Goal: Check status: Check status

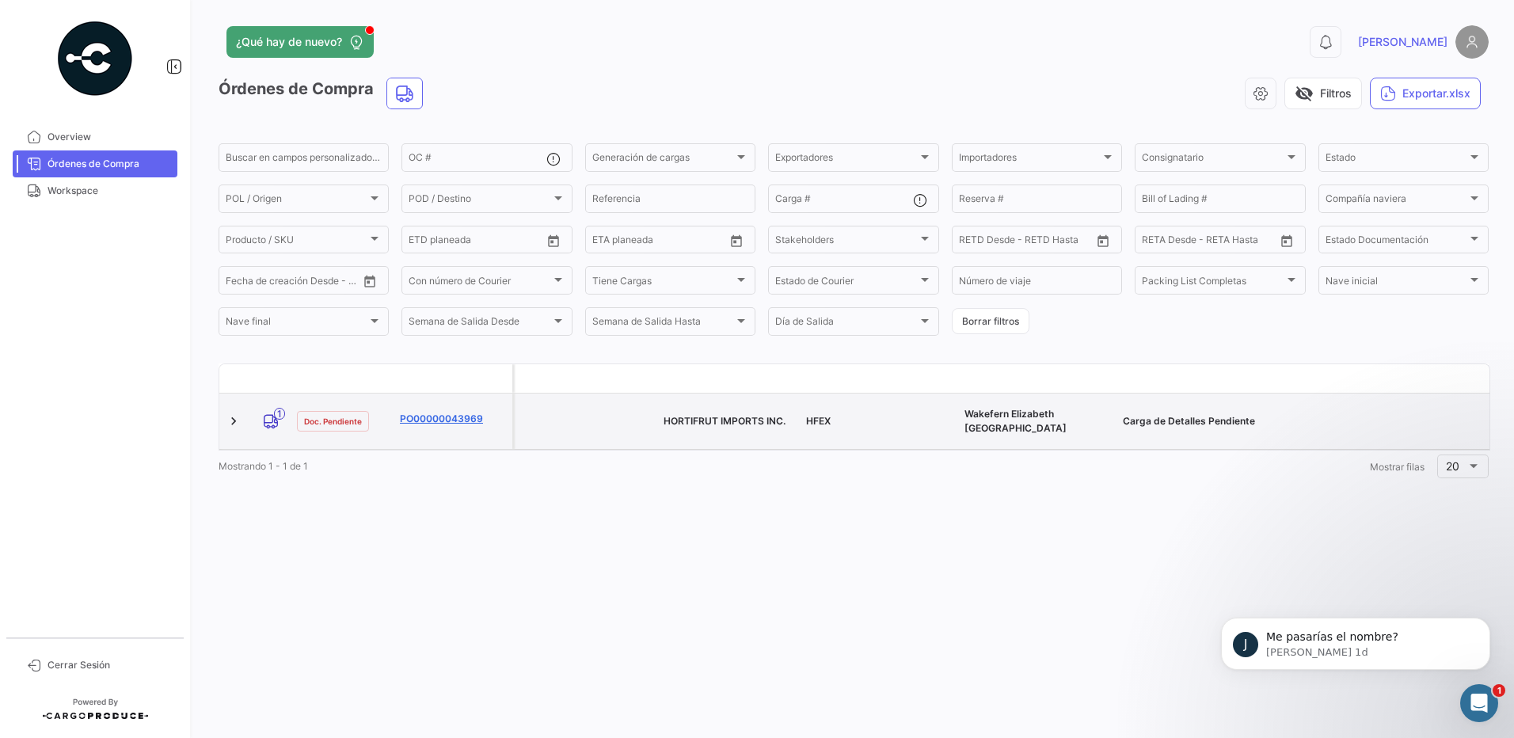
click at [409, 412] on link "PO00000043969" at bounding box center [453, 419] width 106 height 14
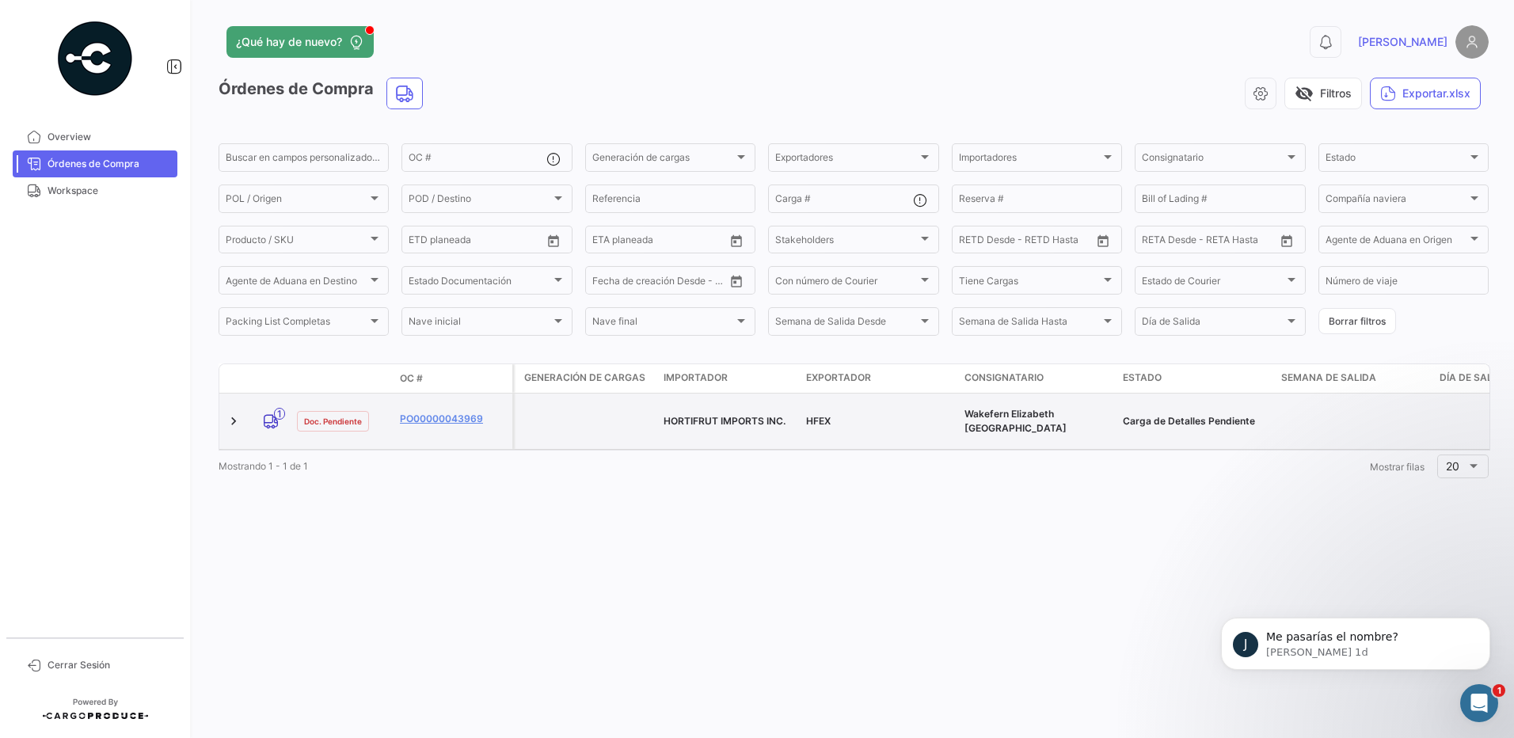
click at [711, 420] on div "HORTIFRUT IMPORTS INC." at bounding box center [729, 421] width 130 height 14
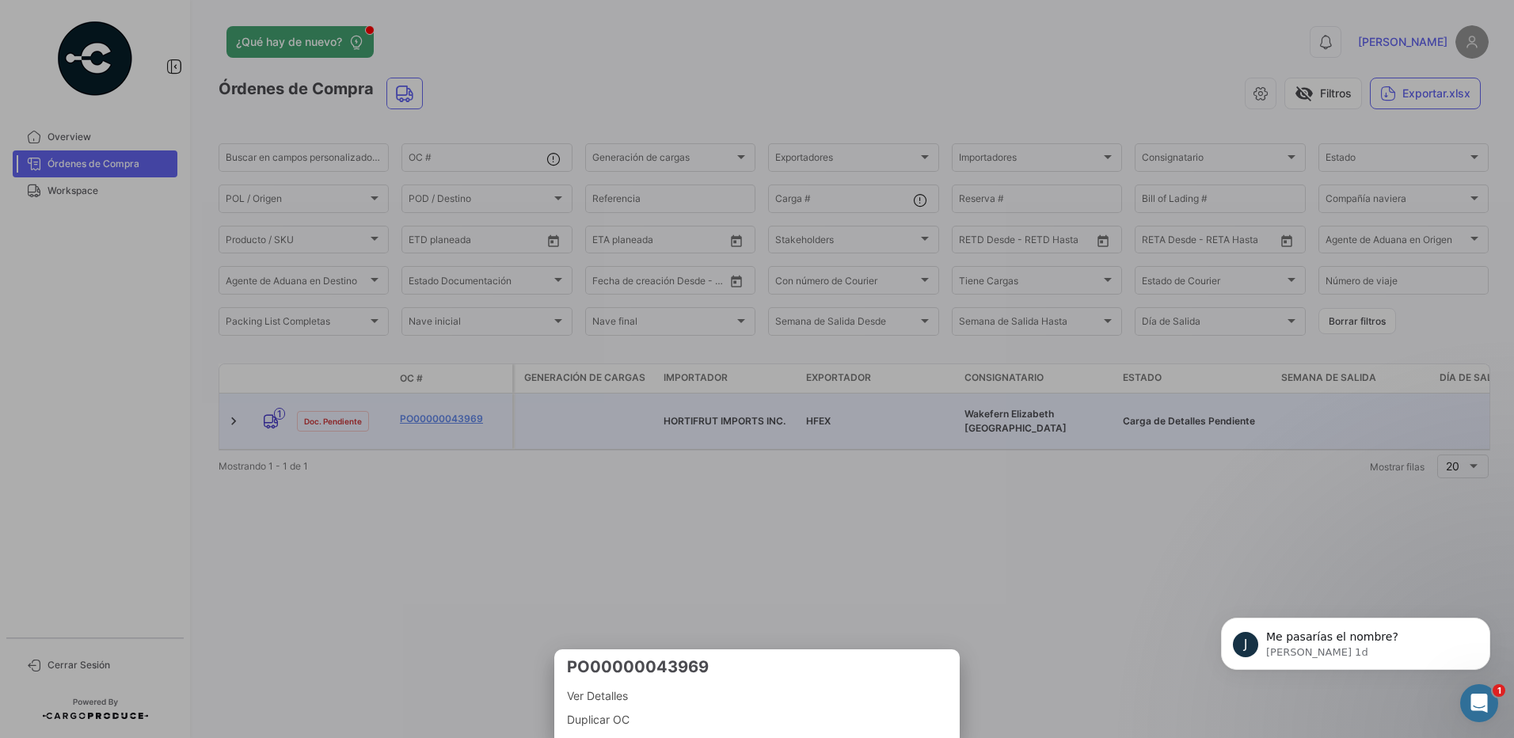
click at [825, 417] on div at bounding box center [757, 369] width 1514 height 738
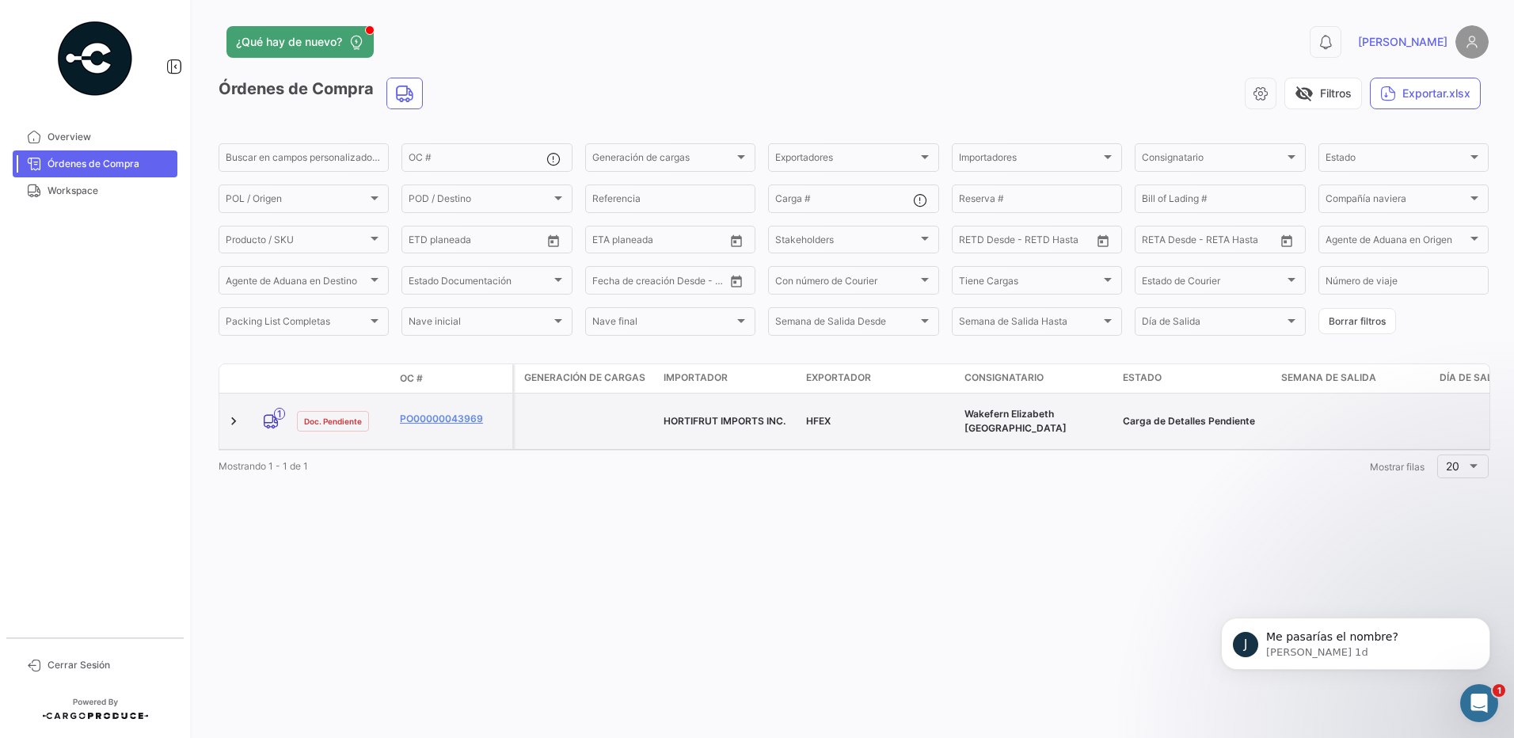
click at [973, 420] on div "Wakefern Elizabeth [GEOGRAPHIC_DATA]" at bounding box center [1037, 421] width 146 height 29
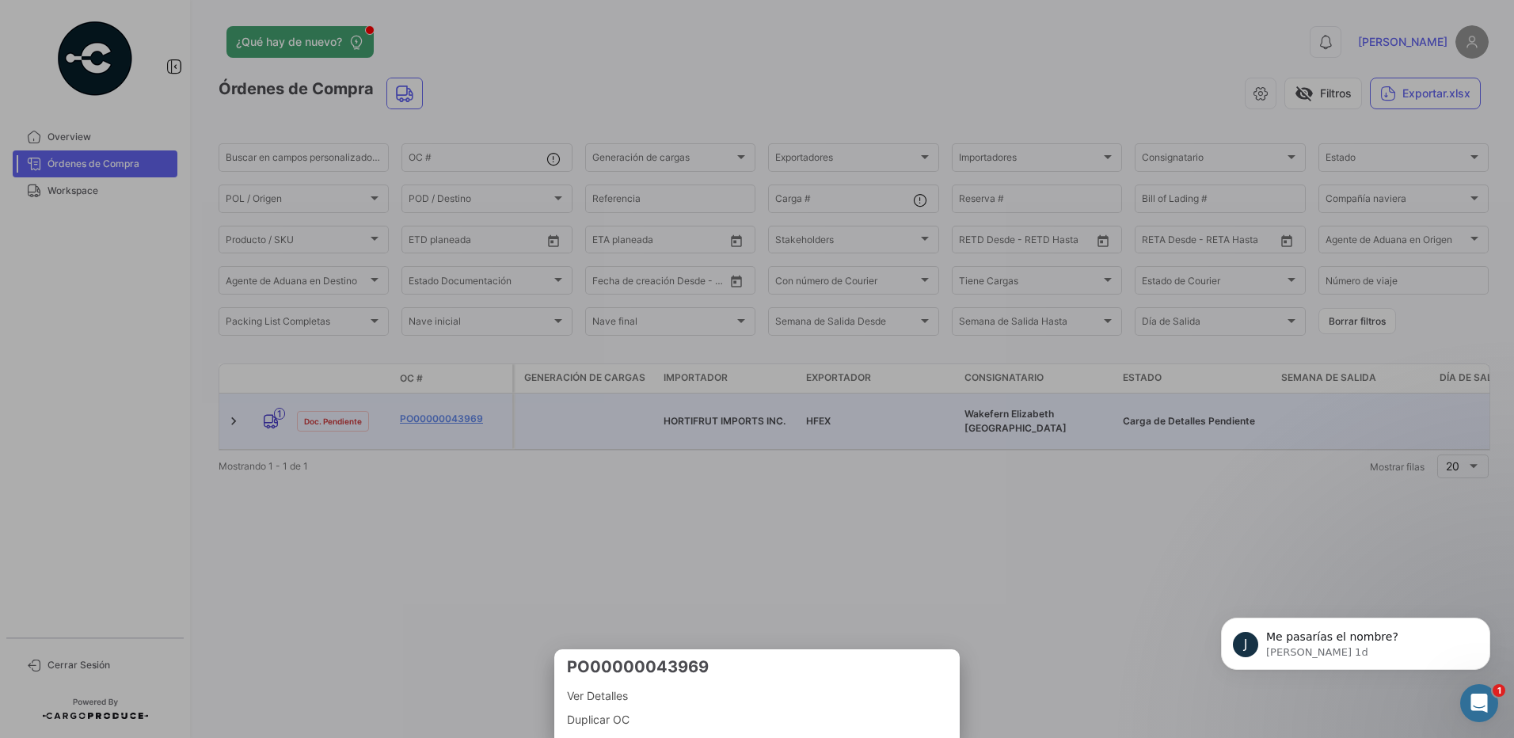
click at [455, 423] on div at bounding box center [757, 369] width 1514 height 738
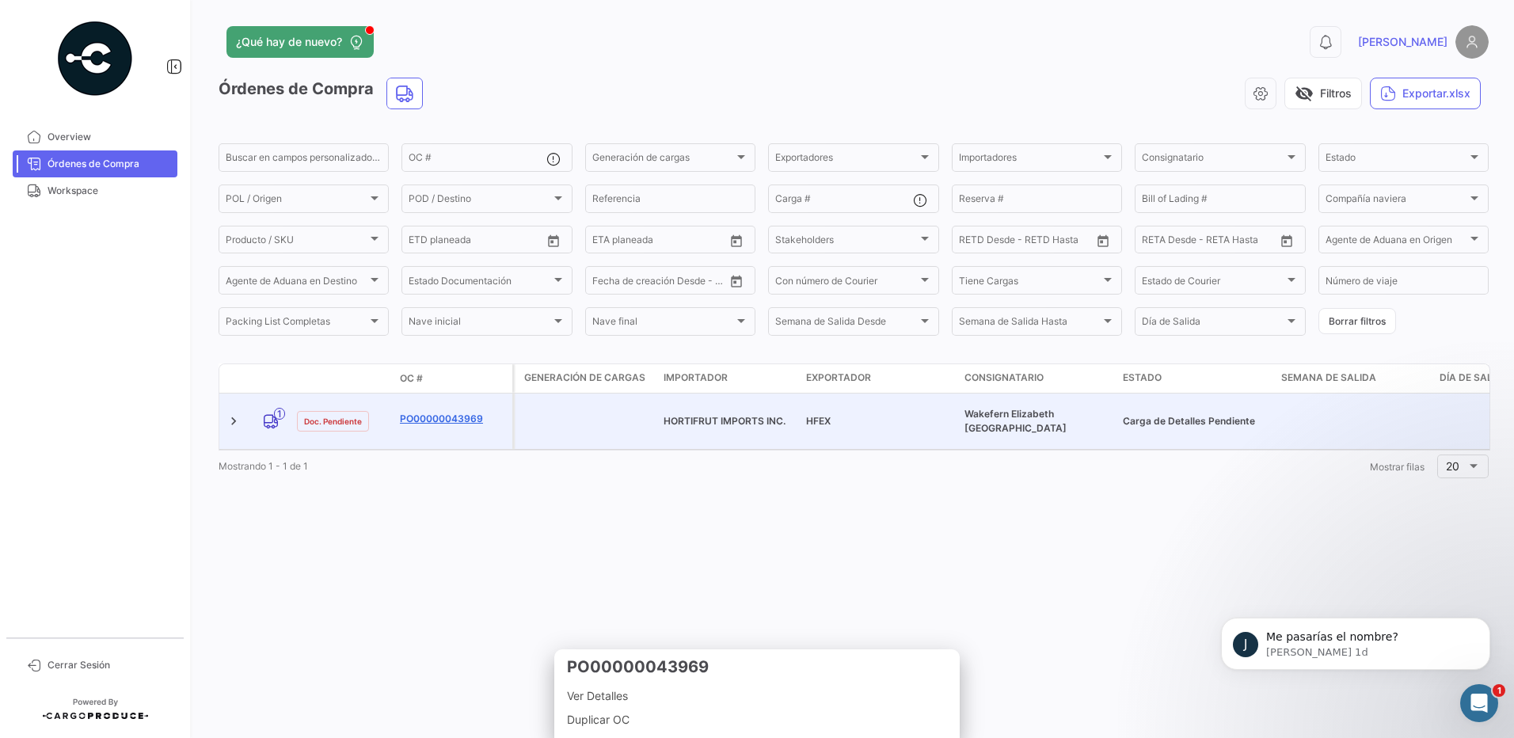
click at [443, 415] on link "PO00000043969" at bounding box center [453, 419] width 106 height 14
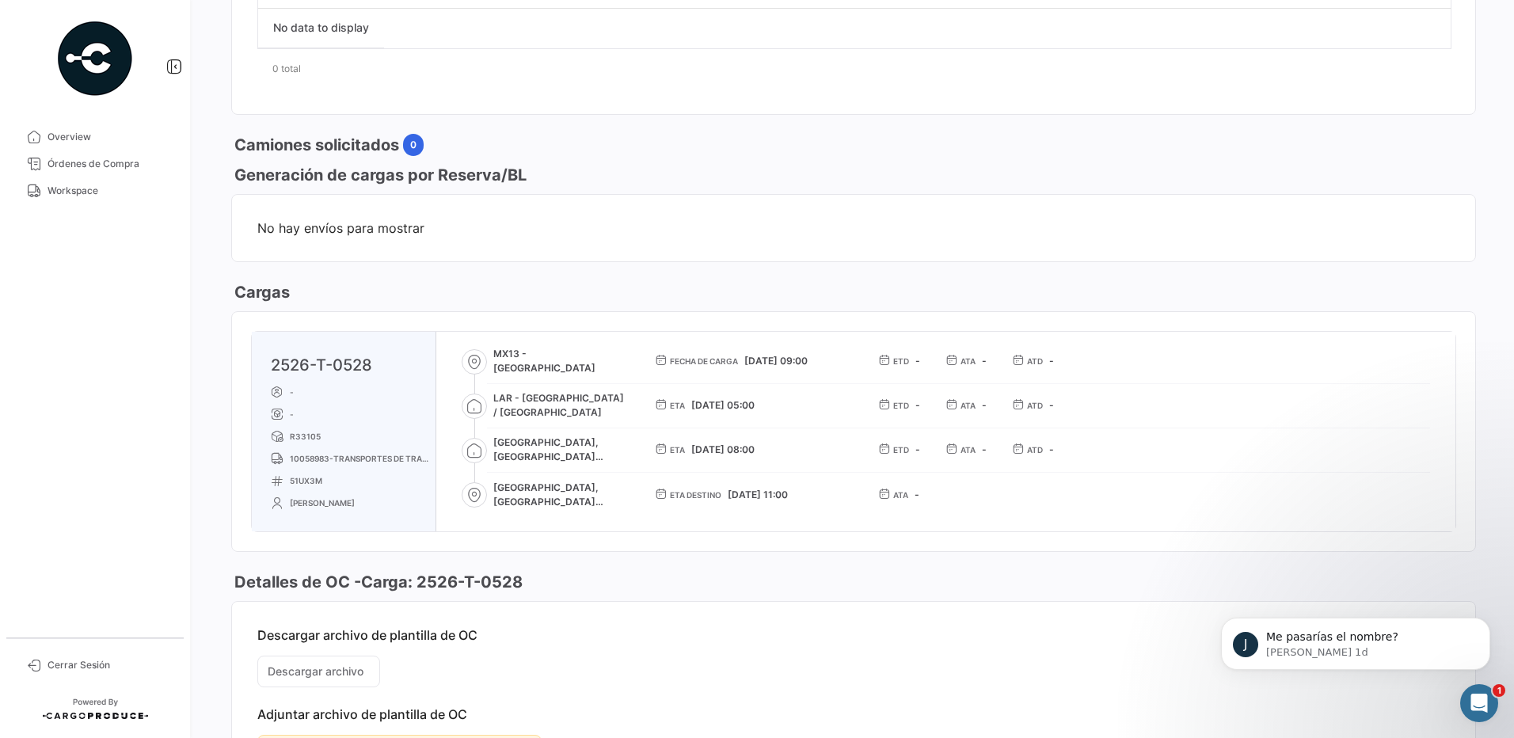
scroll to position [774, 0]
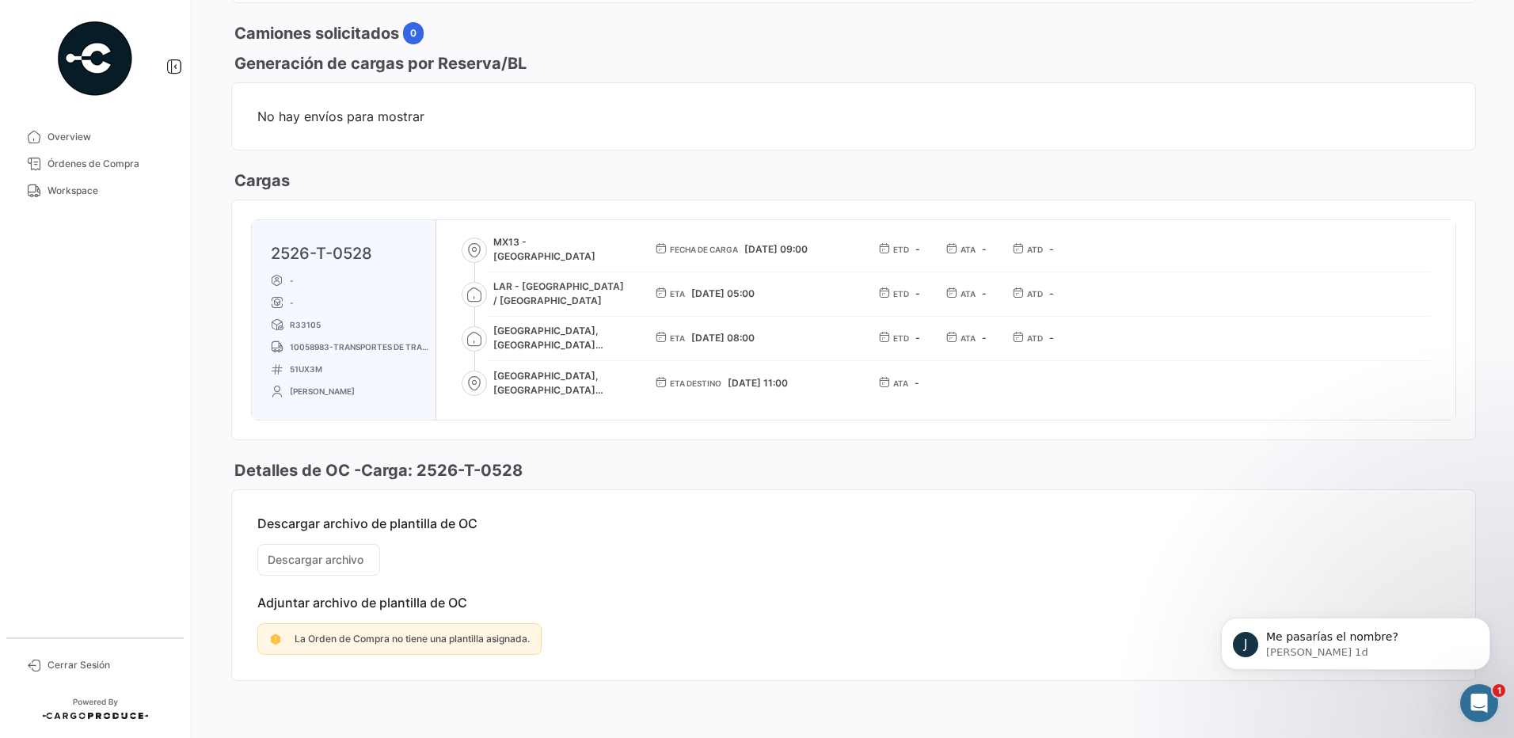
click at [520, 376] on span "[GEOGRAPHIC_DATA],[GEOGRAPHIC_DATA] warehouse" at bounding box center [561, 383] width 136 height 29
click at [900, 258] on div "MX13 - Jocotepec Fecha de carga [DATE] 09:00 ETD - ATA - ATD -" at bounding box center [958, 249] width 943 height 45
click at [897, 252] on span "ETD" at bounding box center [901, 249] width 16 height 13
click at [883, 251] on icon at bounding box center [884, 248] width 12 height 12
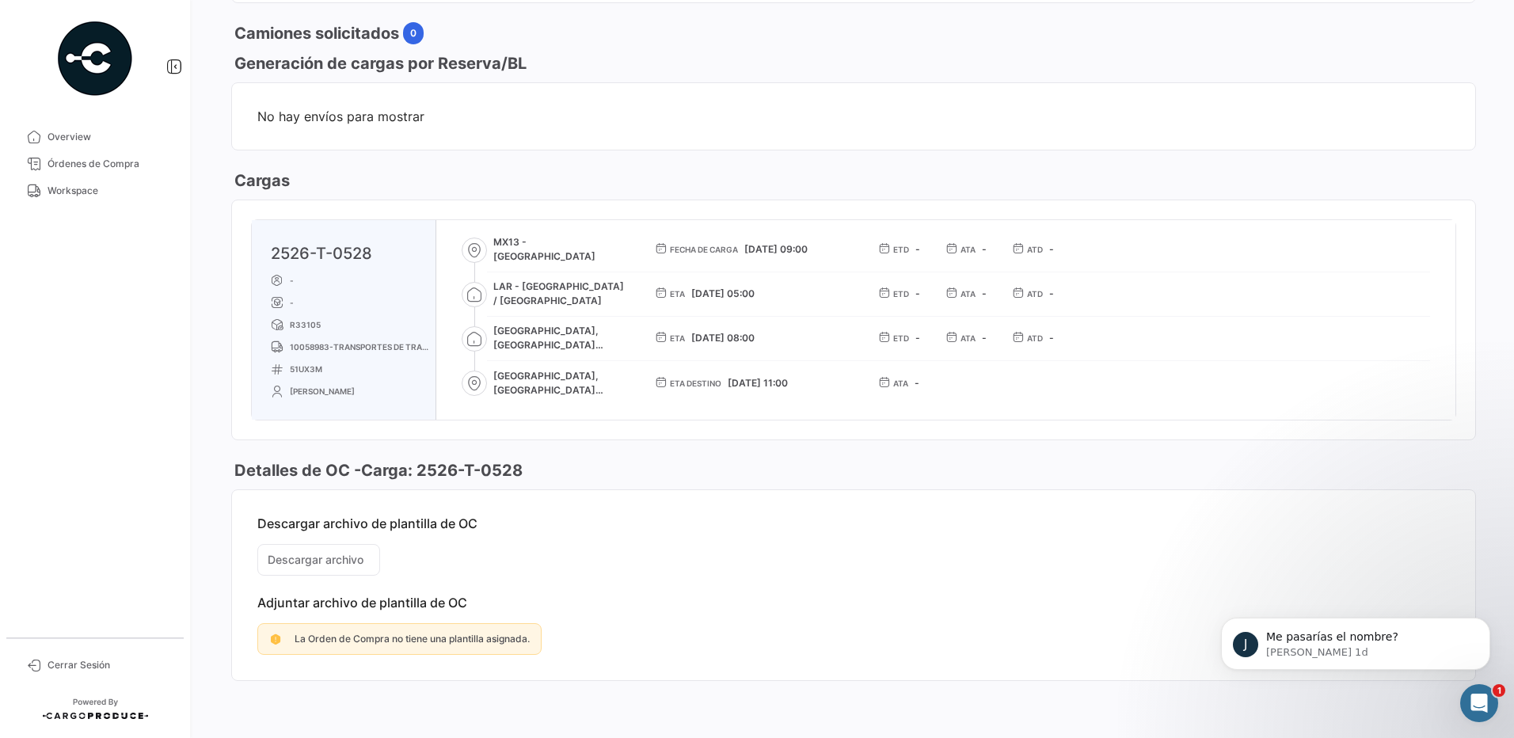
click at [904, 254] on span "ETD" at bounding box center [901, 249] width 16 height 13
click at [973, 253] on span "ATA" at bounding box center [967, 249] width 15 height 13
click at [1029, 252] on span "ATD" at bounding box center [1035, 249] width 16 height 13
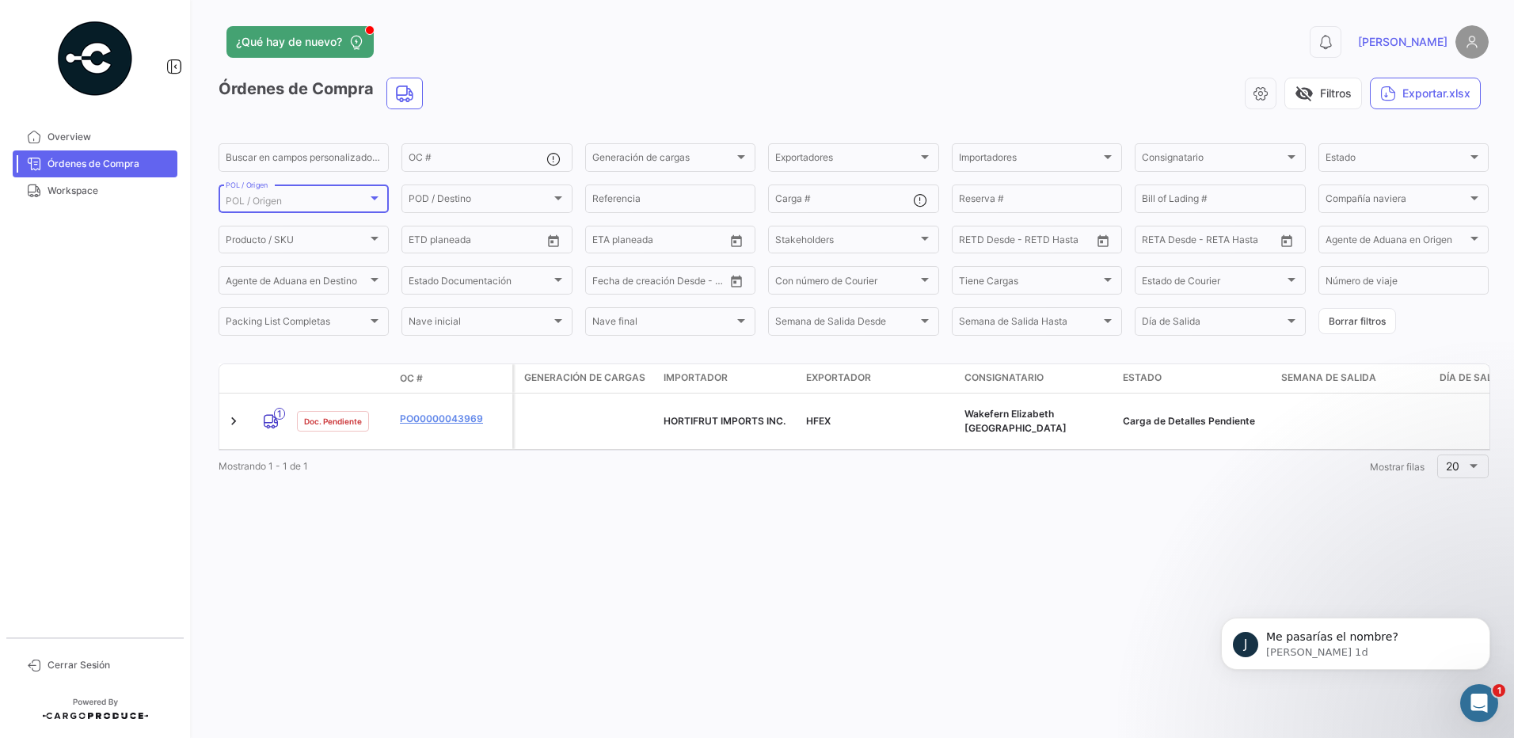
click at [277, 206] on span "POL / Origen" at bounding box center [254, 201] width 56 height 12
click at [270, 158] on div at bounding box center [757, 369] width 1514 height 738
click at [269, 161] on input "Buscar en campos personalizados..." at bounding box center [304, 159] width 156 height 11
click at [422, 163] on input "OC #" at bounding box center [477, 159] width 137 height 11
click at [622, 165] on span "Generación de cargas" at bounding box center [663, 159] width 142 height 11
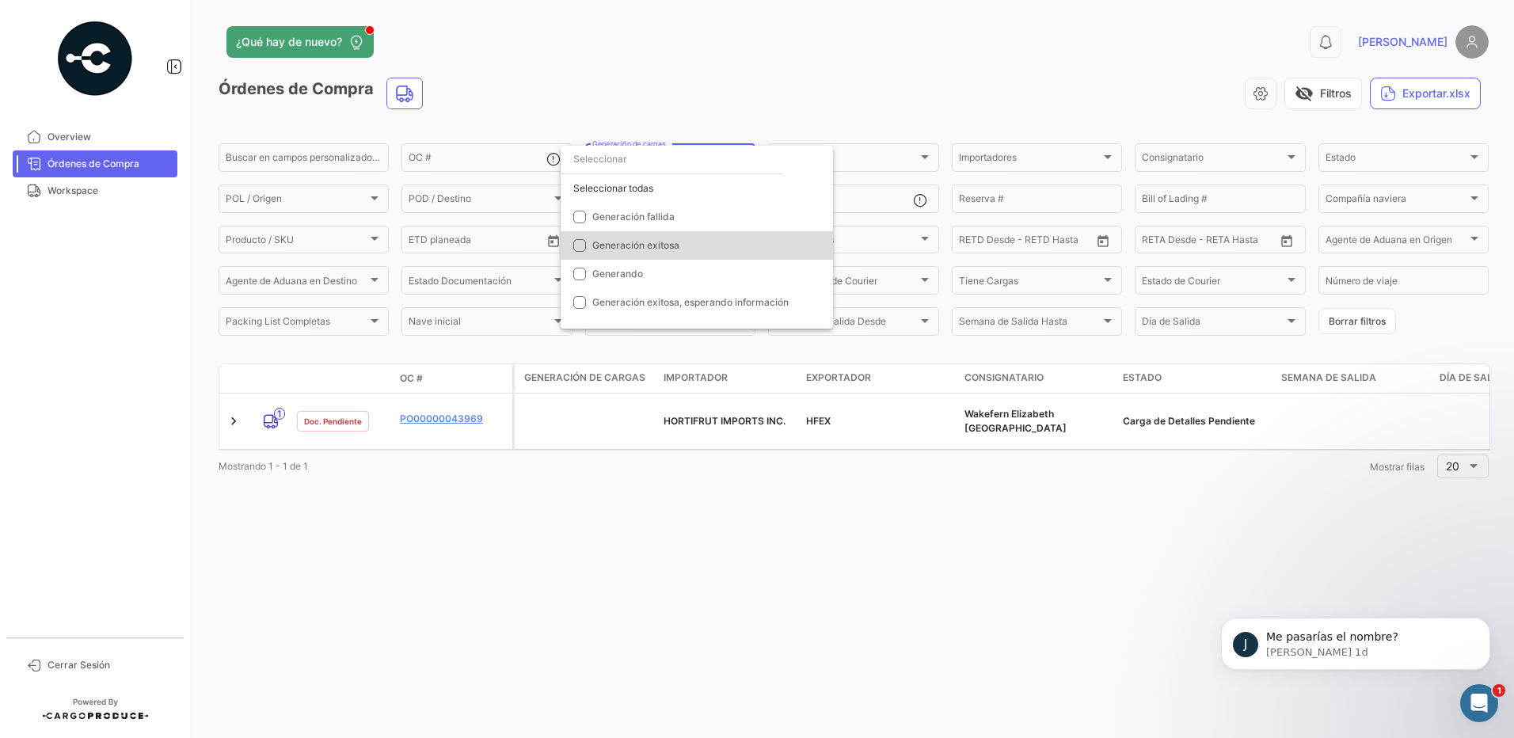
click at [641, 248] on span "Generación exitosa" at bounding box center [635, 245] width 87 height 12
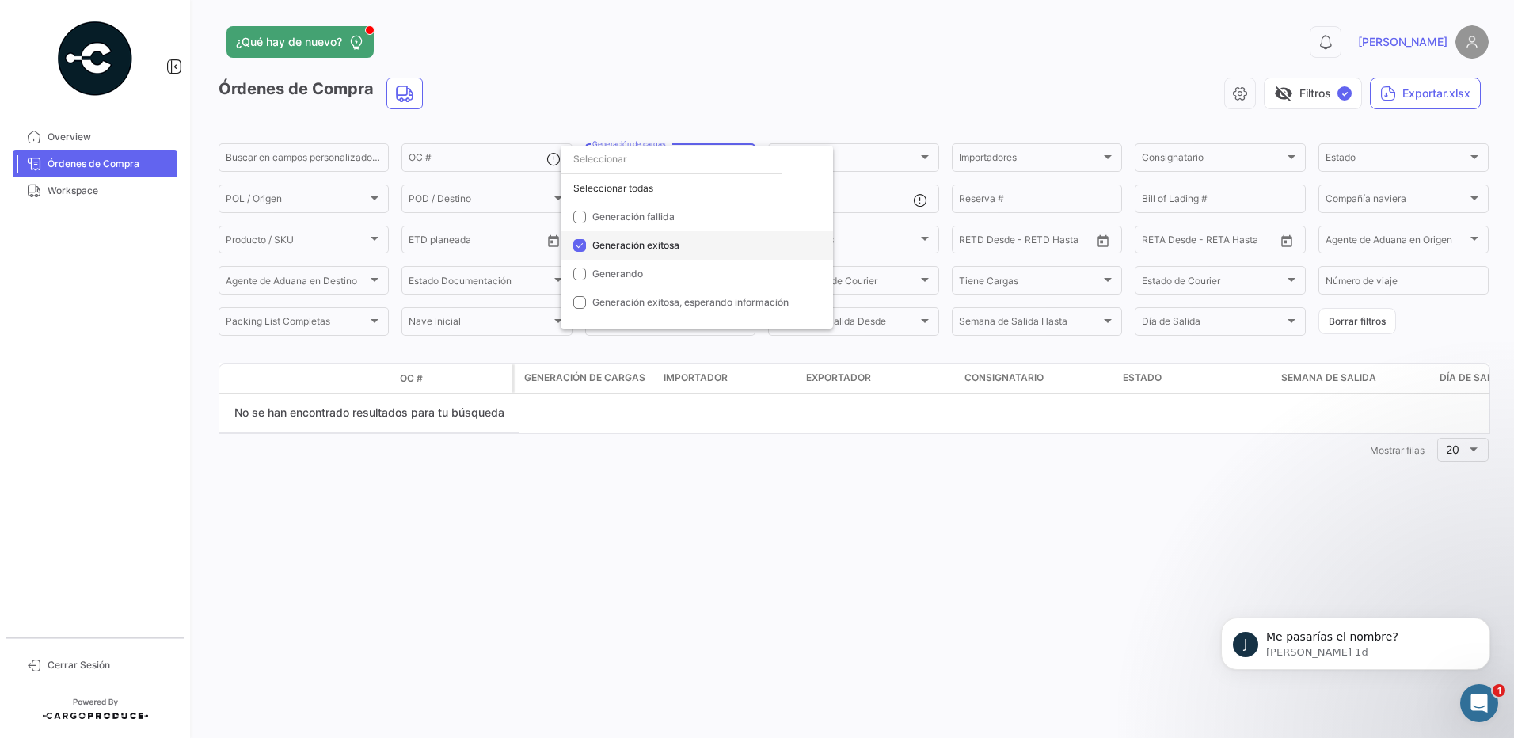
click at [641, 248] on span "Generación exitosa" at bounding box center [635, 245] width 87 height 12
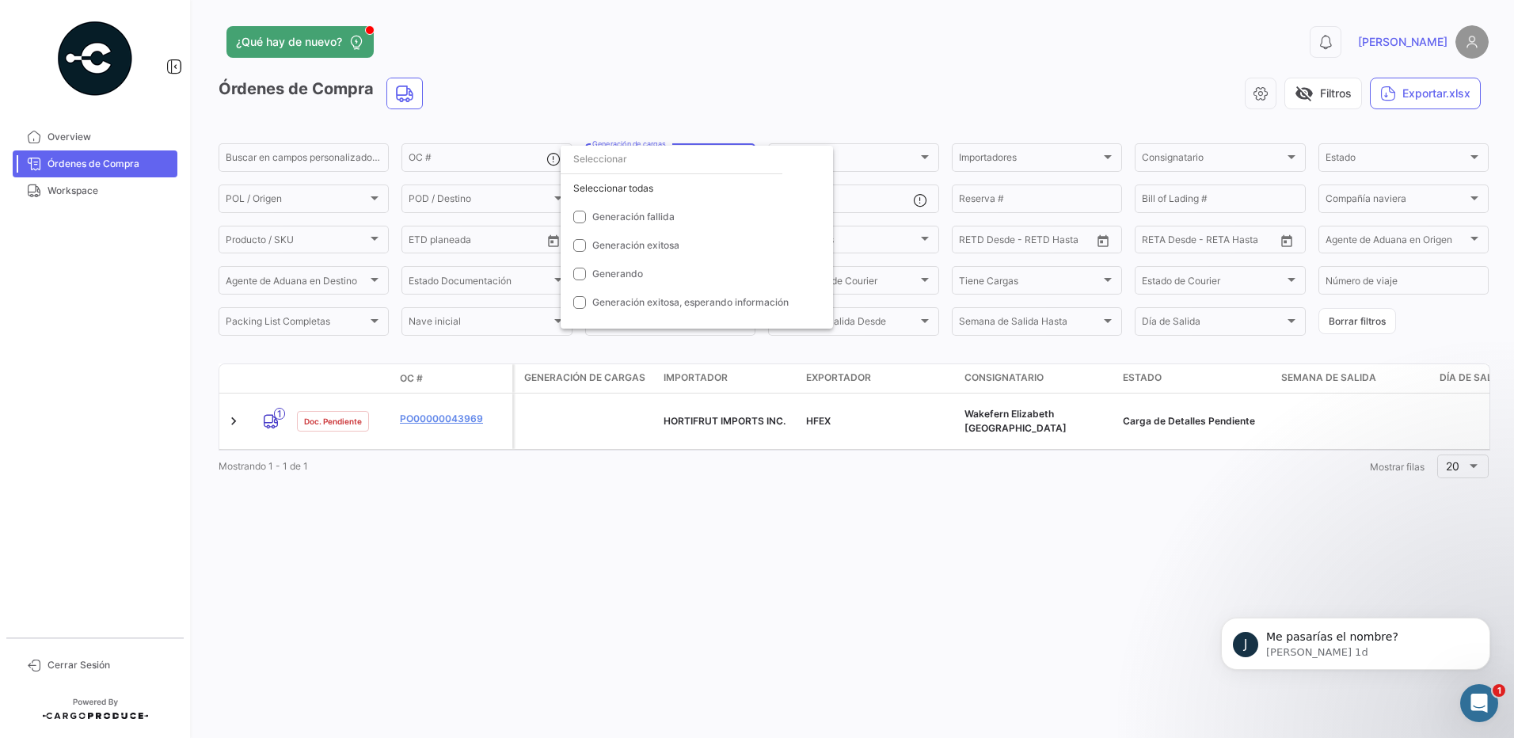
click at [526, 482] on div at bounding box center [757, 369] width 1514 height 738
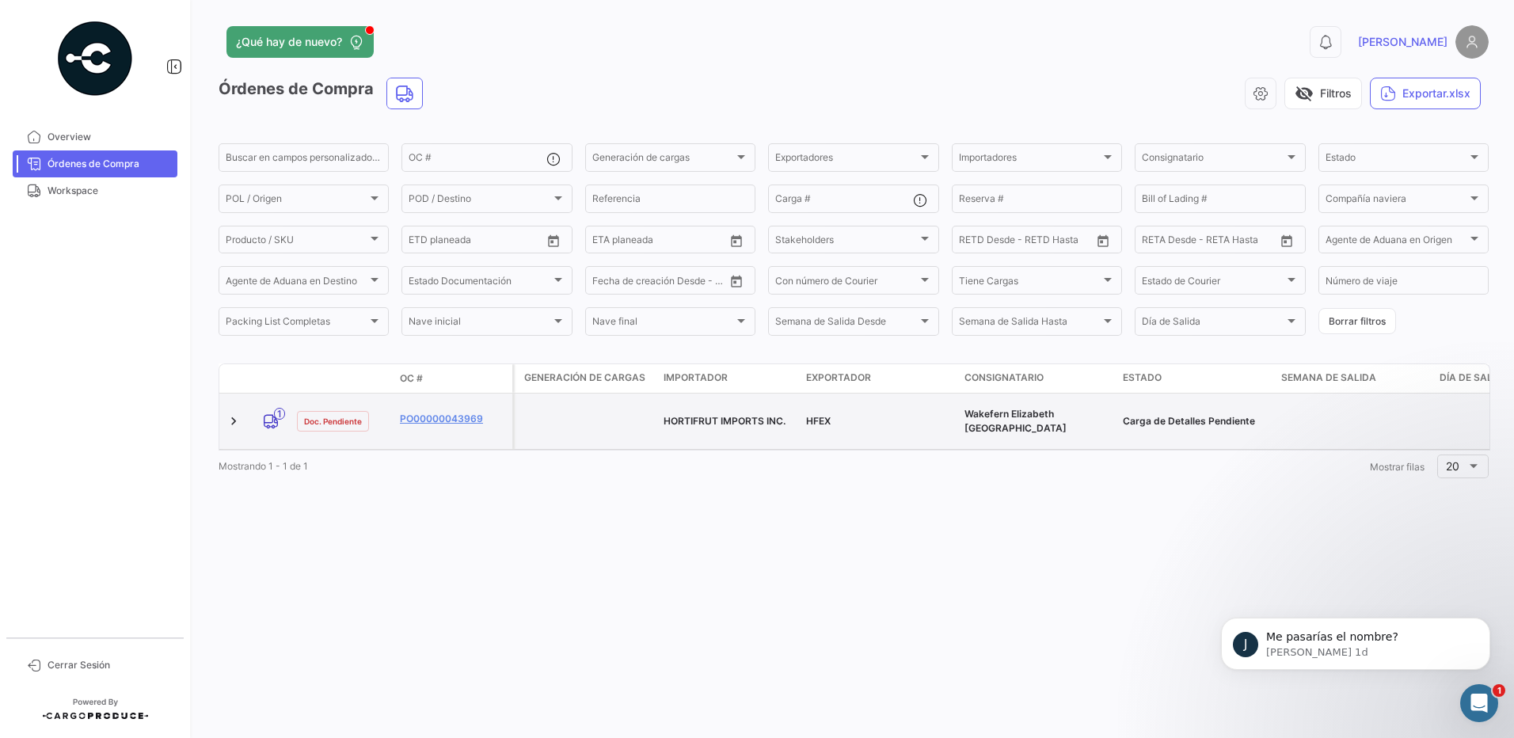
click at [693, 427] on datatable-body-cell "HORTIFRUT IMPORTS INC." at bounding box center [728, 421] width 143 height 55
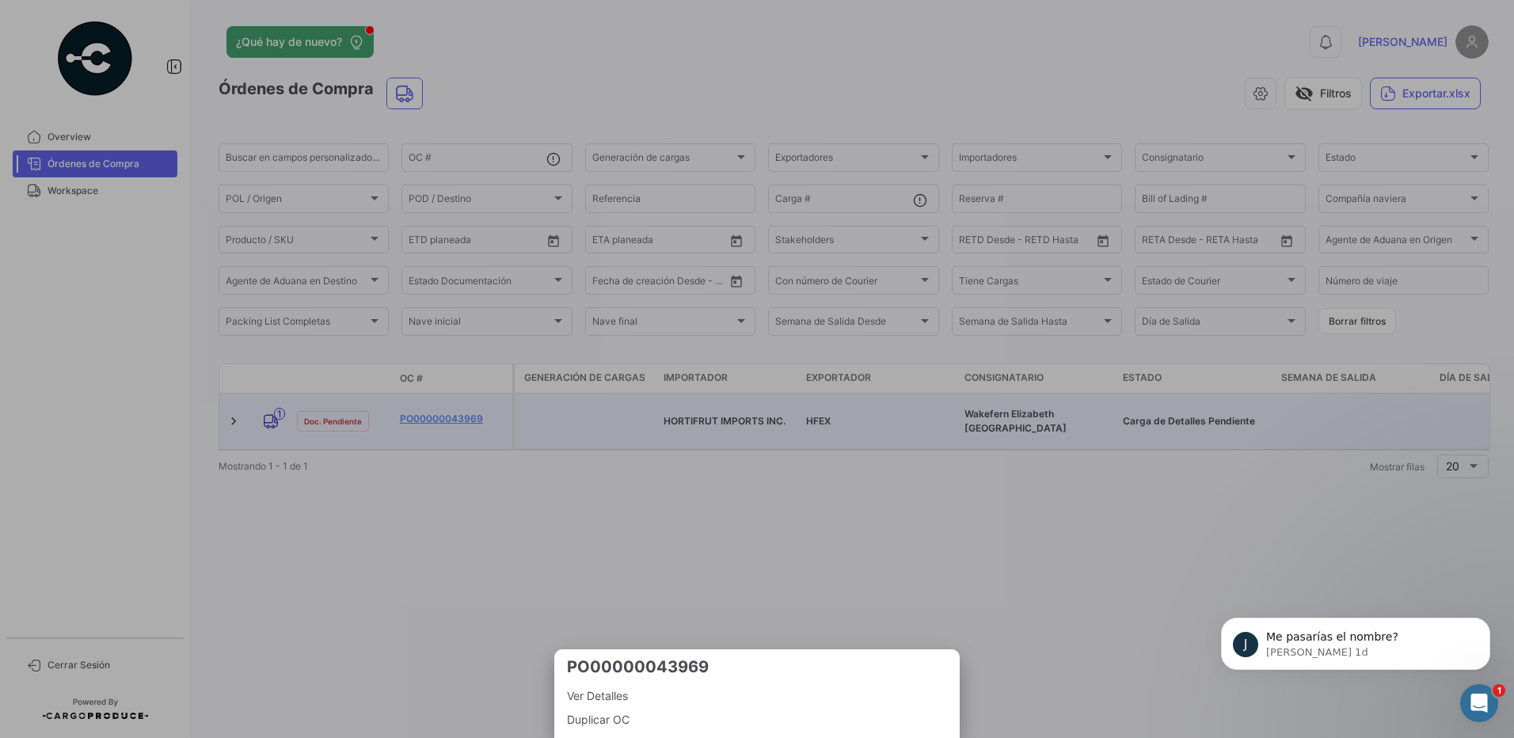
click at [697, 415] on div at bounding box center [757, 369] width 1514 height 738
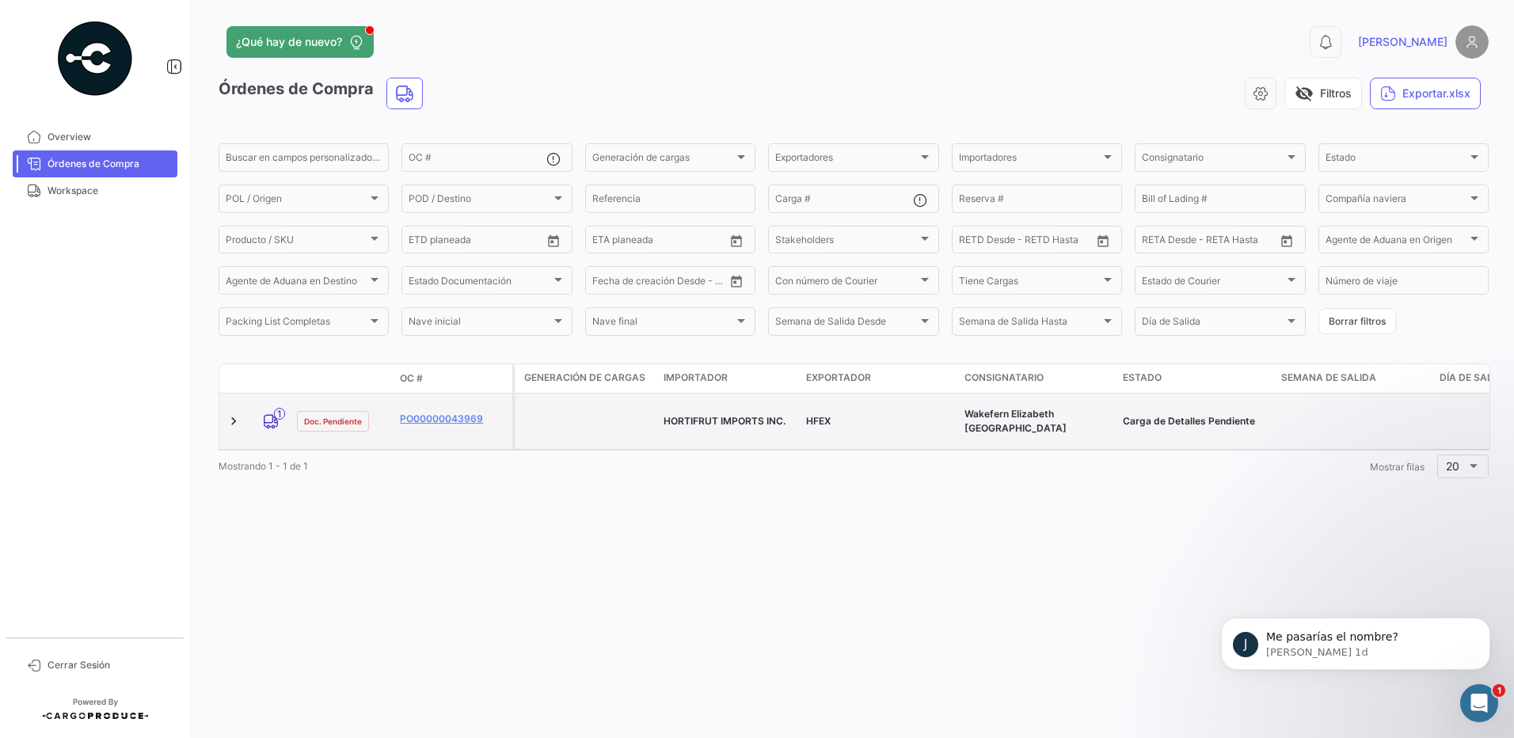
click at [1184, 399] on datatable-body-cell "Carga de Detalles Pendiente" at bounding box center [1195, 421] width 158 height 55
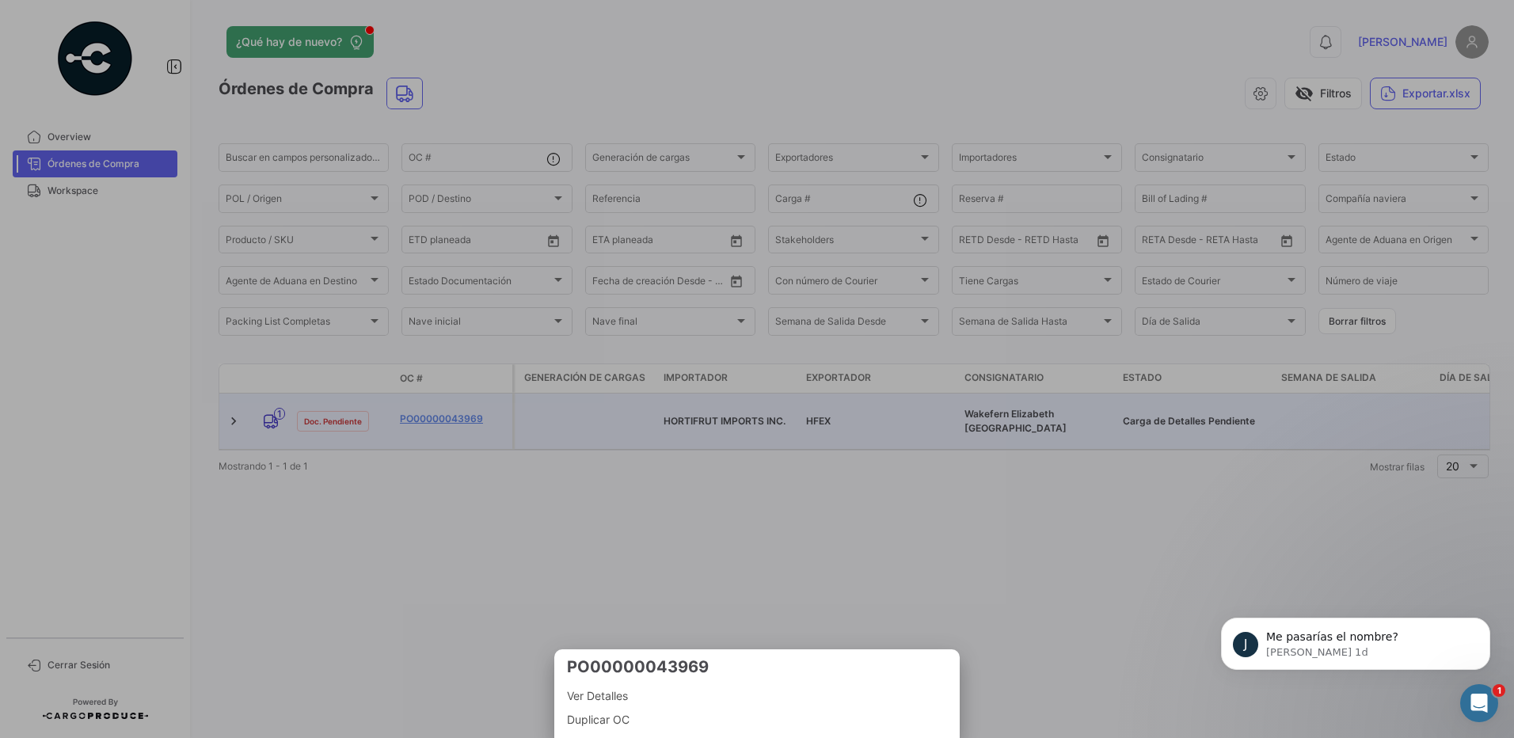
click at [1187, 414] on div at bounding box center [757, 369] width 1514 height 738
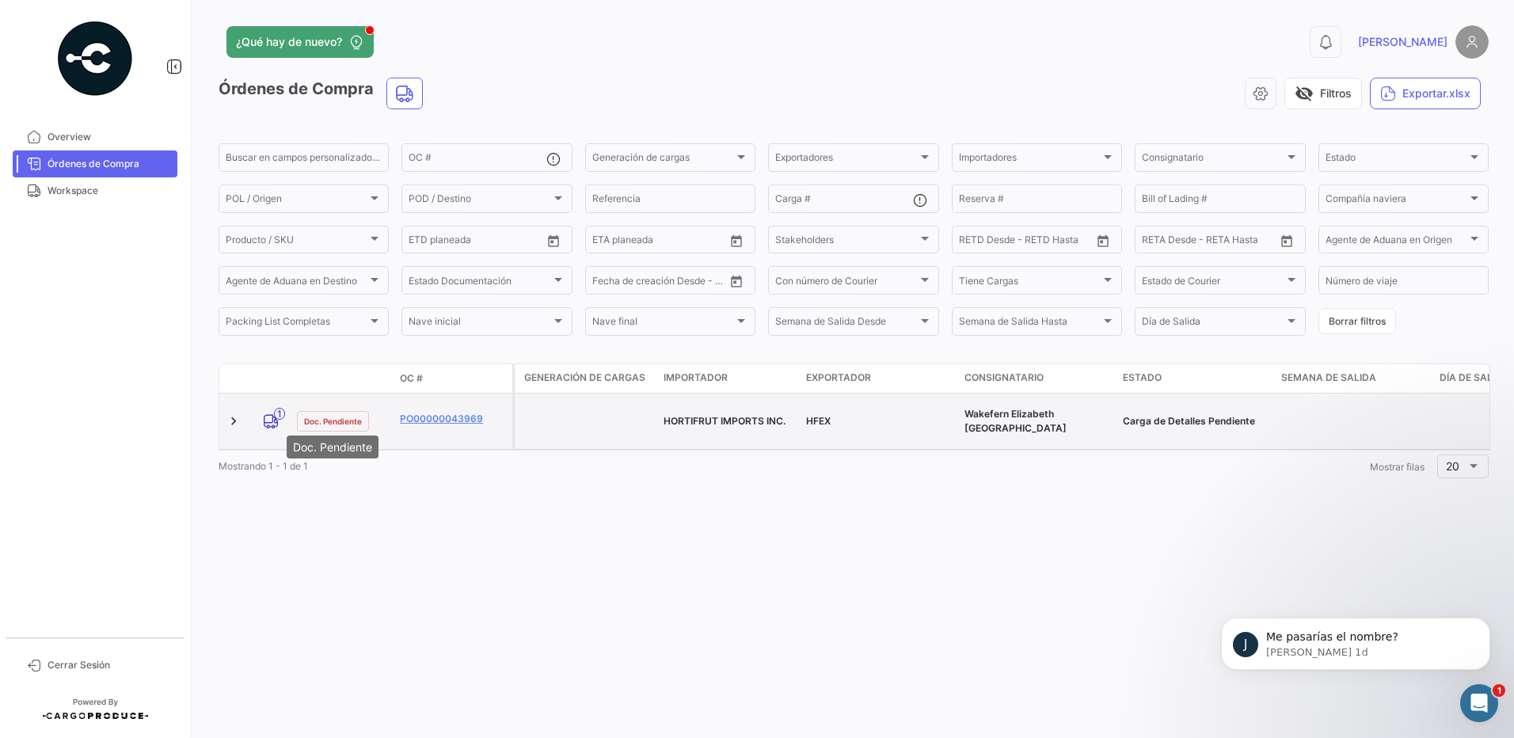
click at [352, 415] on span "Doc. Pendiente" at bounding box center [333, 421] width 58 height 13
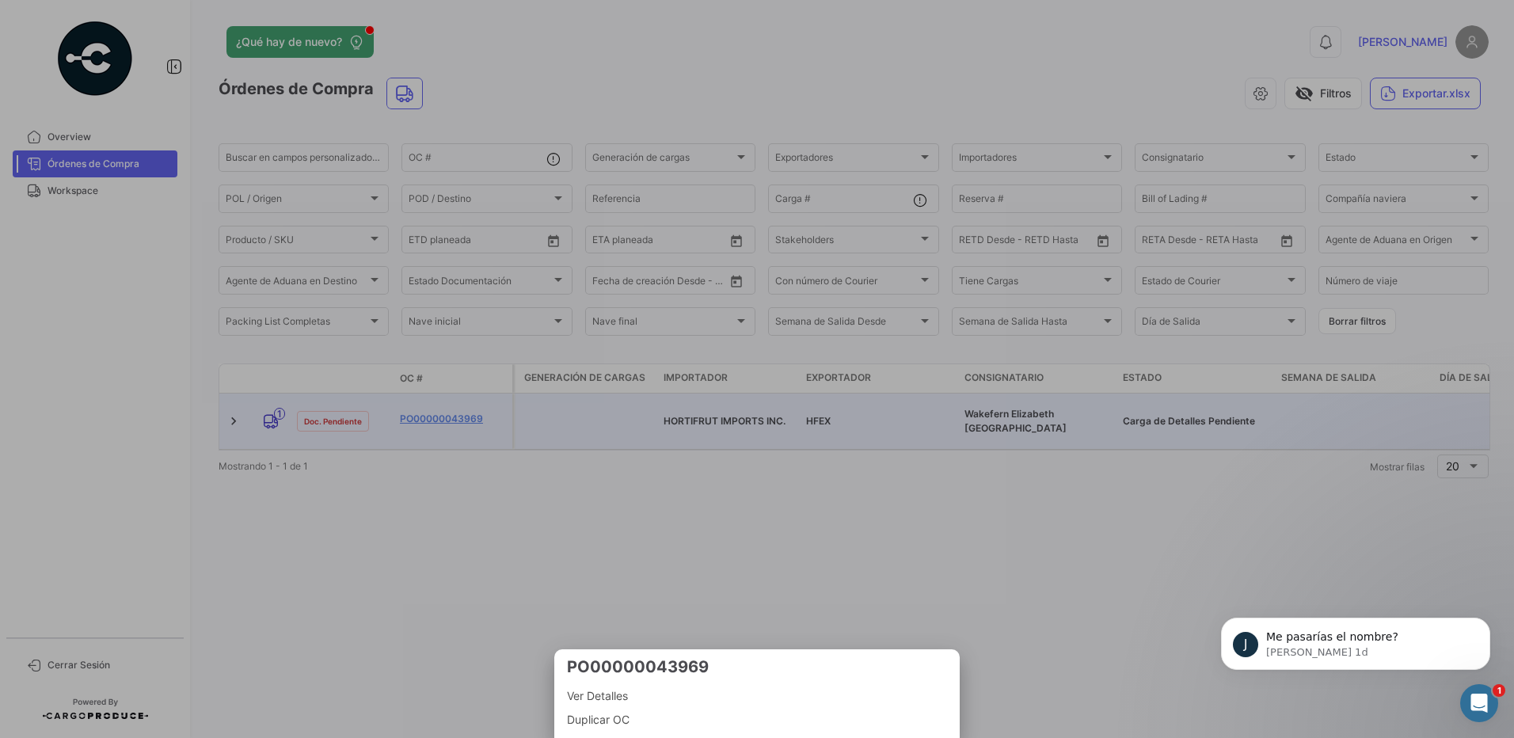
click at [314, 454] on div at bounding box center [757, 369] width 1514 height 738
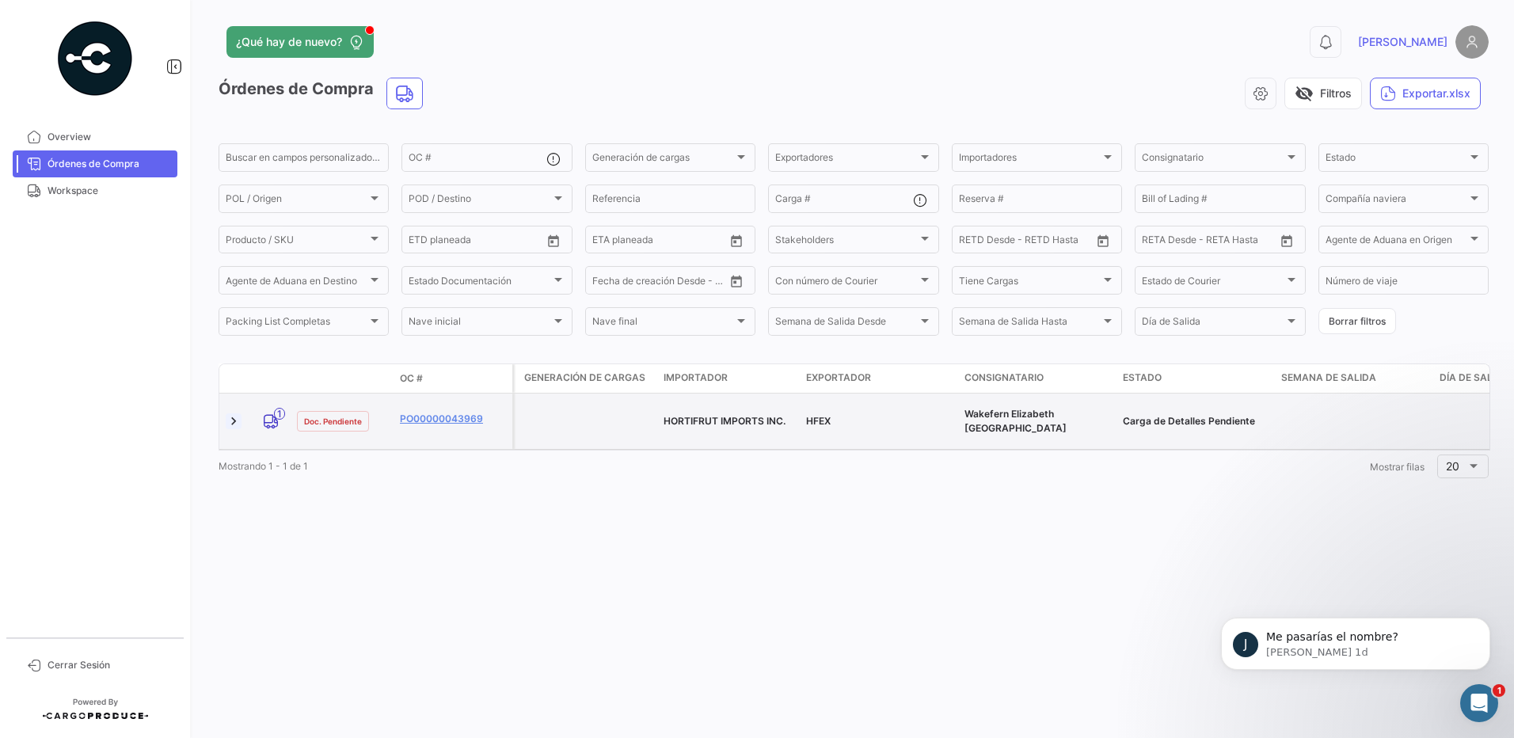
click at [237, 419] on link at bounding box center [234, 421] width 16 height 16
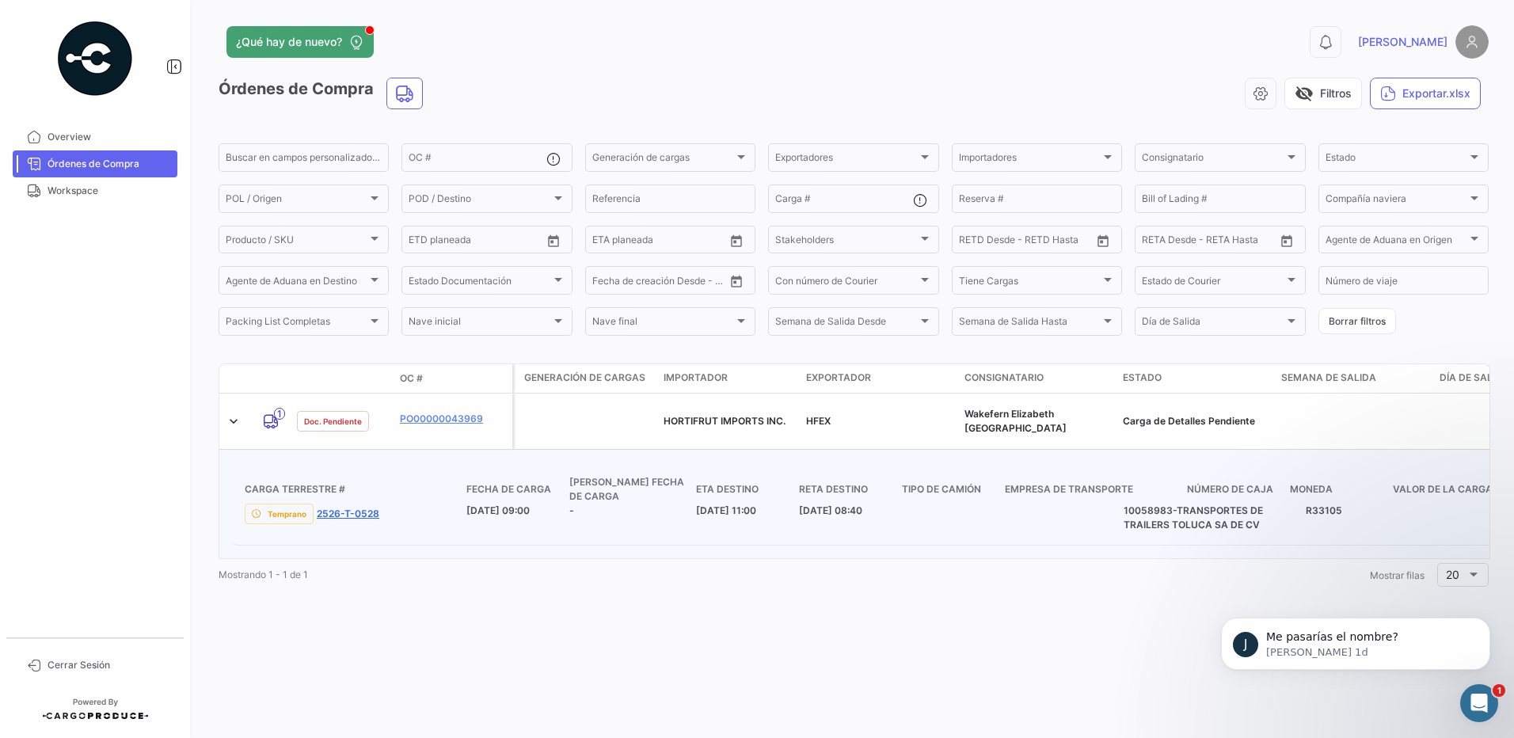
click at [334, 507] on link "2526-T-0528" at bounding box center [348, 514] width 63 height 14
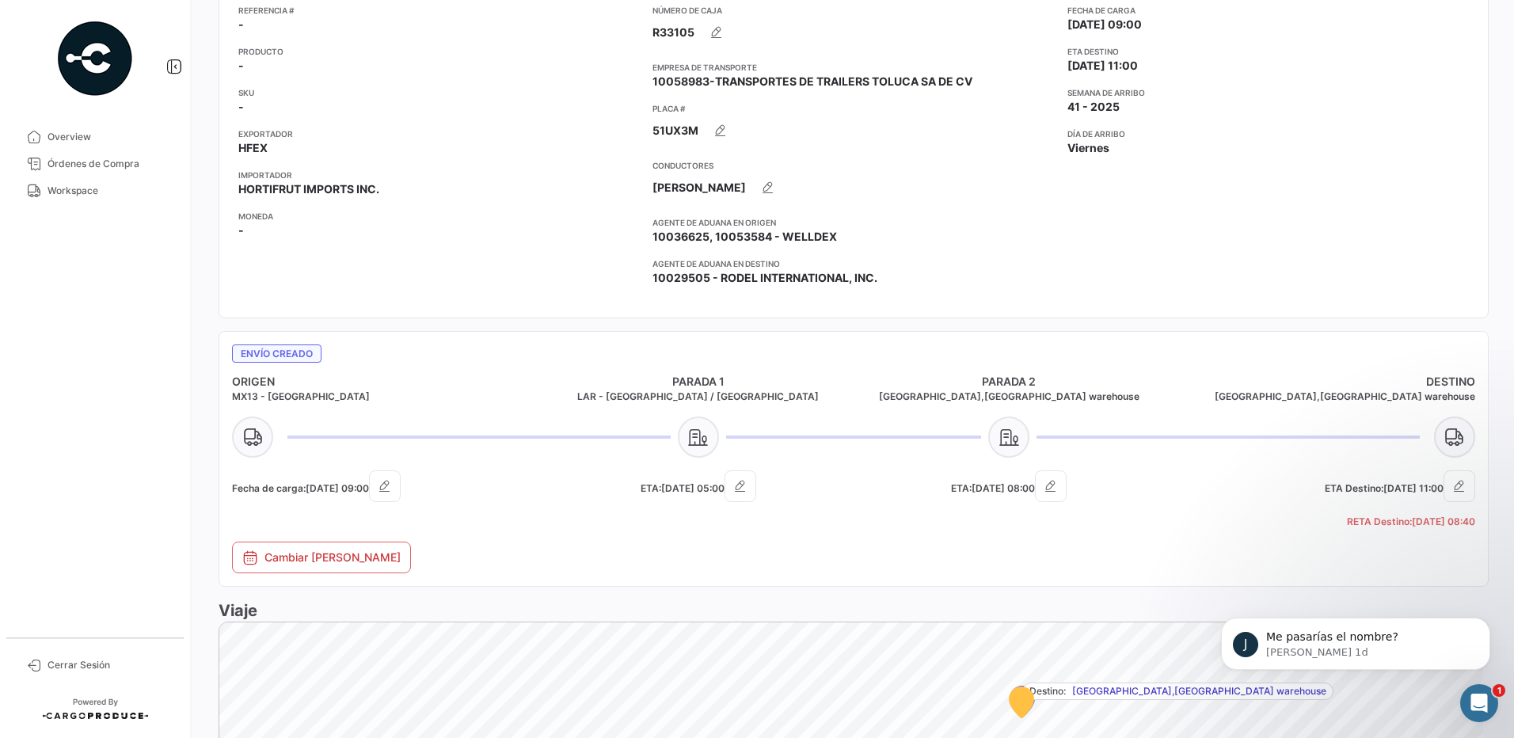
scroll to position [475, 0]
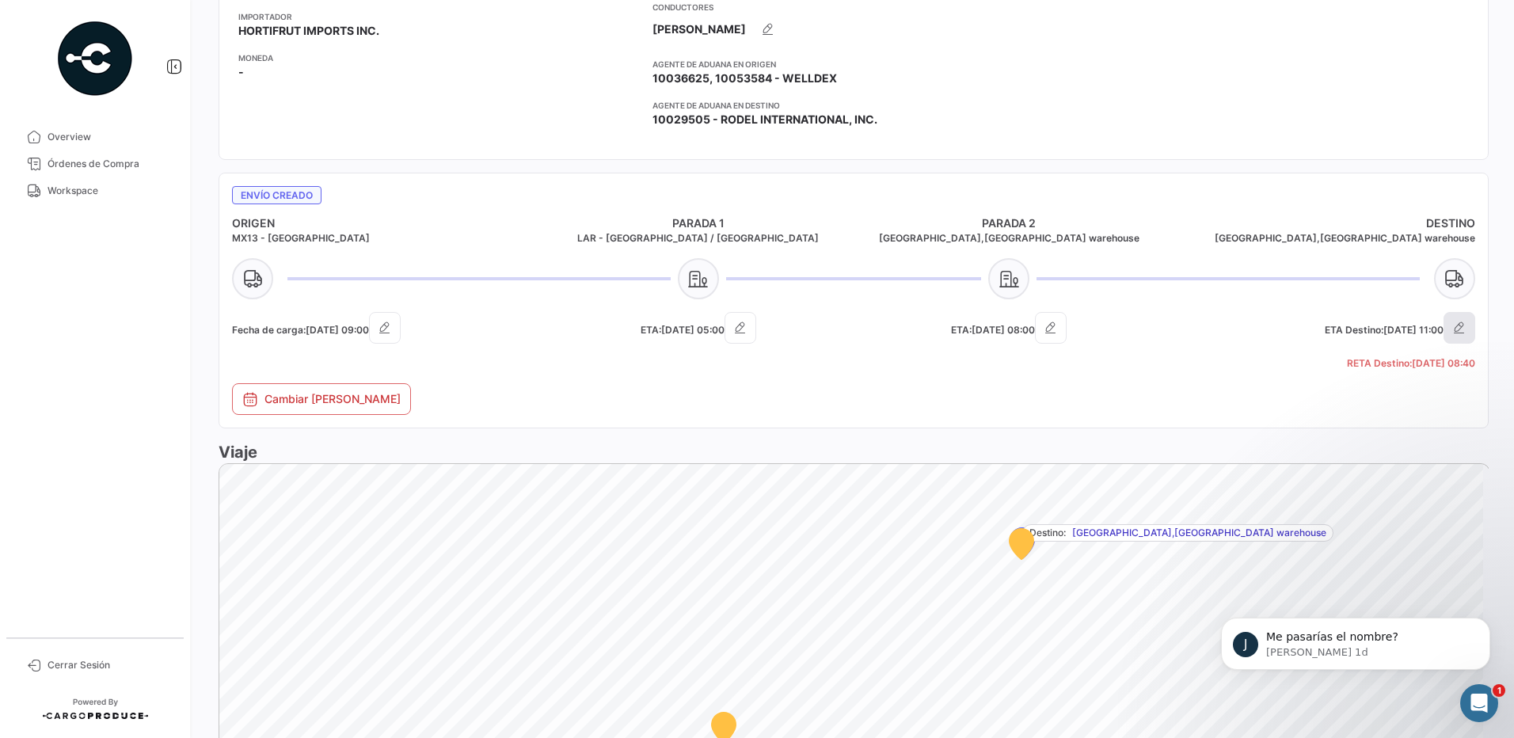
click at [1457, 340] on button "button" at bounding box center [1459, 328] width 32 height 32
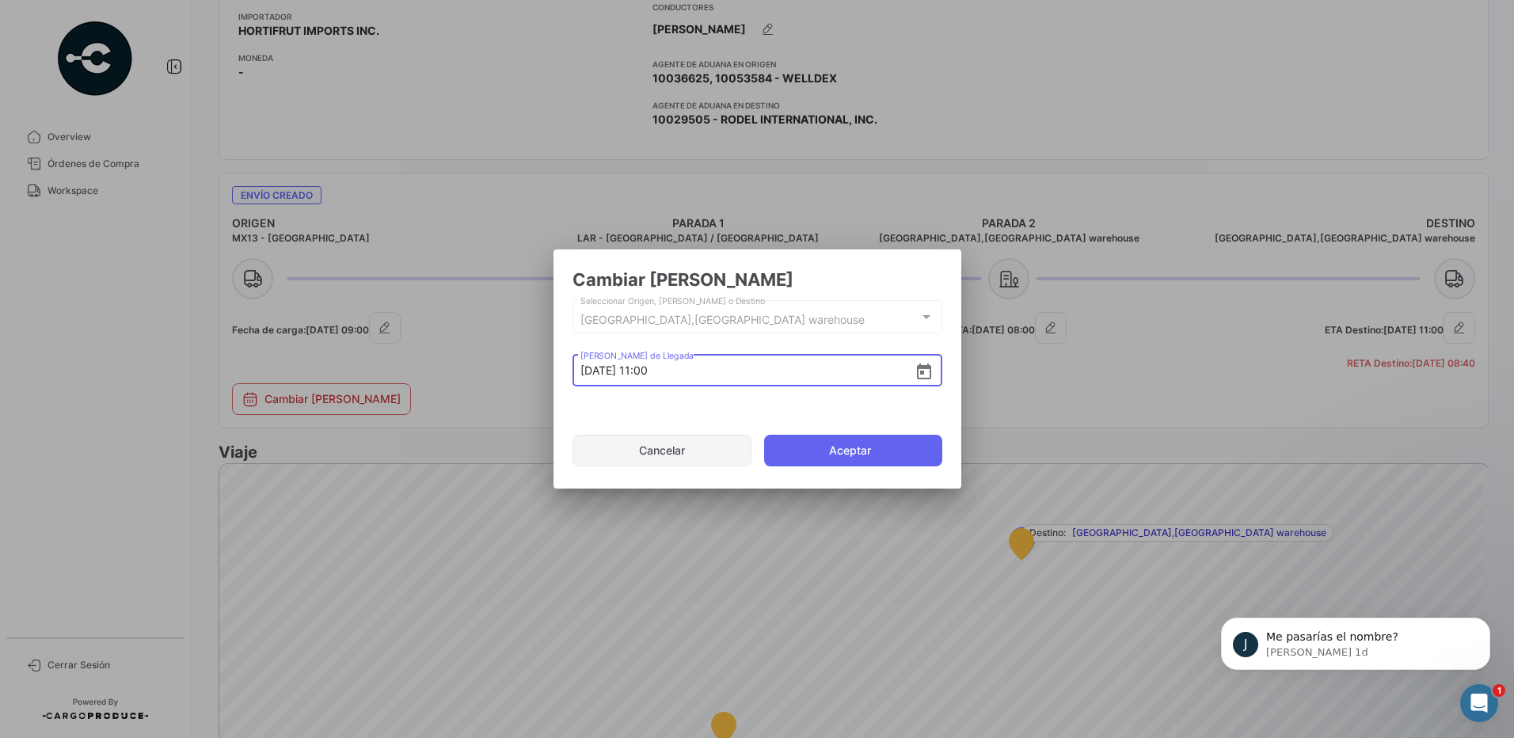
click at [698, 448] on button "Cancelar" at bounding box center [662, 451] width 180 height 32
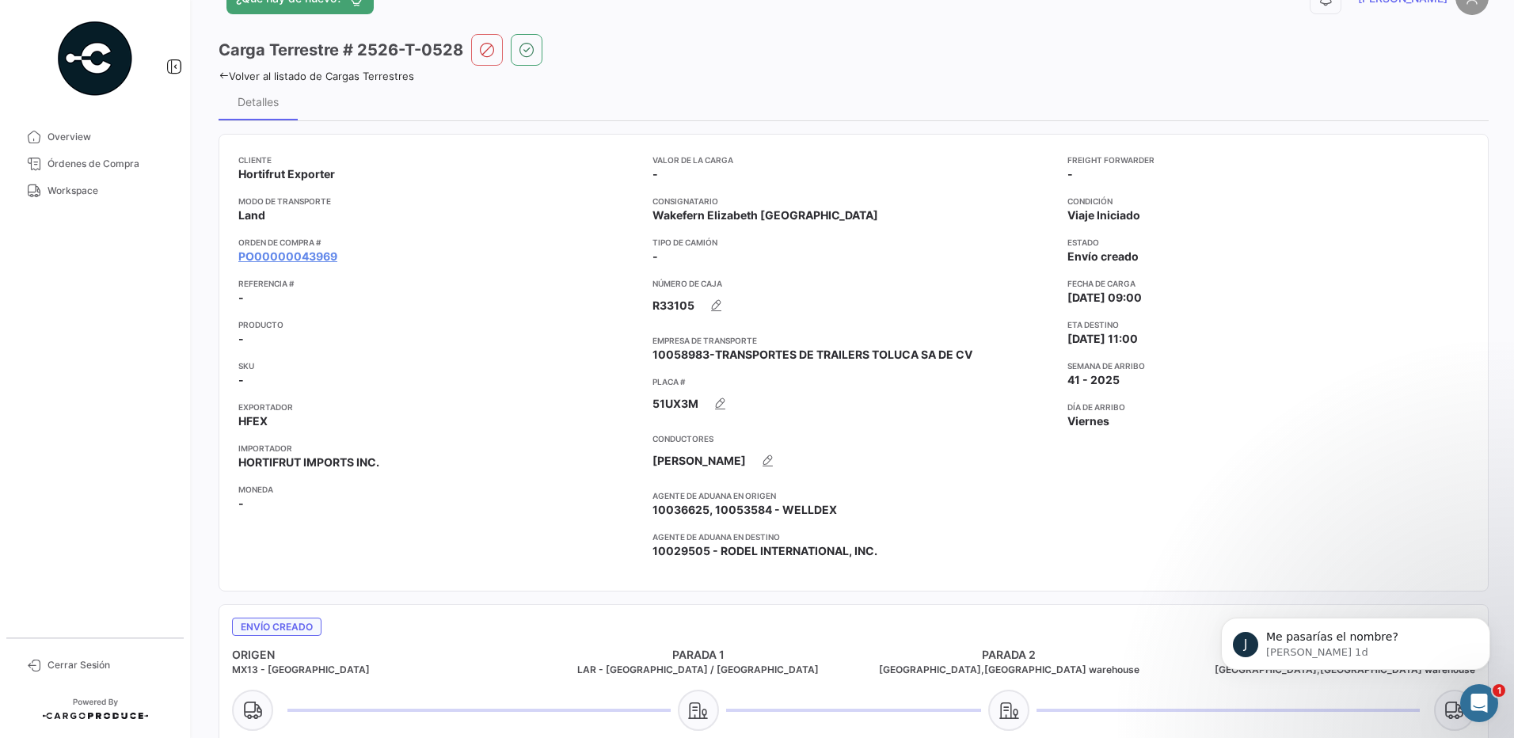
scroll to position [40, 0]
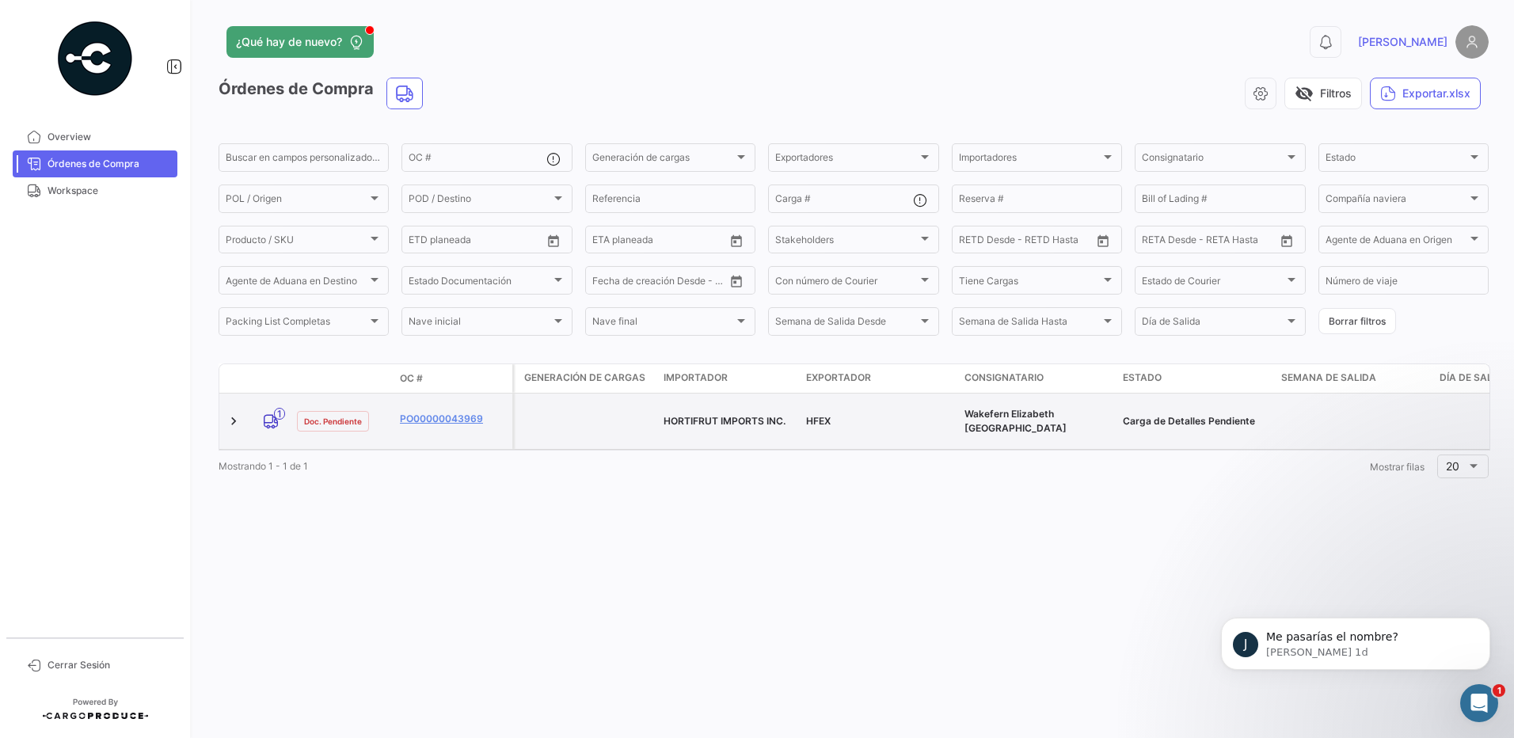
click at [685, 415] on span "HORTIFRUT IMPORTS INC." at bounding box center [725, 421] width 122 height 12
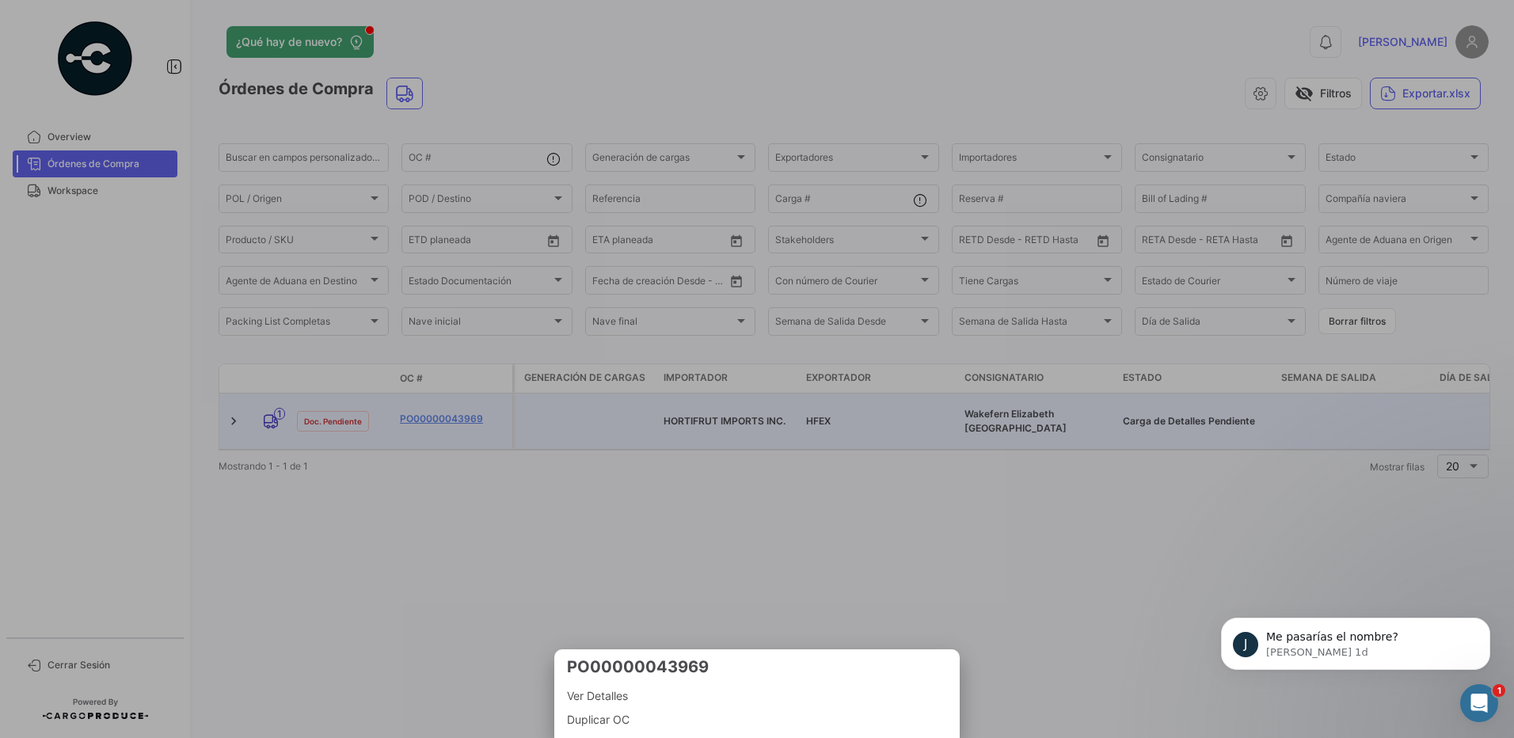
click at [391, 409] on div at bounding box center [757, 369] width 1514 height 738
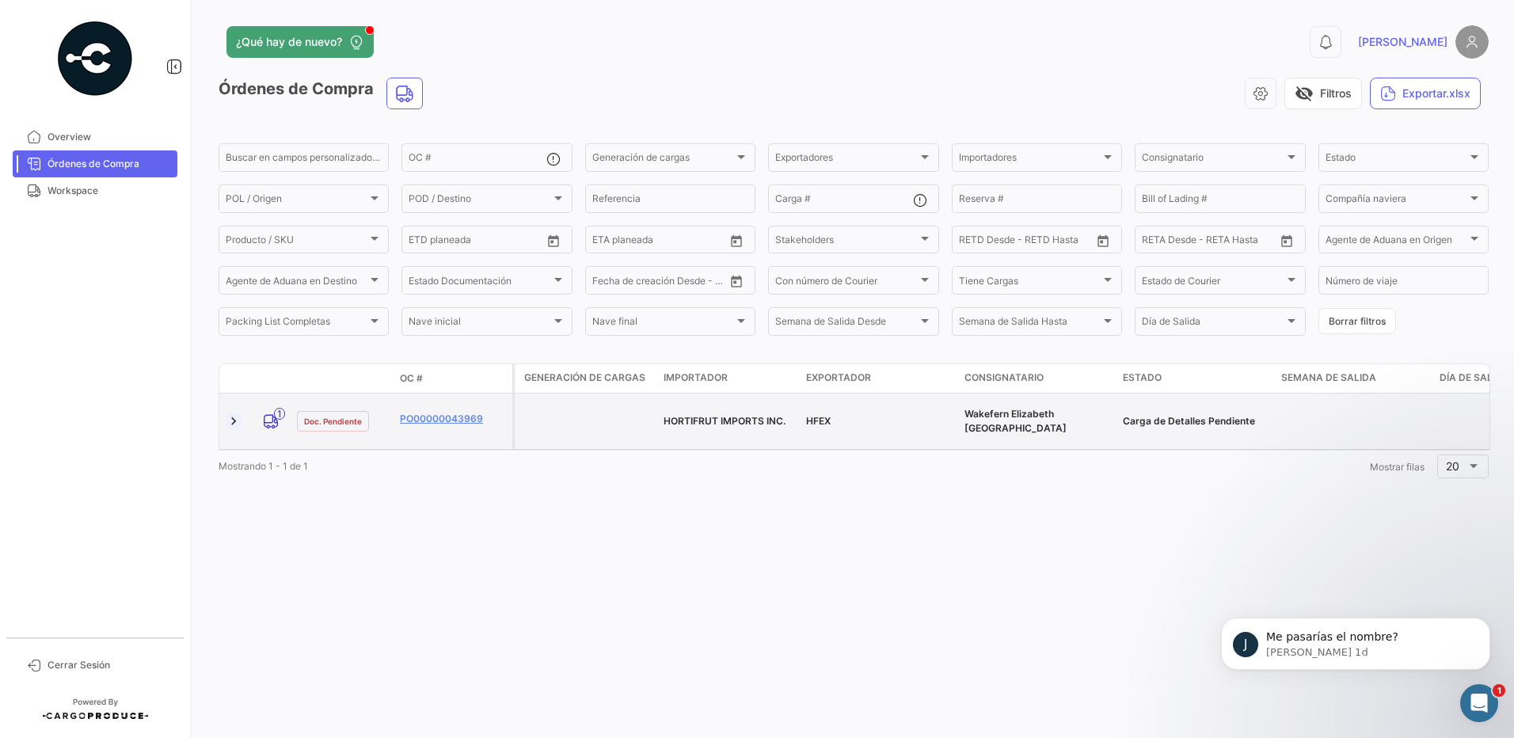
click at [233, 413] on link at bounding box center [234, 421] width 16 height 16
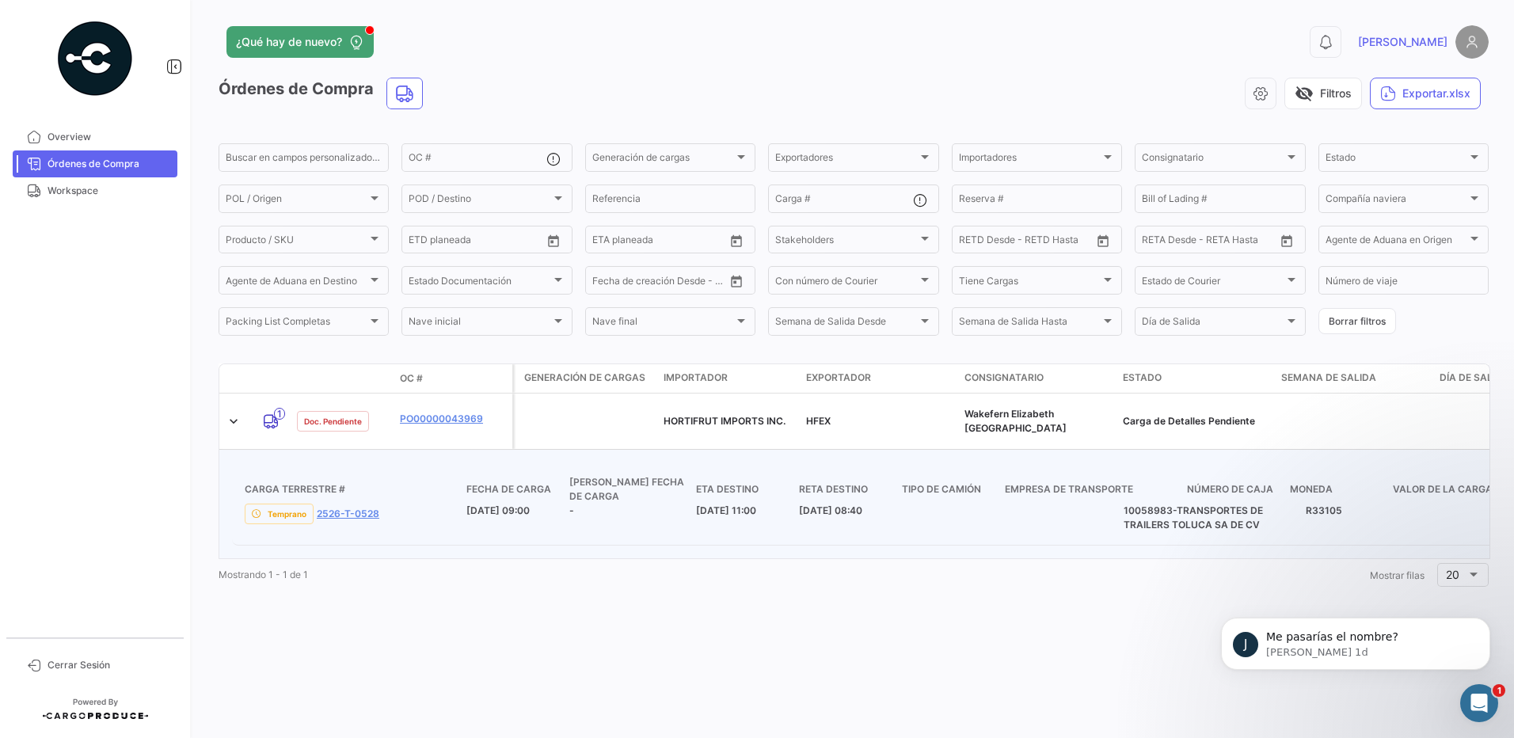
click at [622, 477] on h4 "[PERSON_NAME] Fecha de carga" at bounding box center [632, 489] width 127 height 29
click at [1449, 568] on span "20" at bounding box center [1452, 574] width 13 height 13
click at [1459, 519] on span "5" at bounding box center [1468, 504] width 45 height 33
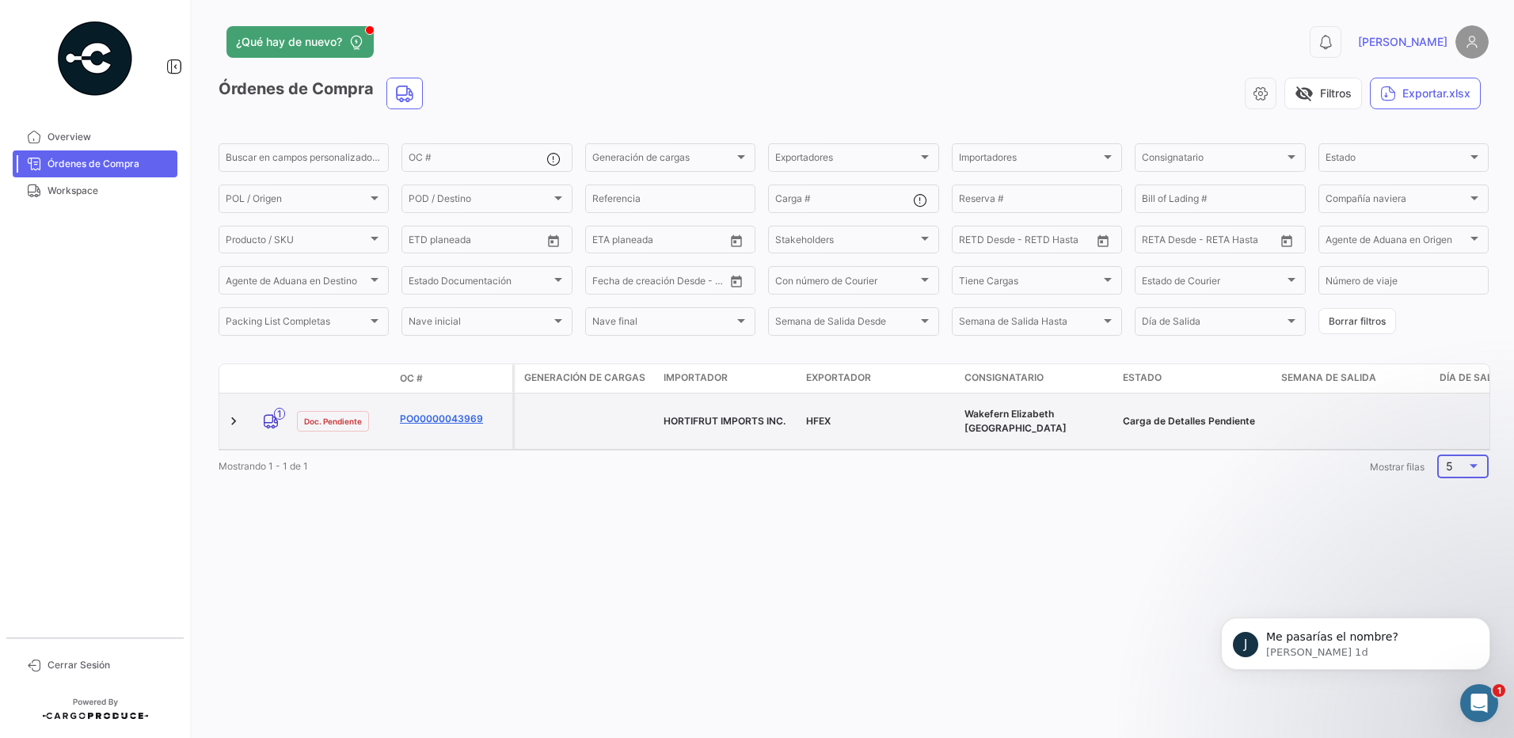
click at [417, 416] on link "PO00000043969" at bounding box center [453, 419] width 106 height 14
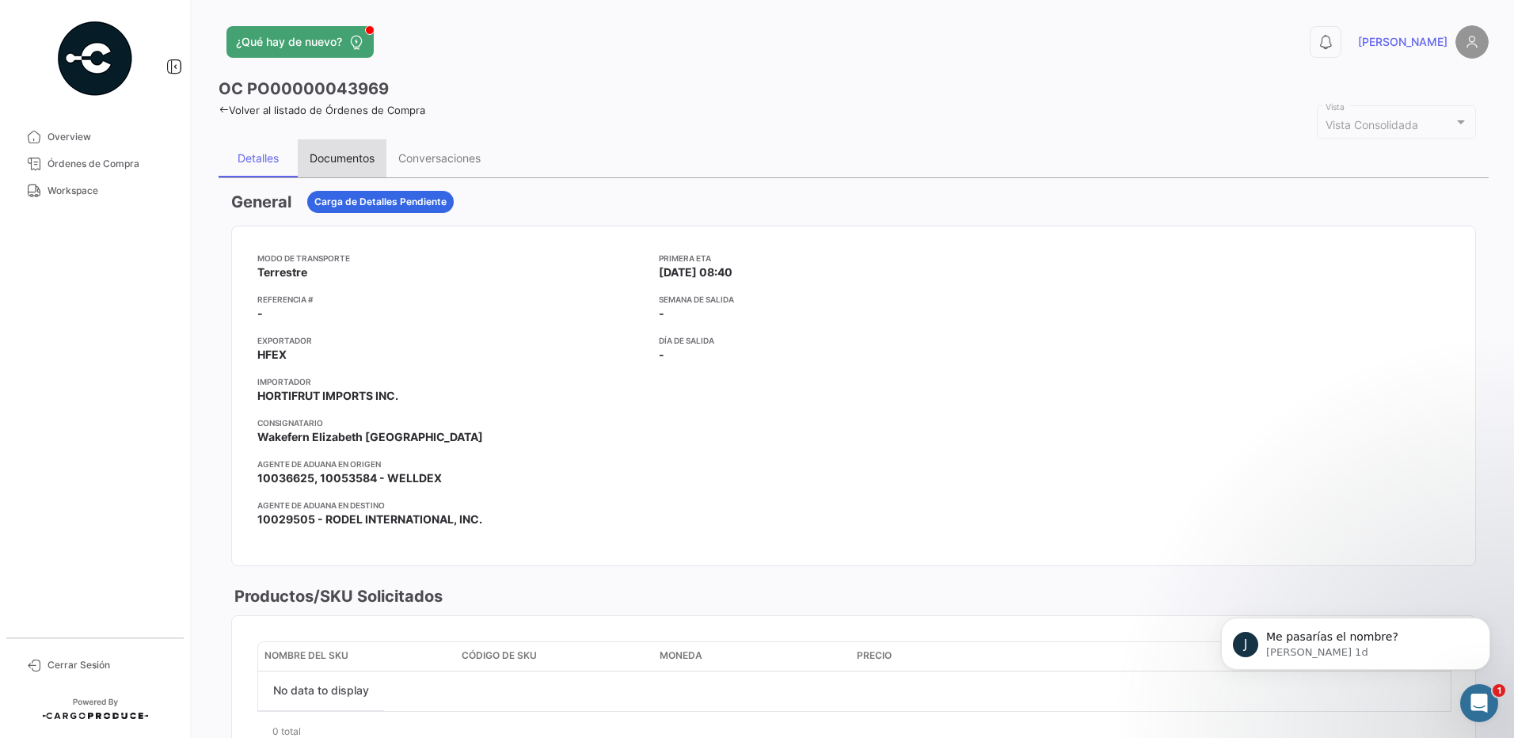
click at [312, 161] on div "Documentos" at bounding box center [342, 157] width 65 height 13
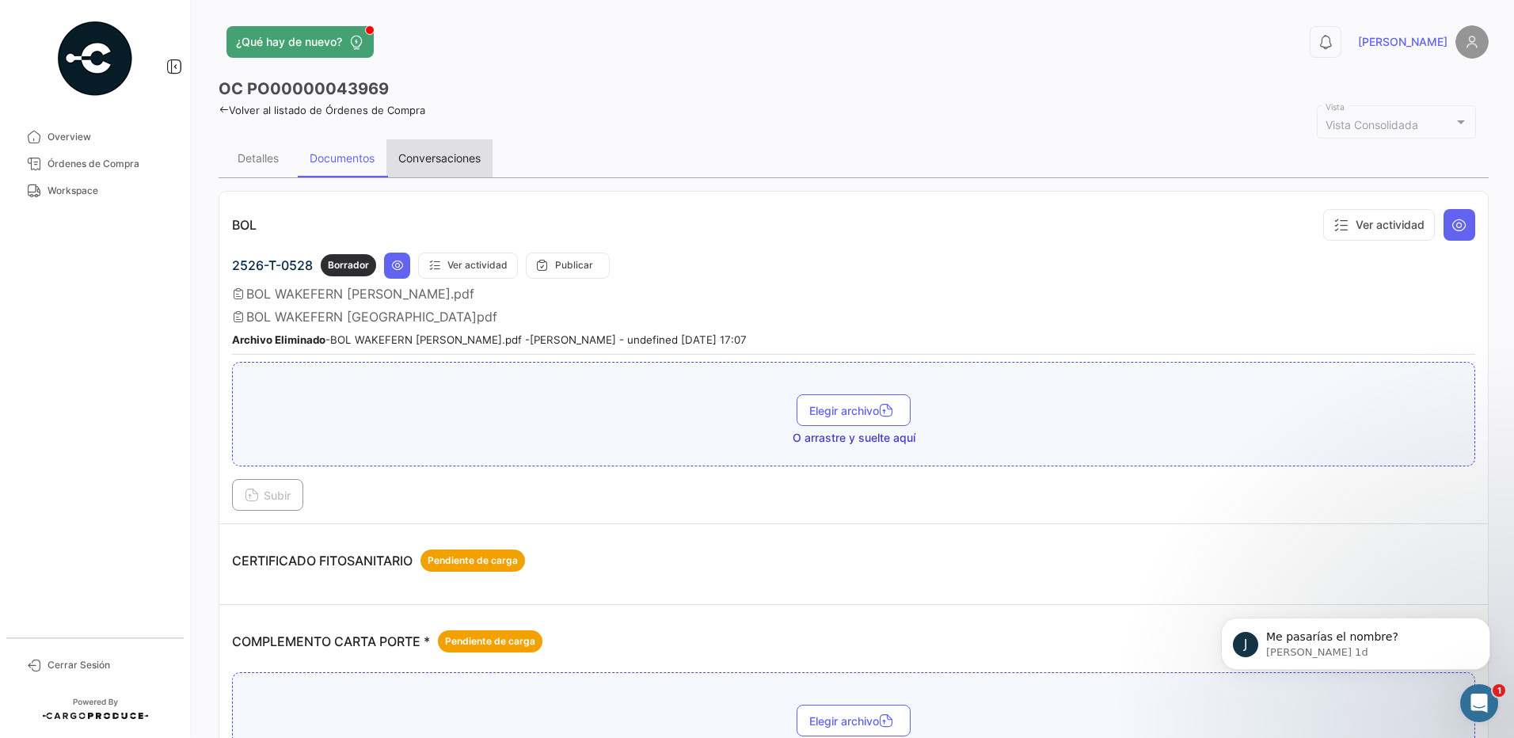
click at [438, 165] on div "Conversaciones" at bounding box center [439, 158] width 106 height 38
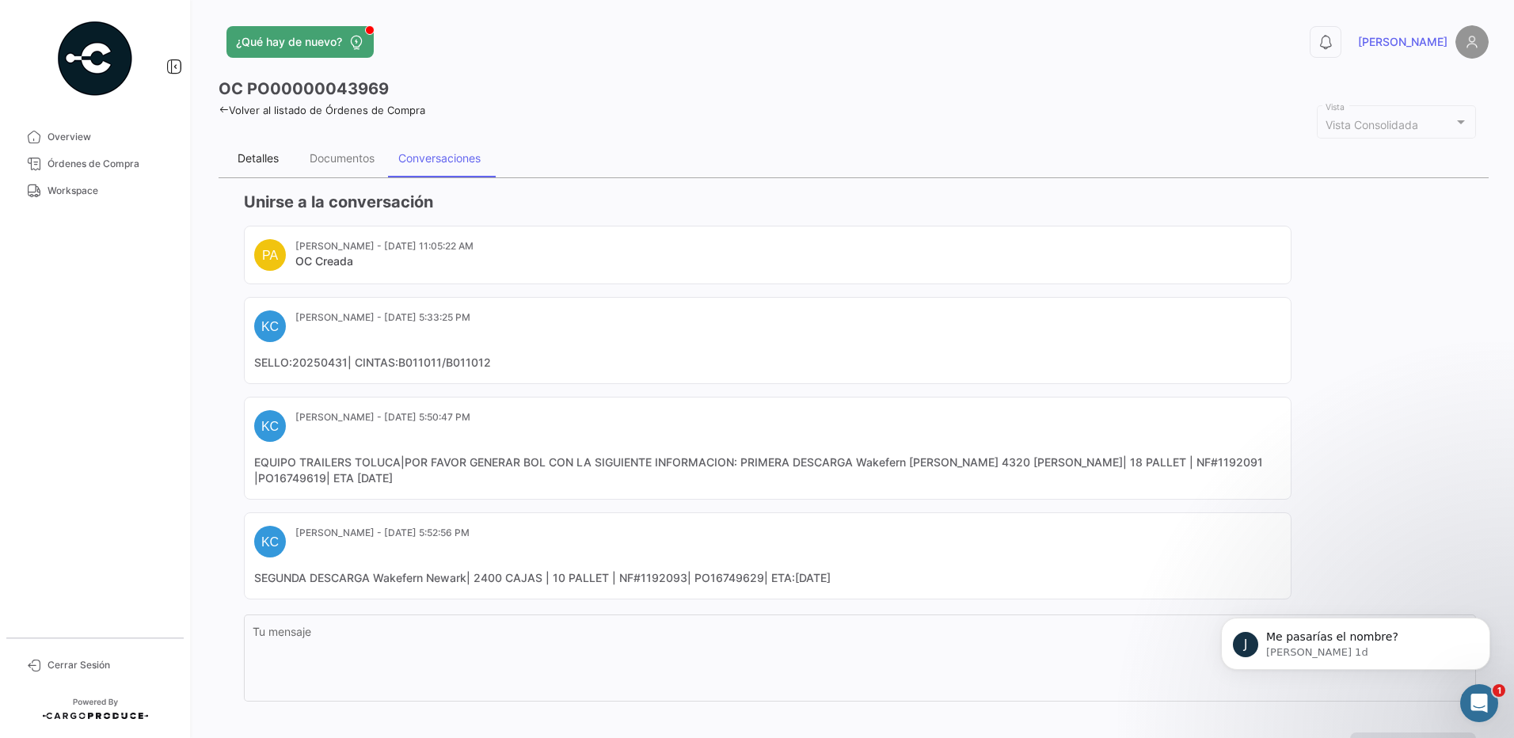
click at [290, 163] on div "Detalles" at bounding box center [258, 158] width 79 height 38
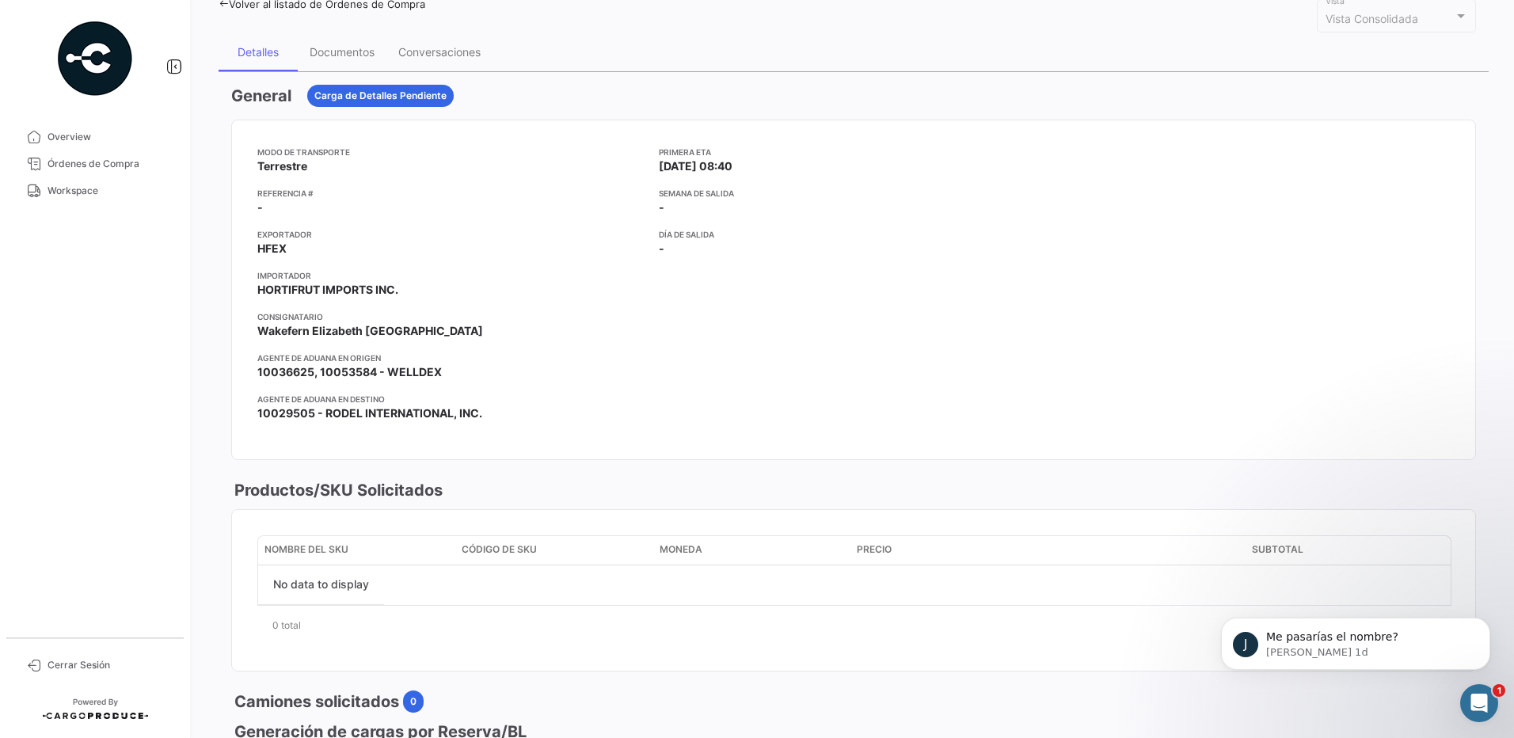
scroll to position [633, 0]
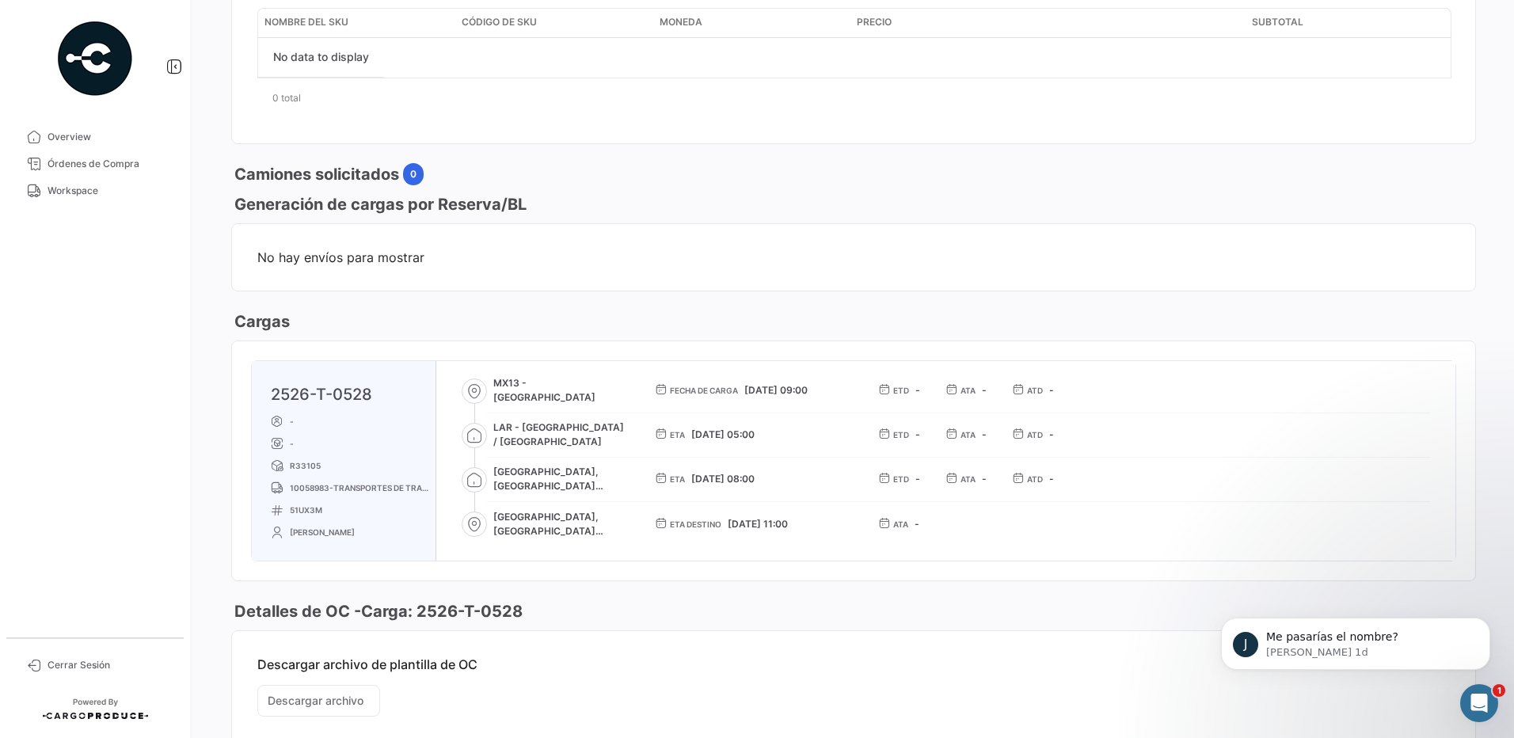
click at [333, 390] on link "2526-T-0528" at bounding box center [321, 394] width 101 height 19
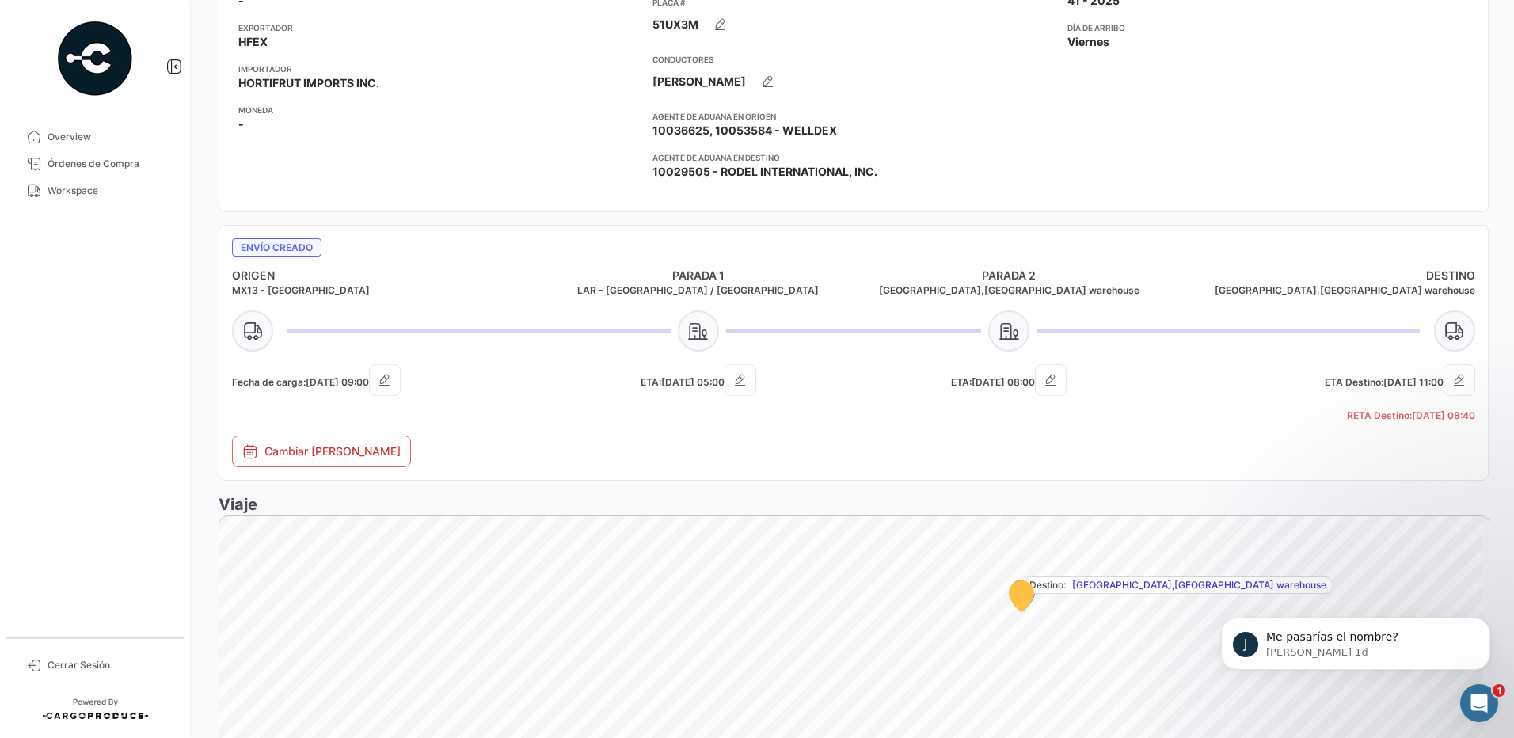
scroll to position [357, 0]
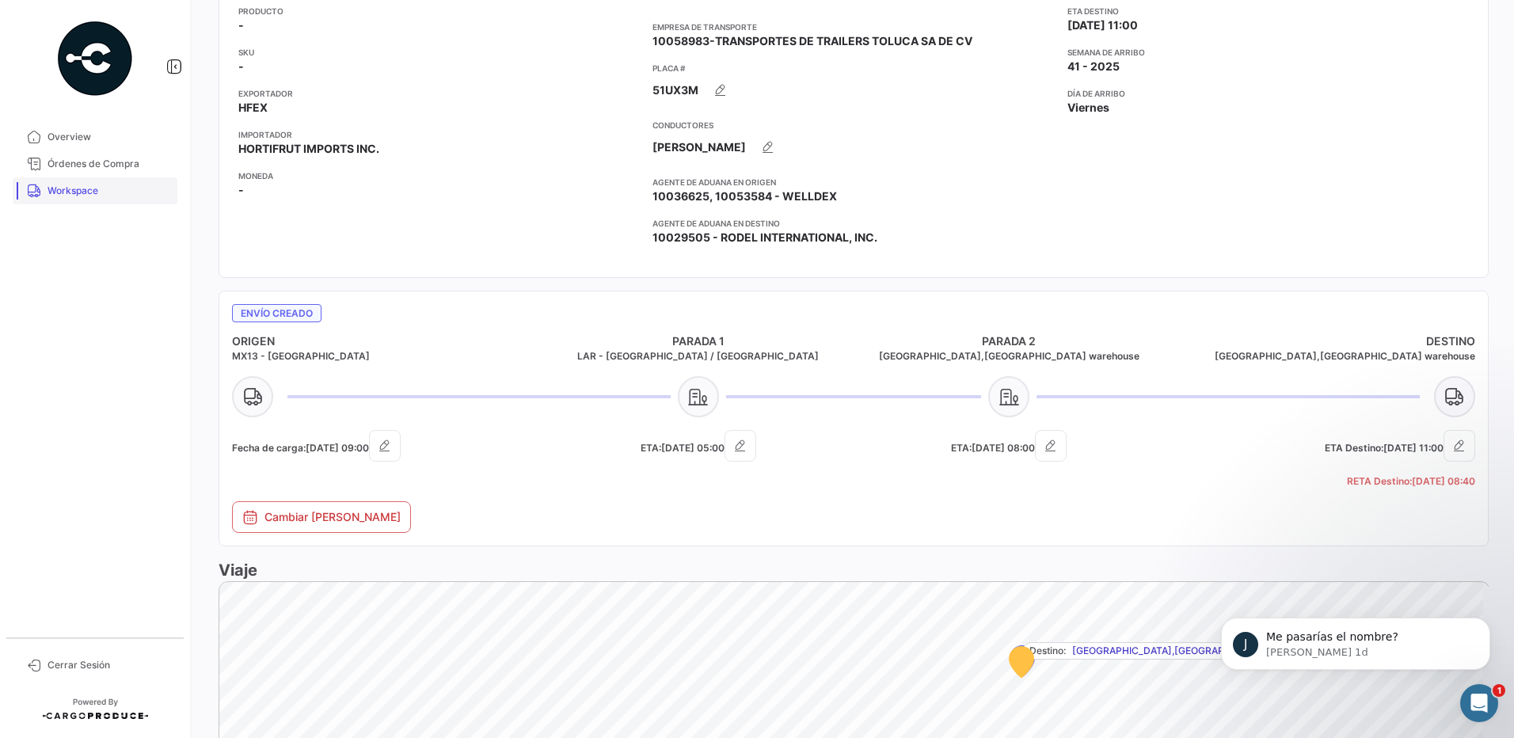
click at [104, 203] on link "Workspace" at bounding box center [95, 190] width 165 height 27
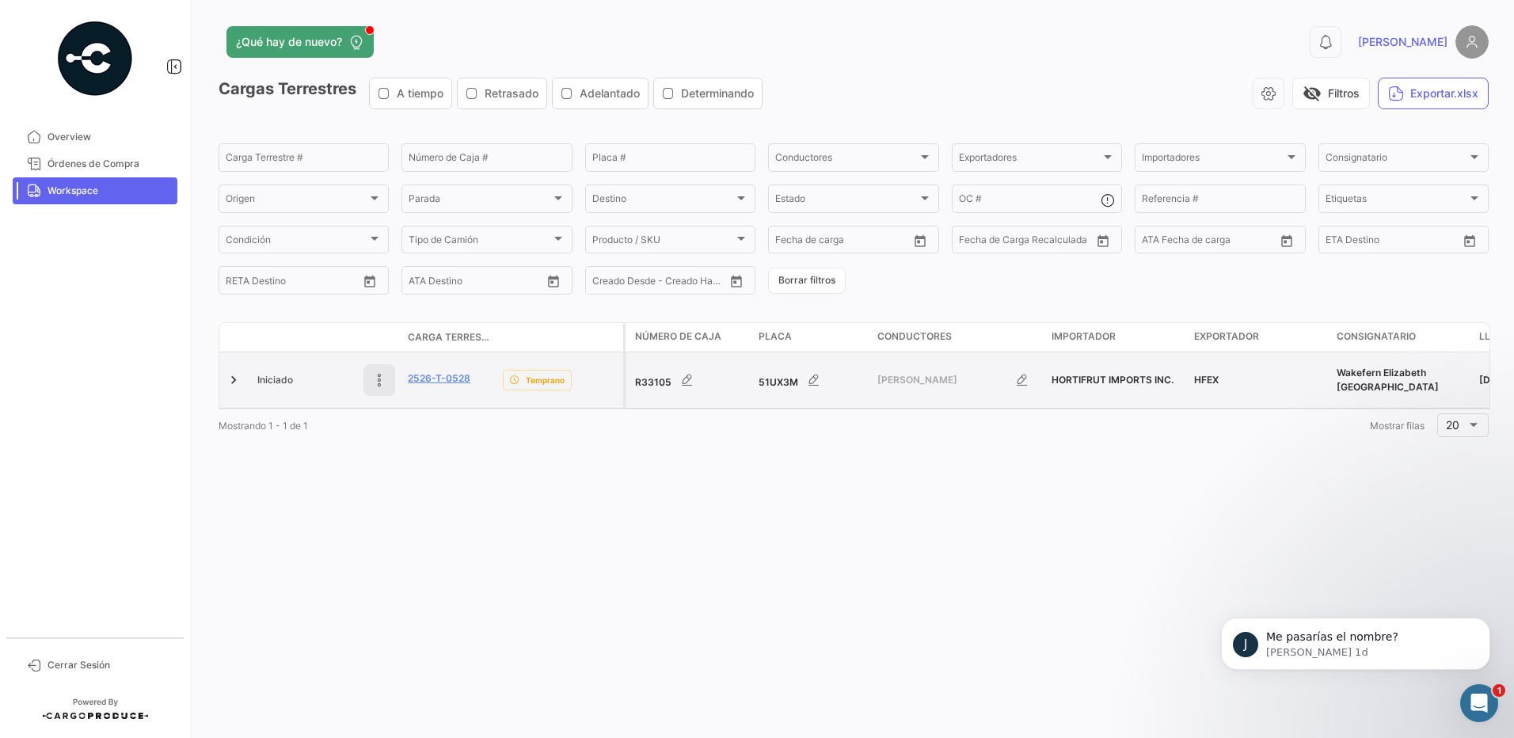
click at [371, 382] on button at bounding box center [379, 380] width 32 height 32
click at [432, 378] on link "2526-T-0528" at bounding box center [439, 378] width 63 height 14
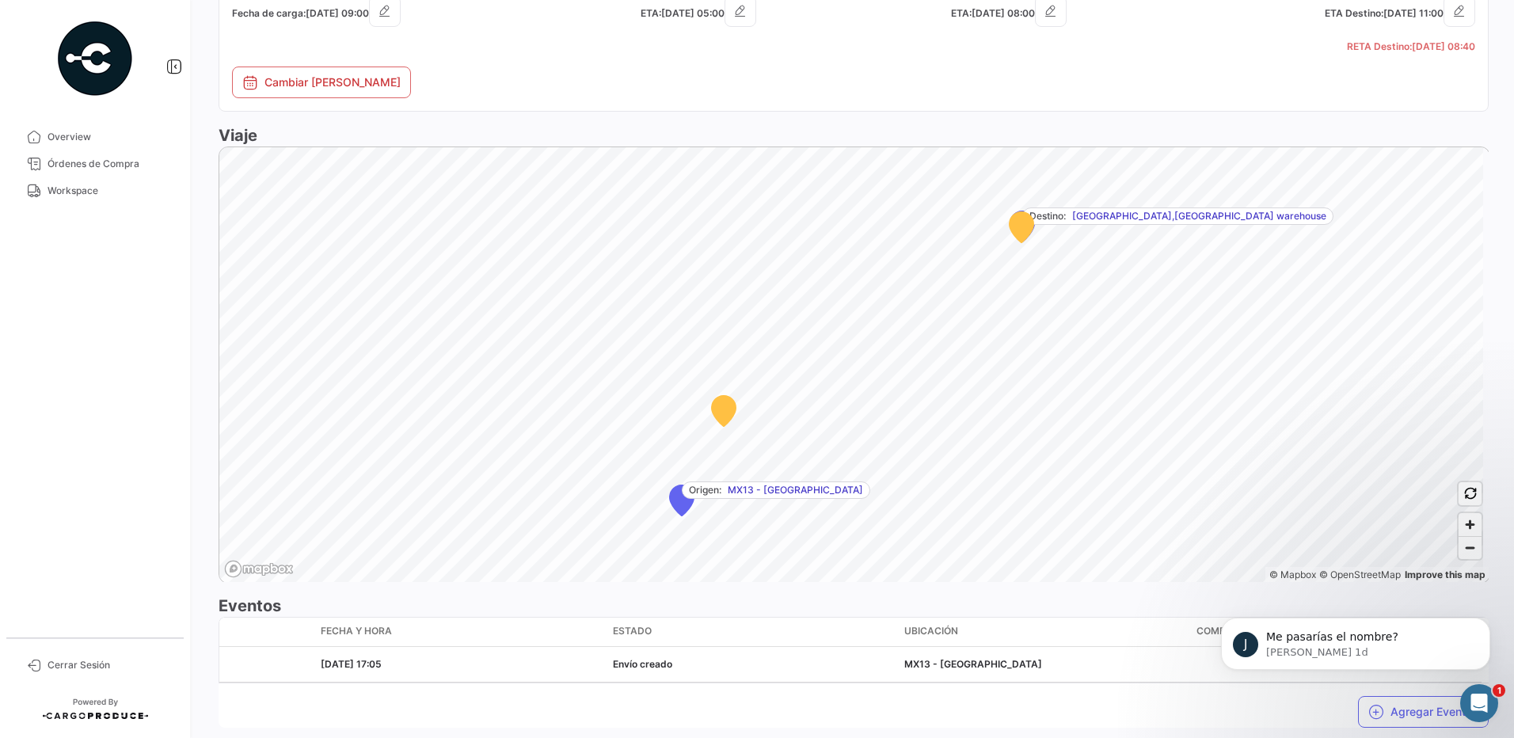
scroll to position [832, 0]
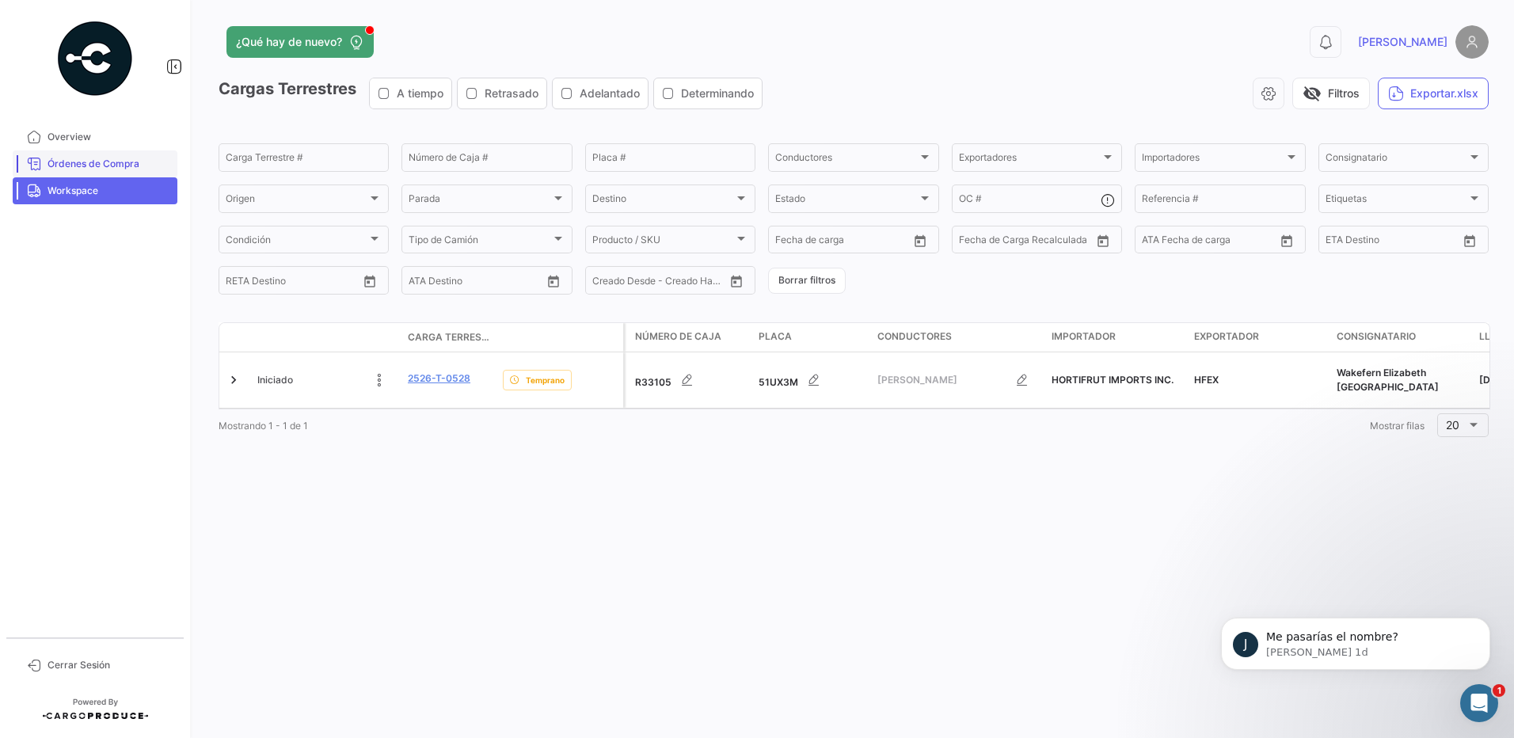
click at [55, 174] on link "Órdenes de Compra" at bounding box center [95, 163] width 165 height 27
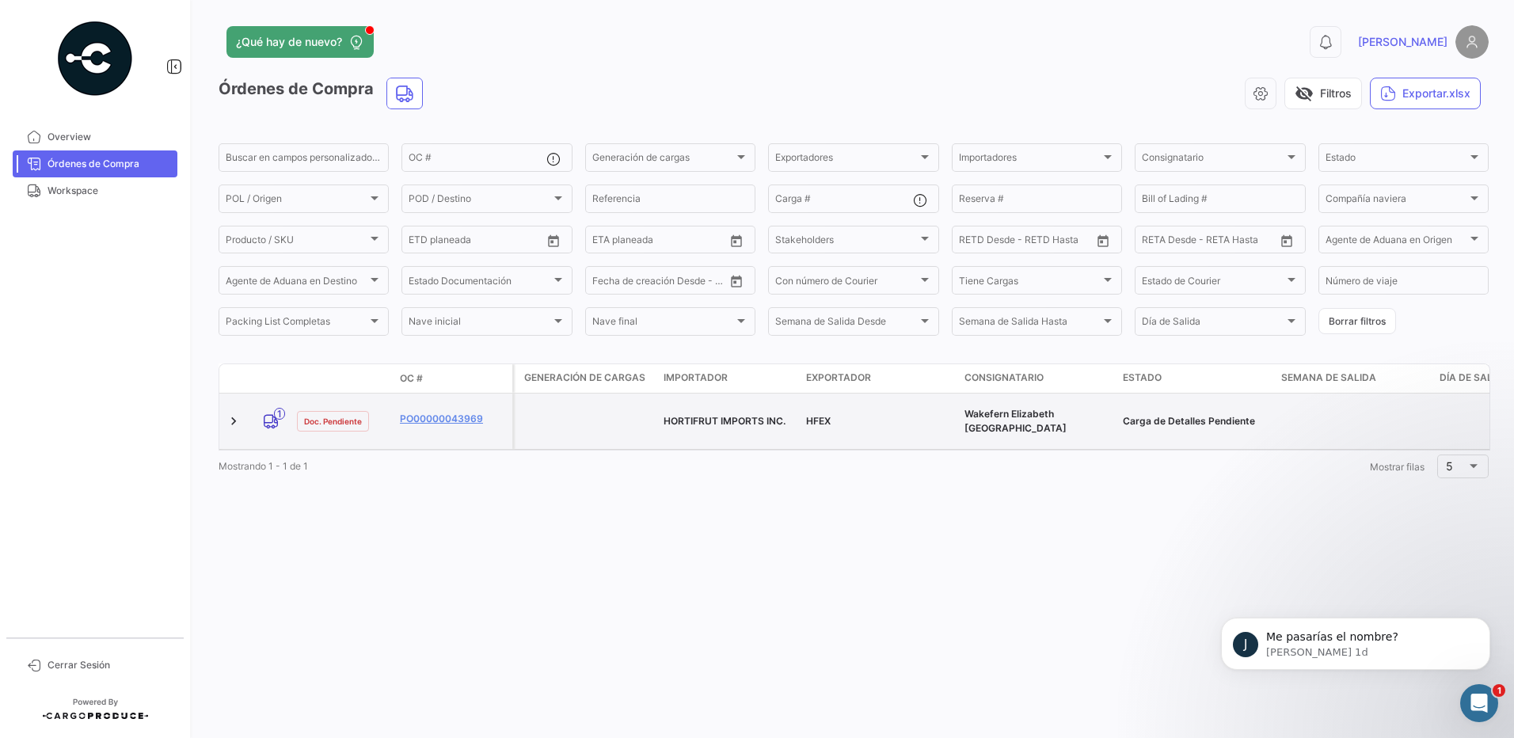
click at [262, 414] on div "1" at bounding box center [270, 421] width 27 height 16
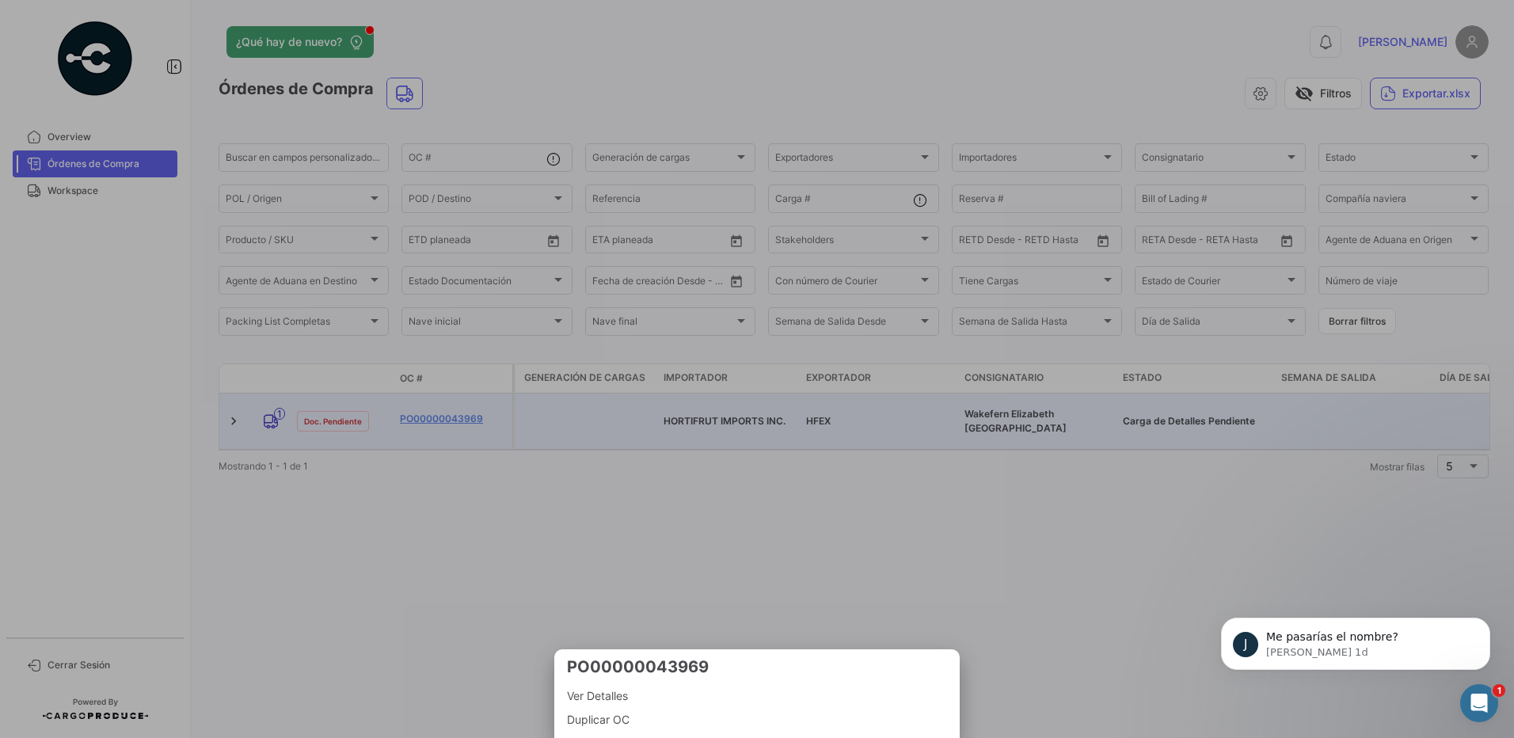
click at [314, 424] on div at bounding box center [757, 369] width 1514 height 738
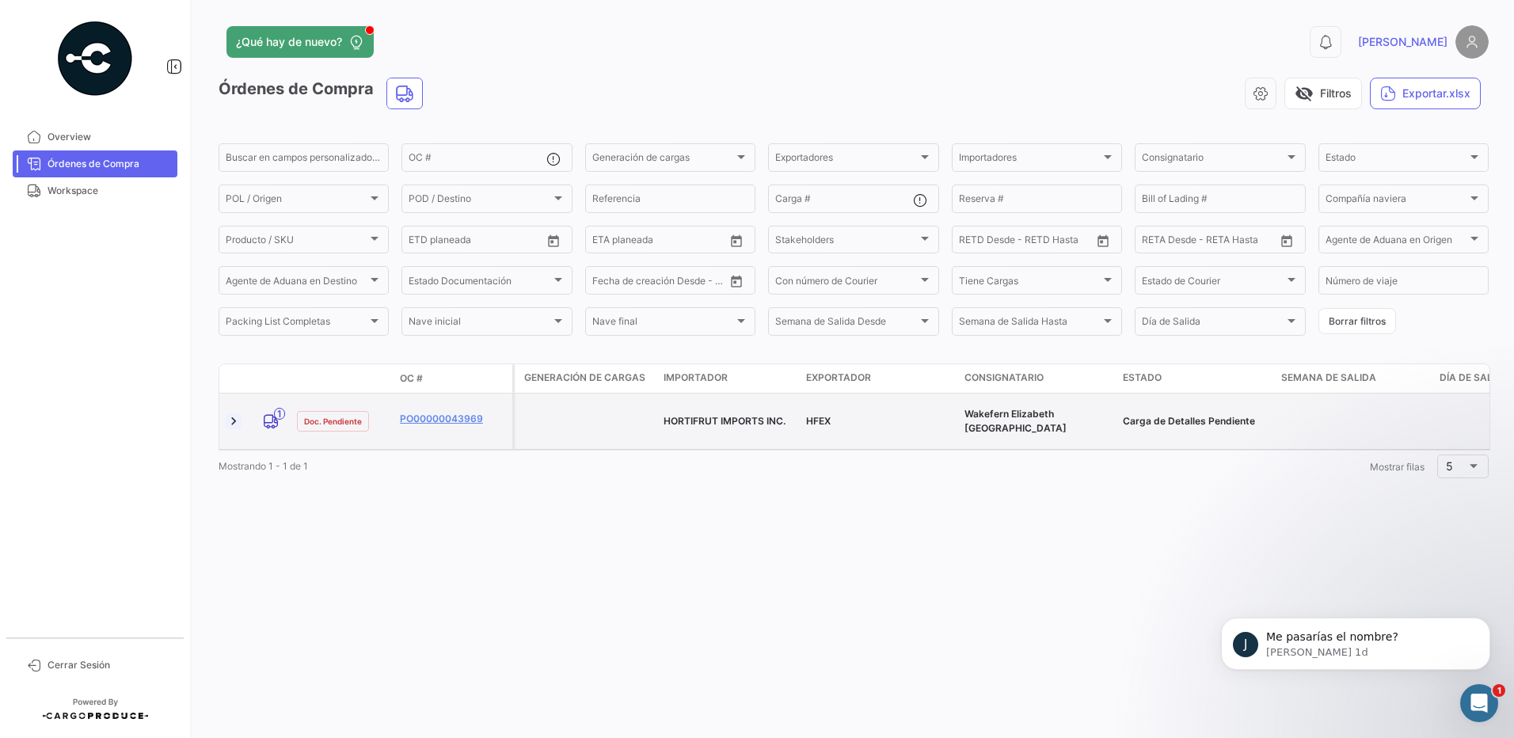
click at [234, 416] on link at bounding box center [234, 421] width 16 height 16
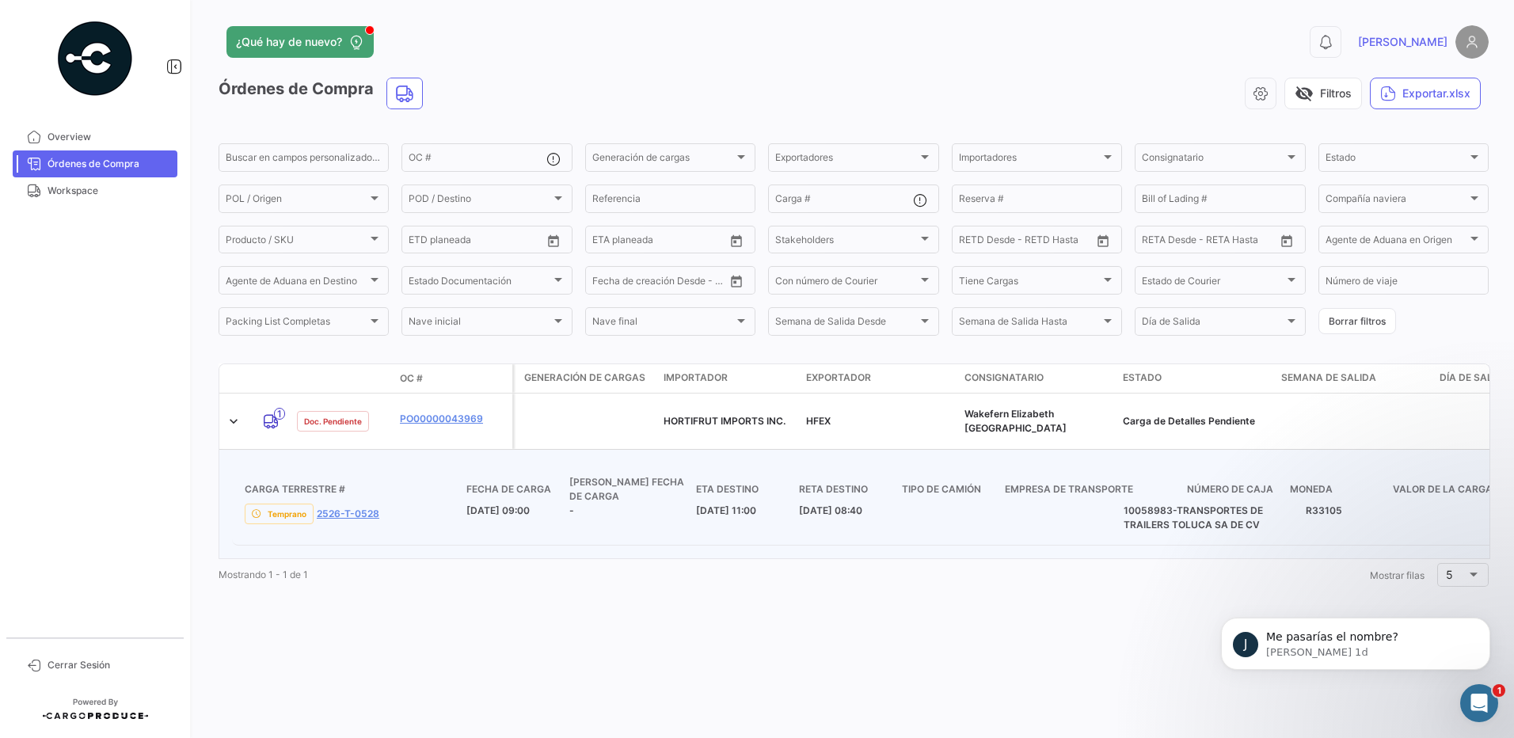
scroll to position [0, 2]
click at [610, 329] on span "Nave final" at bounding box center [663, 323] width 142 height 11
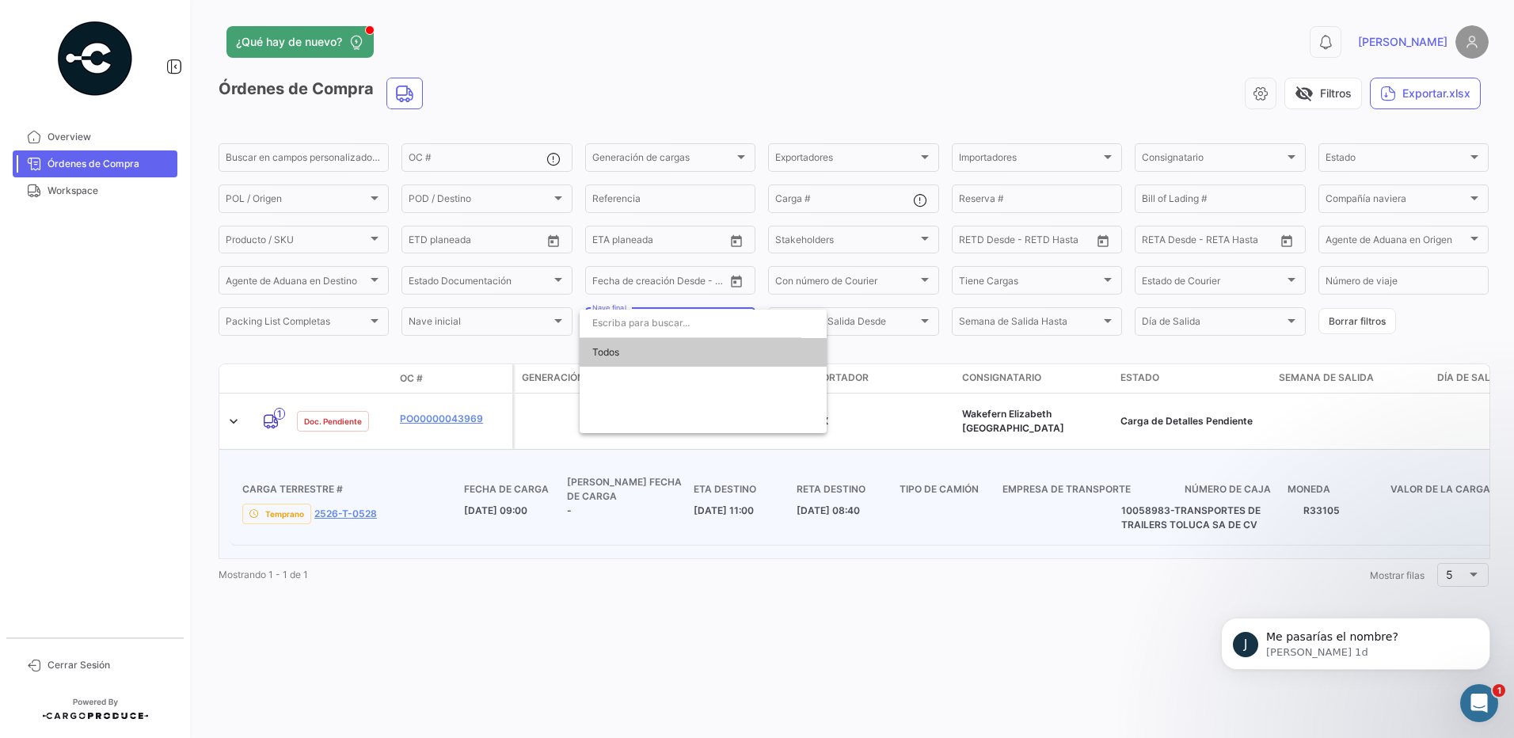
click at [447, 283] on div at bounding box center [757, 369] width 1514 height 738
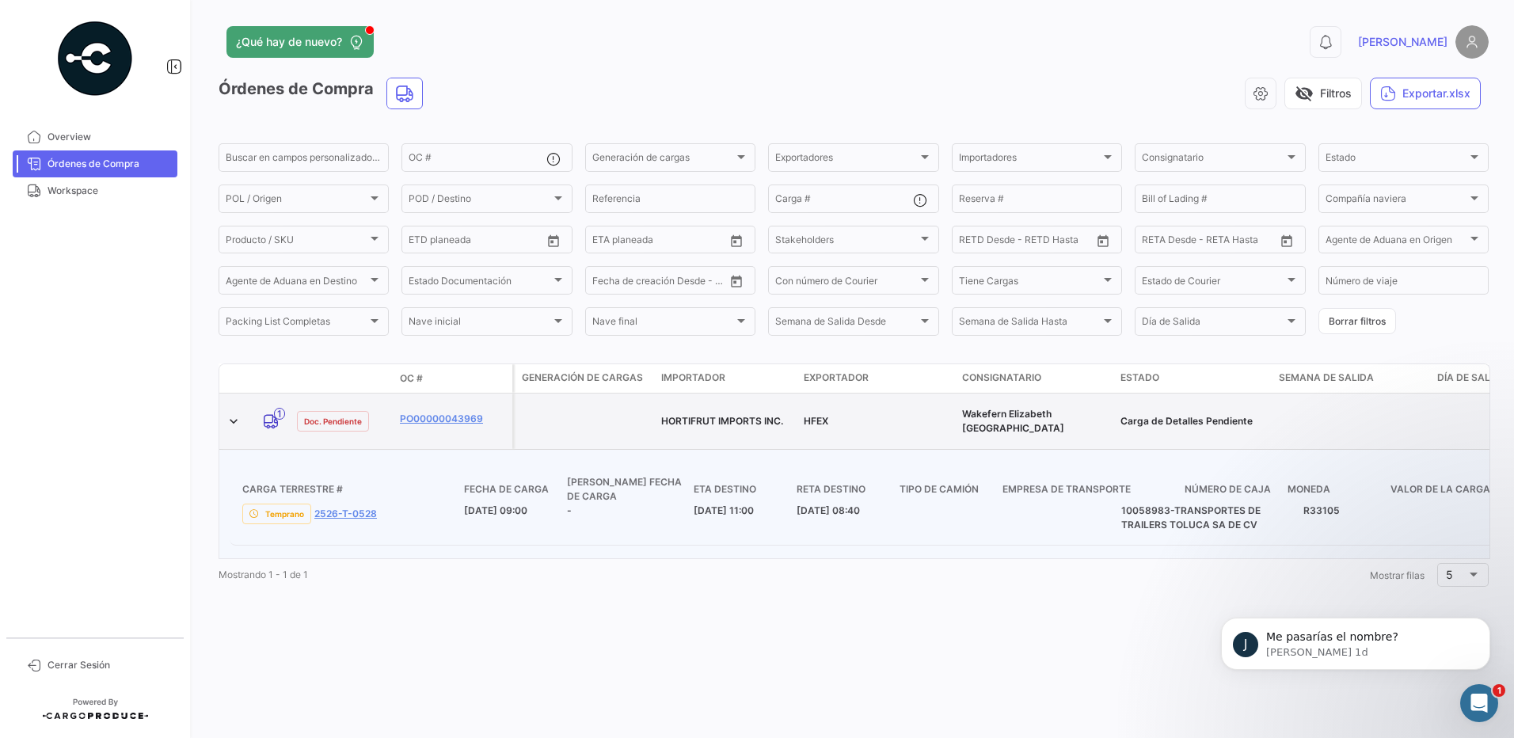
click at [660, 414] on datatable-body-cell "HORTIFRUT IMPORTS INC." at bounding box center [726, 421] width 143 height 55
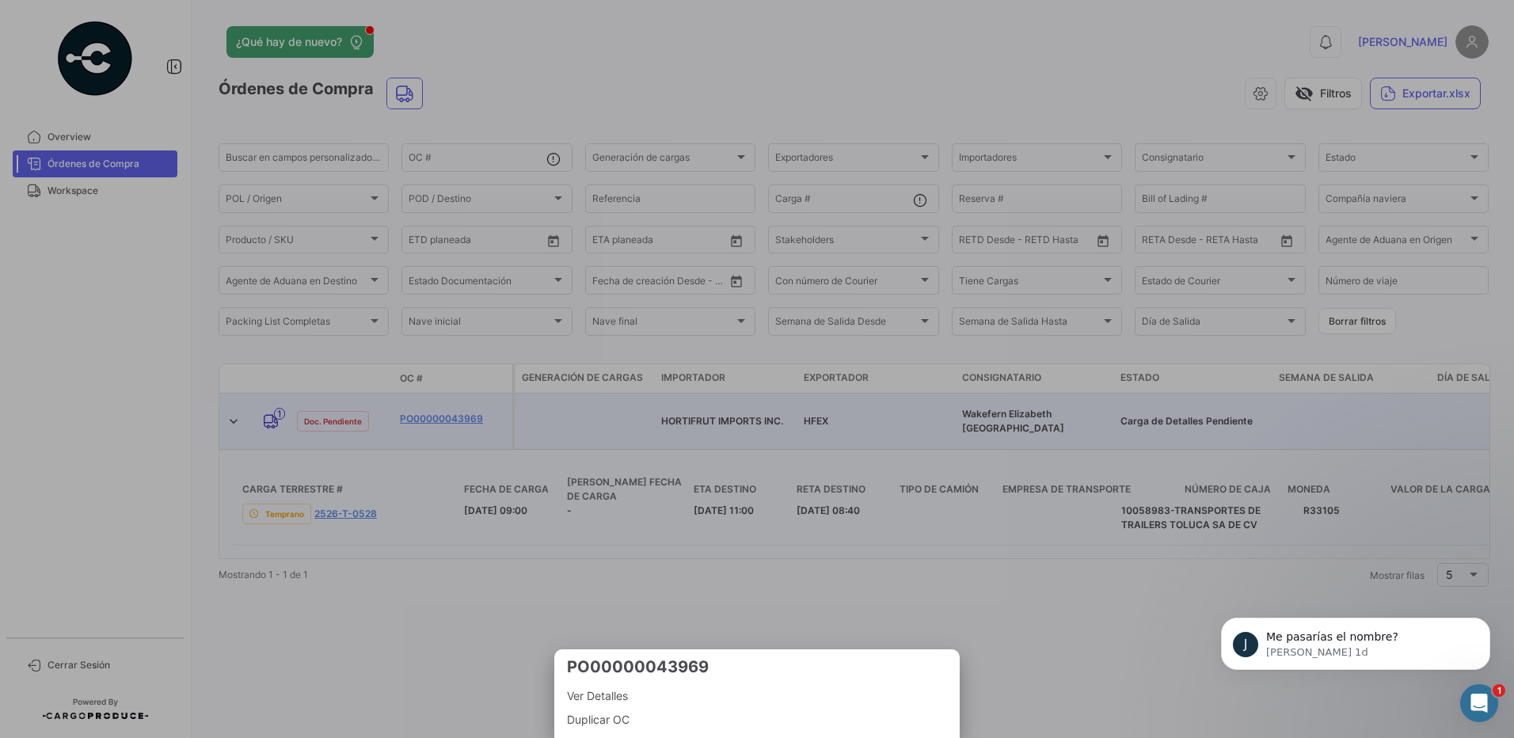
click at [272, 572] on div at bounding box center [757, 369] width 1514 height 738
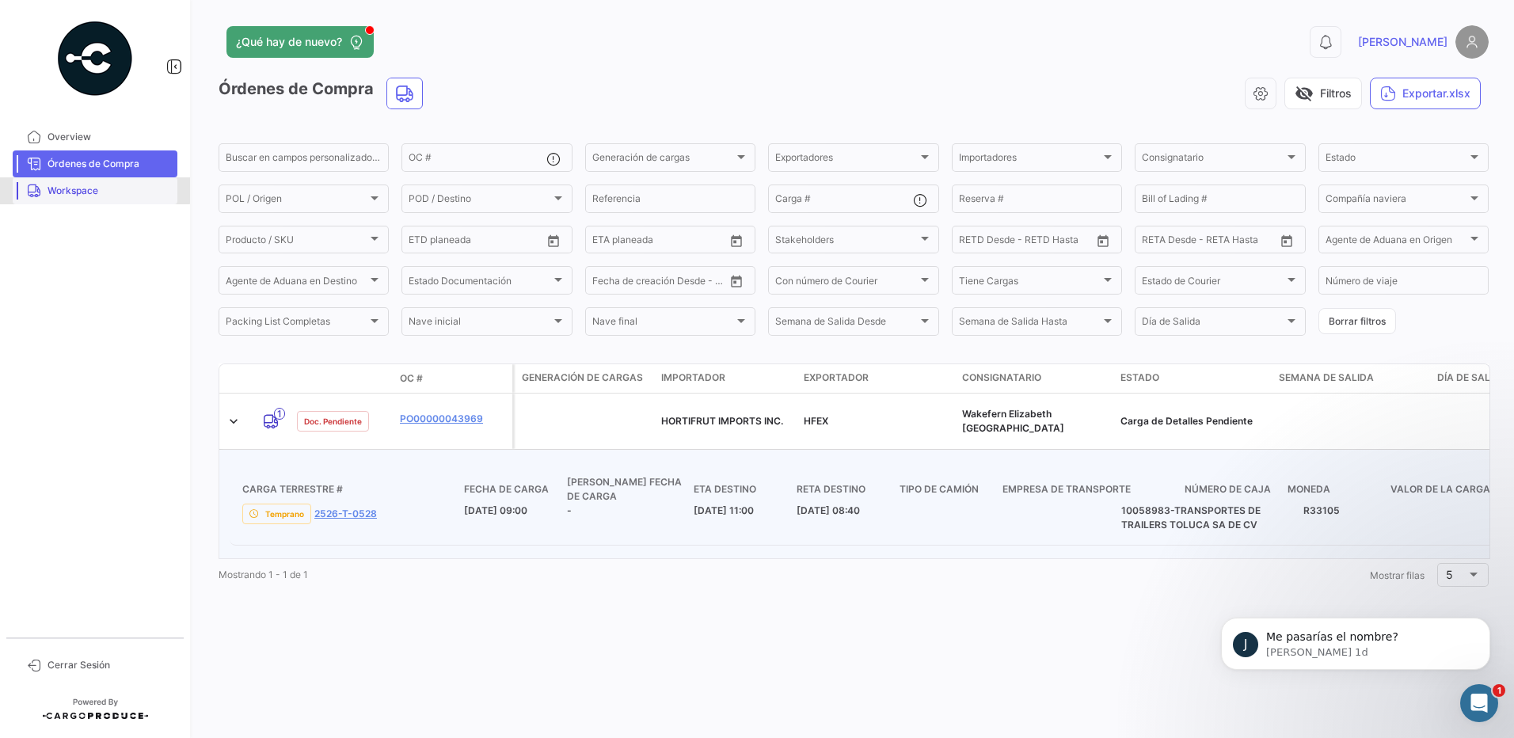
click at [79, 184] on span "Workspace" at bounding box center [110, 191] width 124 height 14
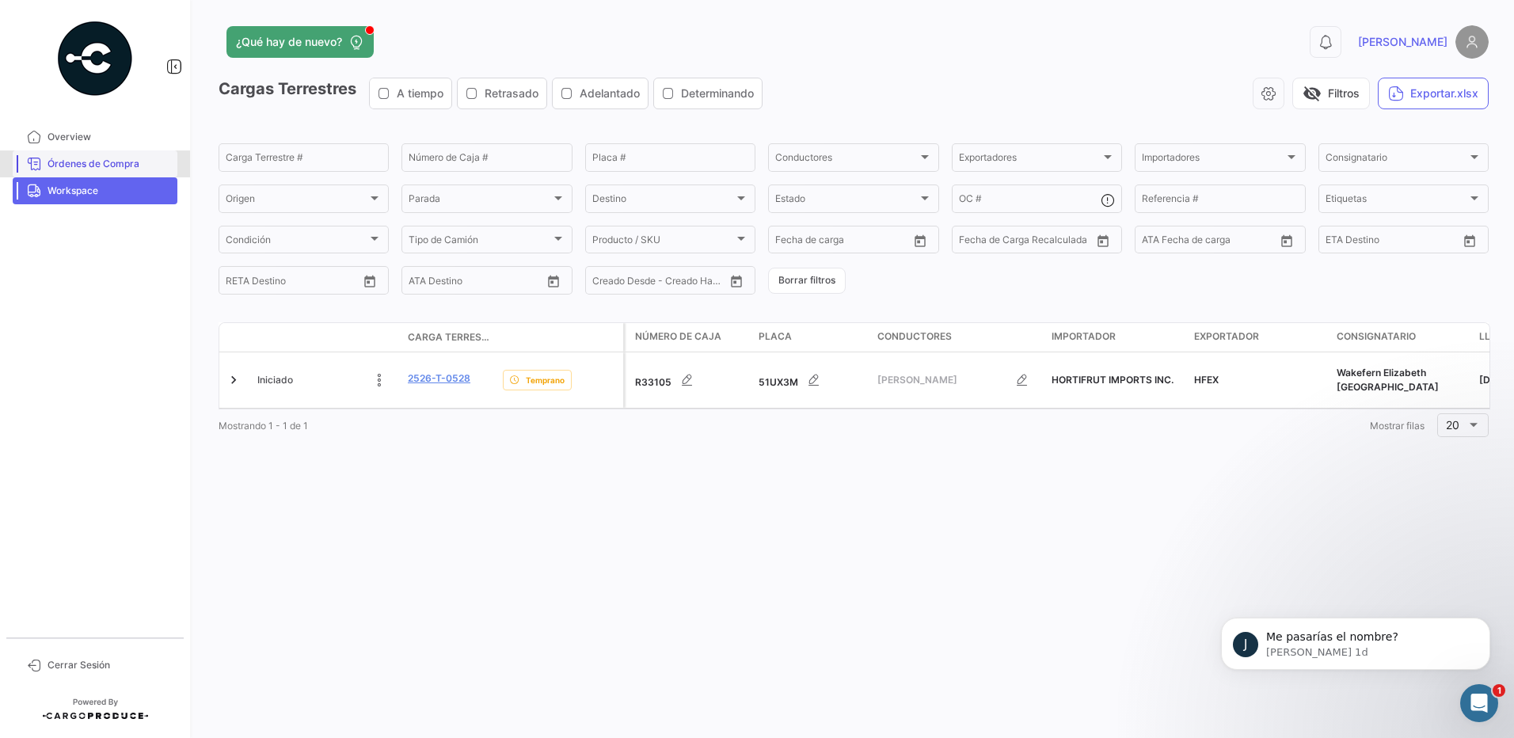
click at [148, 153] on link "Órdenes de Compra" at bounding box center [95, 163] width 165 height 27
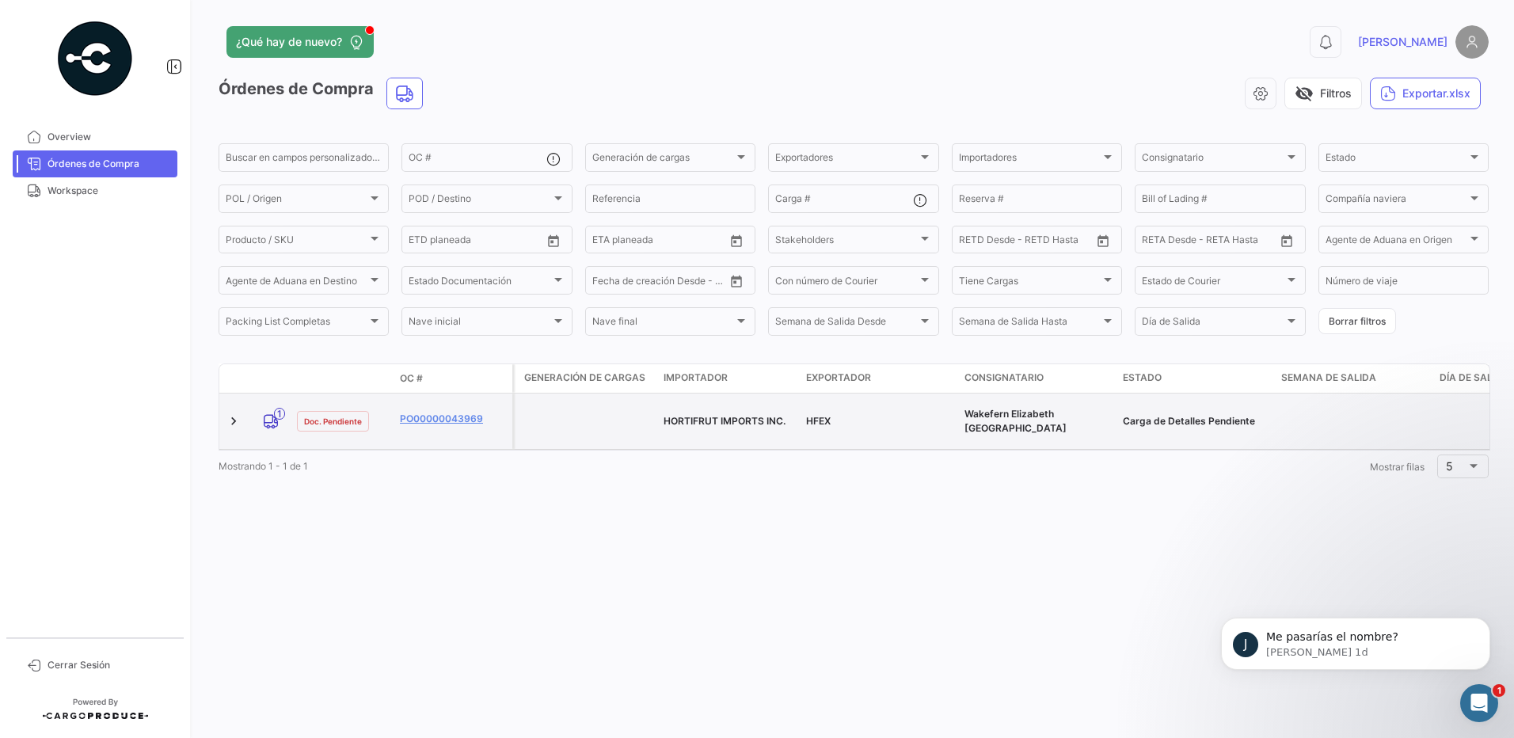
click at [275, 416] on icon at bounding box center [271, 421] width 16 height 33
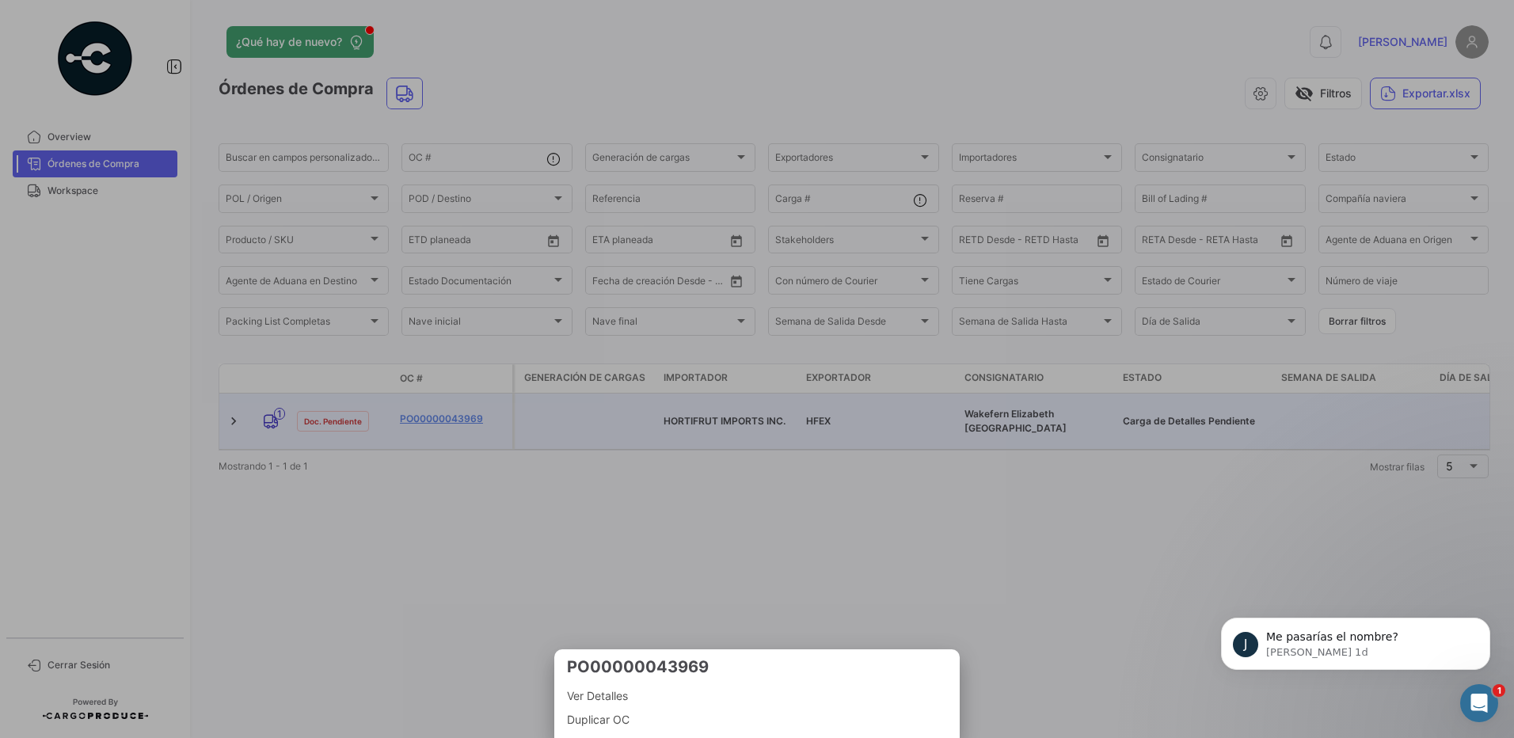
click at [275, 416] on div at bounding box center [757, 369] width 1514 height 738
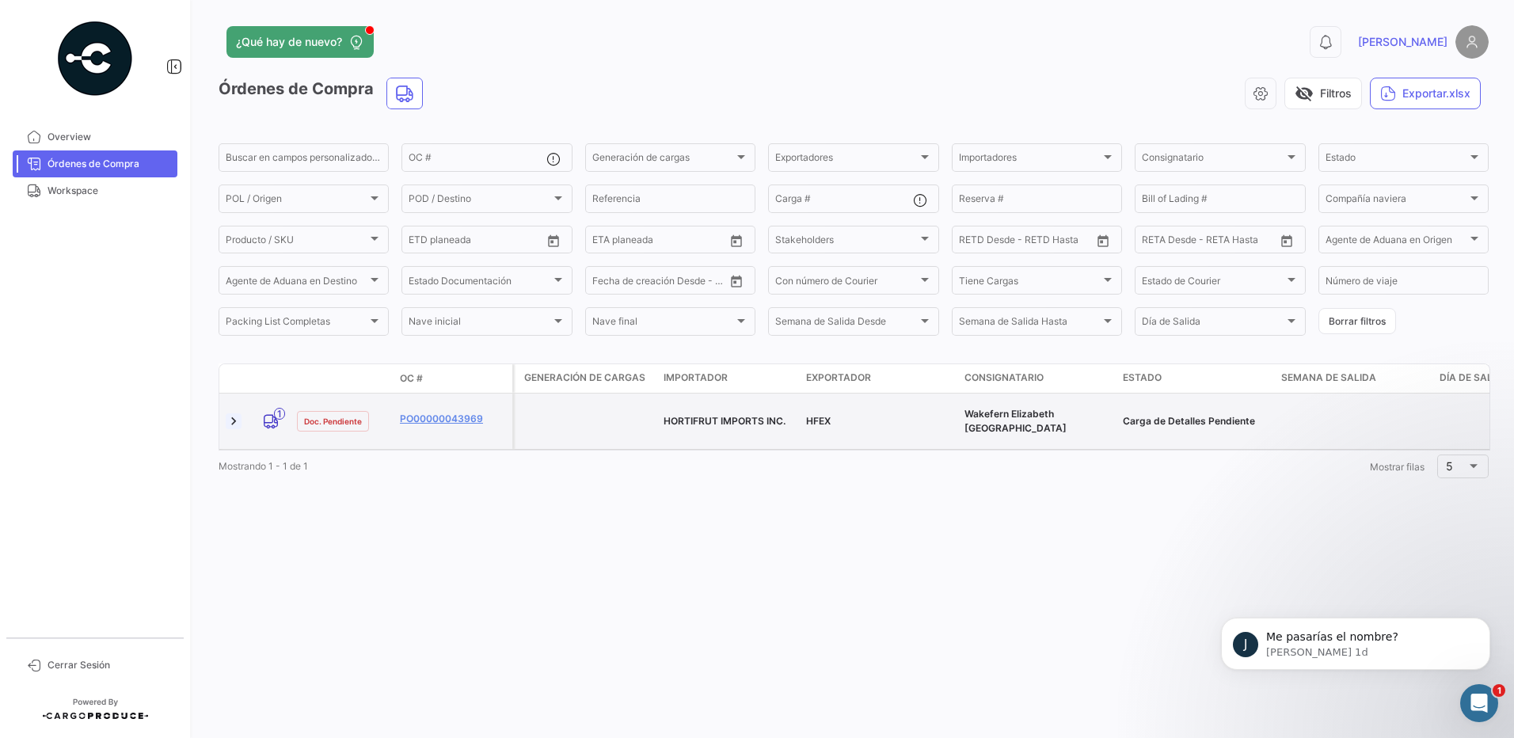
drag, startPoint x: 241, startPoint y: 410, endPoint x: 233, endPoint y: 410, distance: 8.7
click at [233, 413] on div at bounding box center [235, 421] width 19 height 16
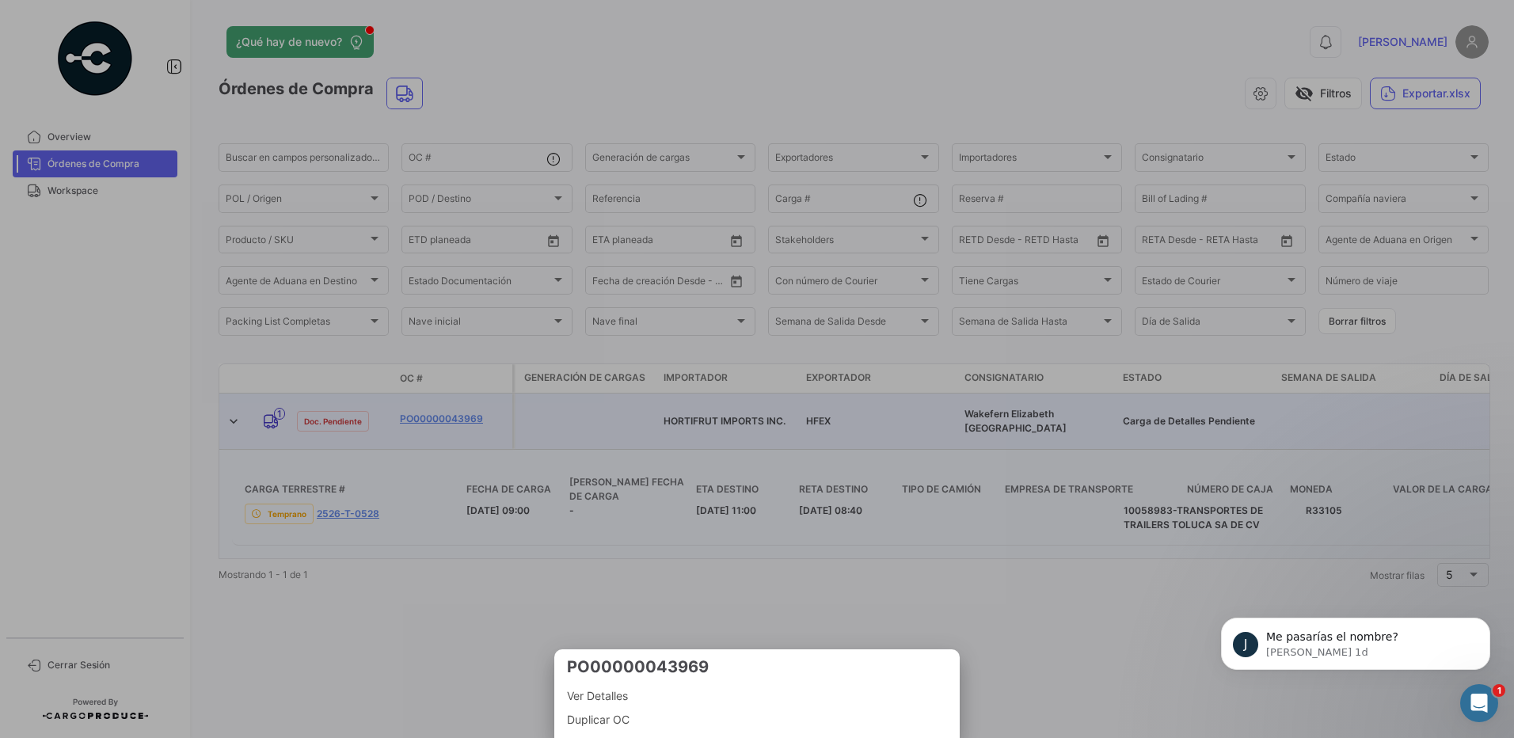
click at [308, 639] on div at bounding box center [757, 369] width 1514 height 738
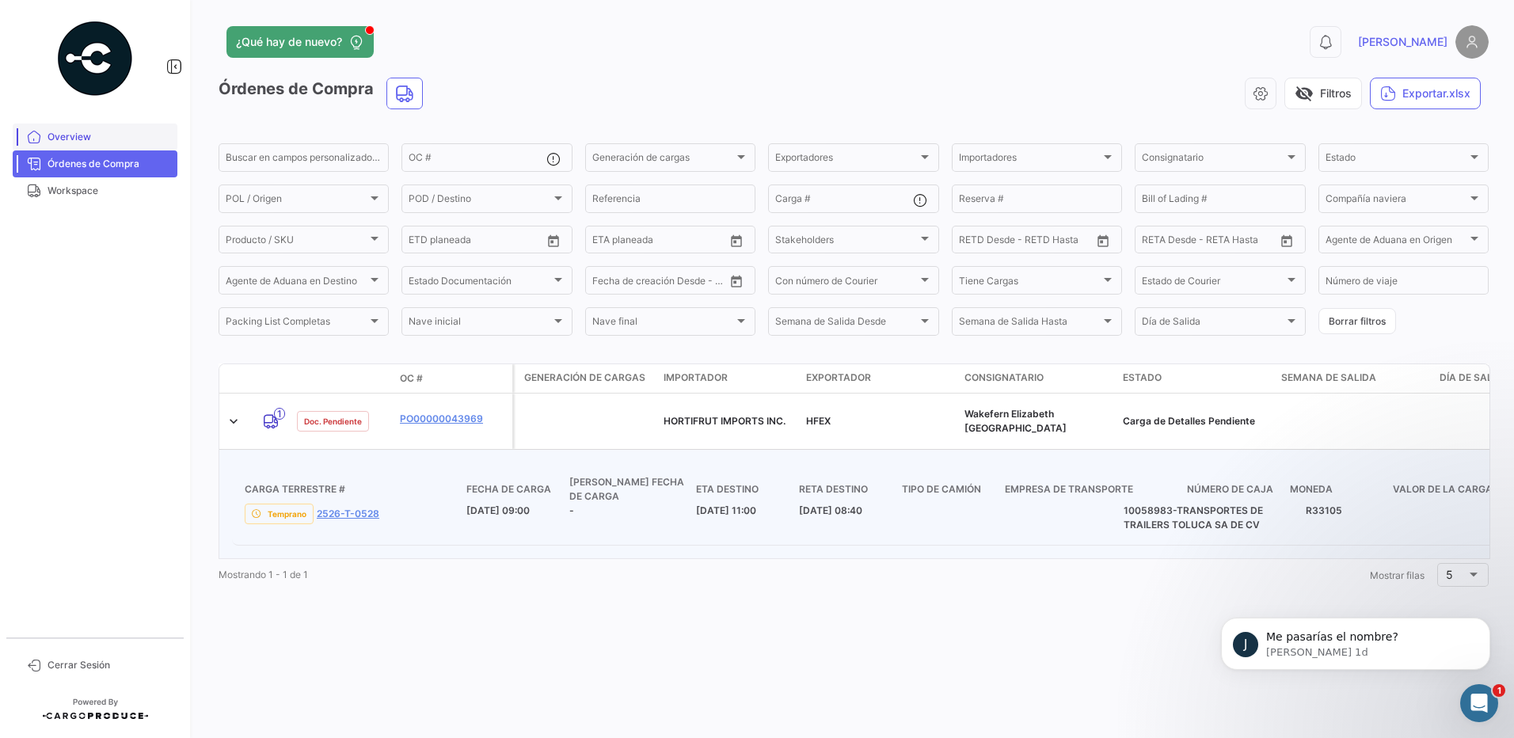
click at [86, 135] on span "Overview" at bounding box center [110, 137] width 124 height 14
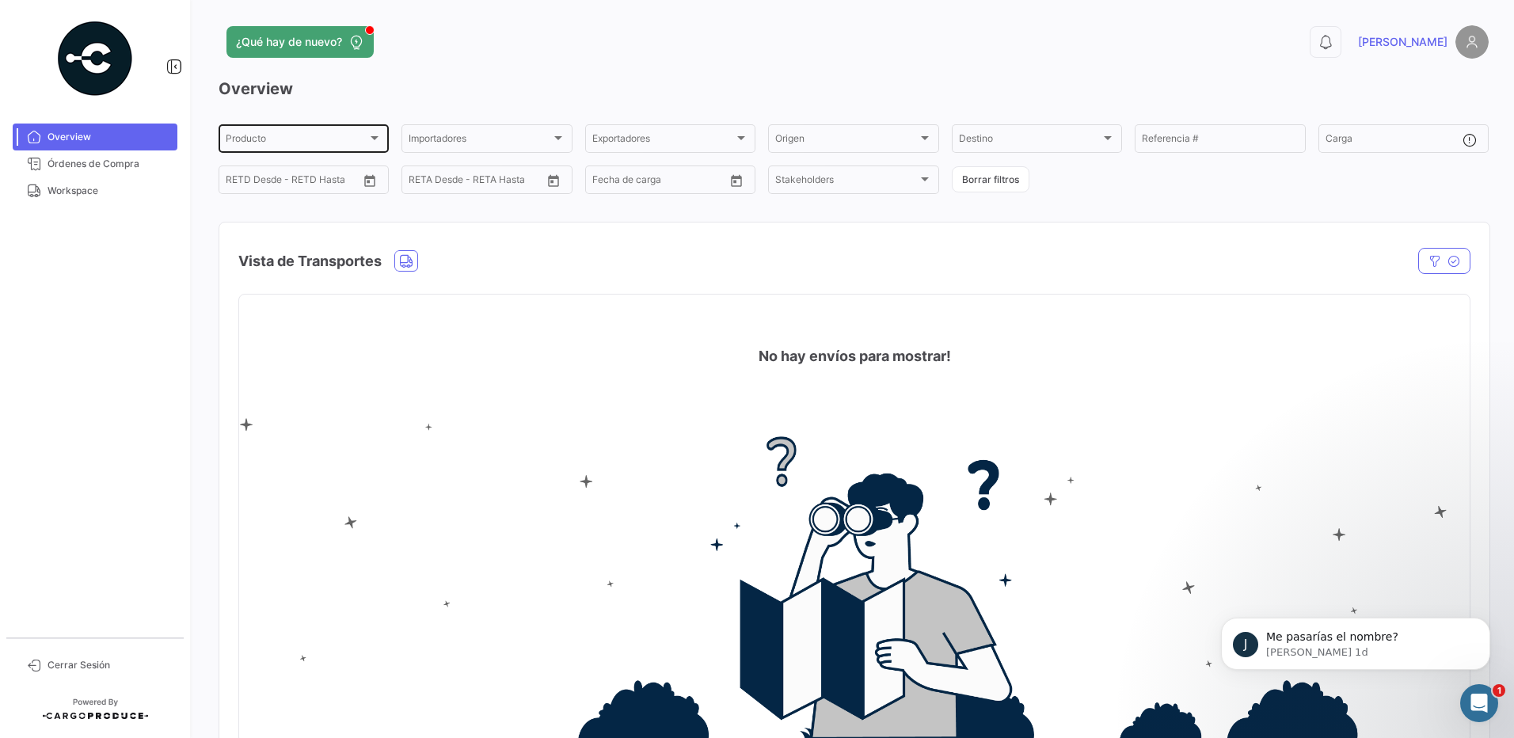
click at [240, 150] on div "Producto Producto" at bounding box center [304, 137] width 156 height 31
click at [321, 88] on div at bounding box center [757, 369] width 1514 height 738
click at [96, 171] on link "Órdenes de Compra" at bounding box center [95, 163] width 165 height 27
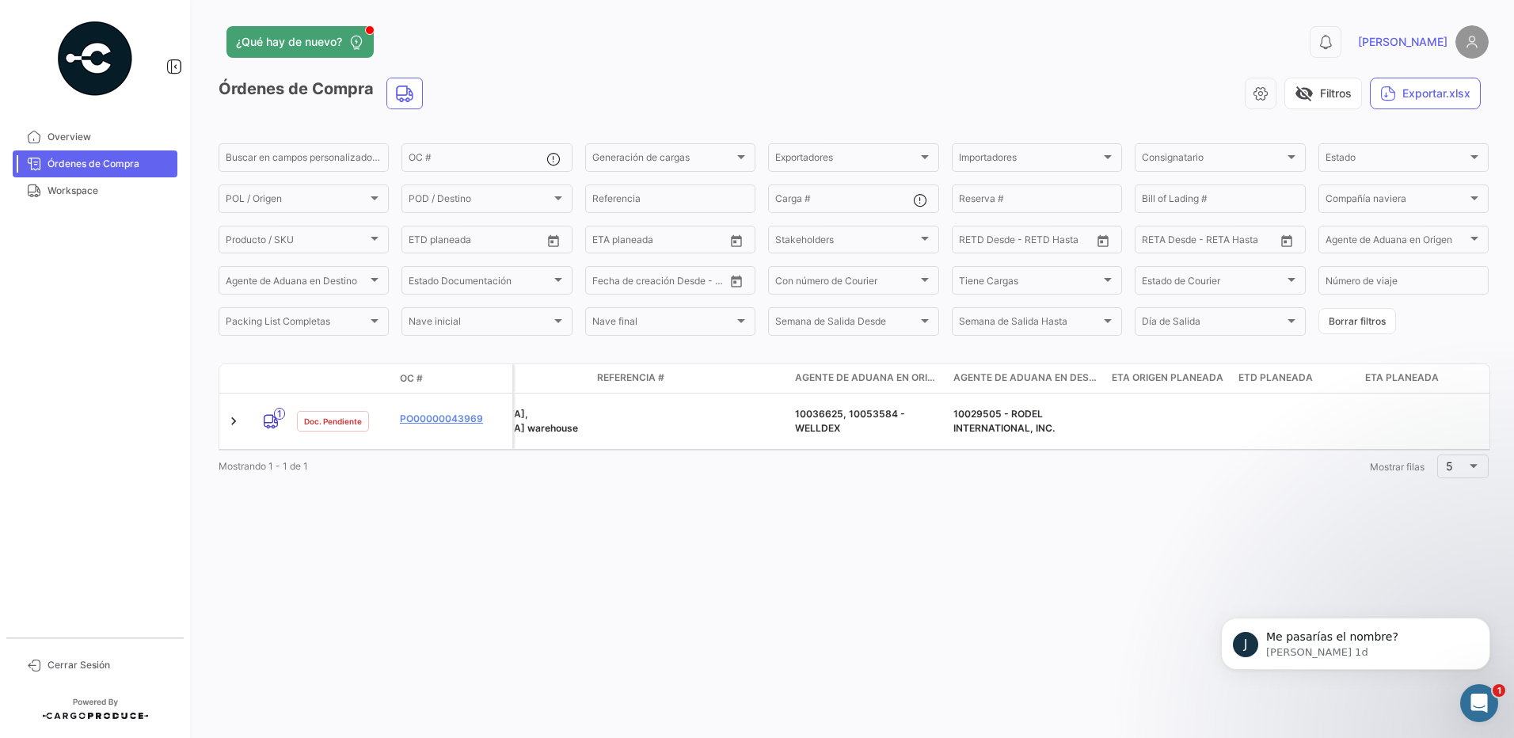
scroll to position [0, 2104]
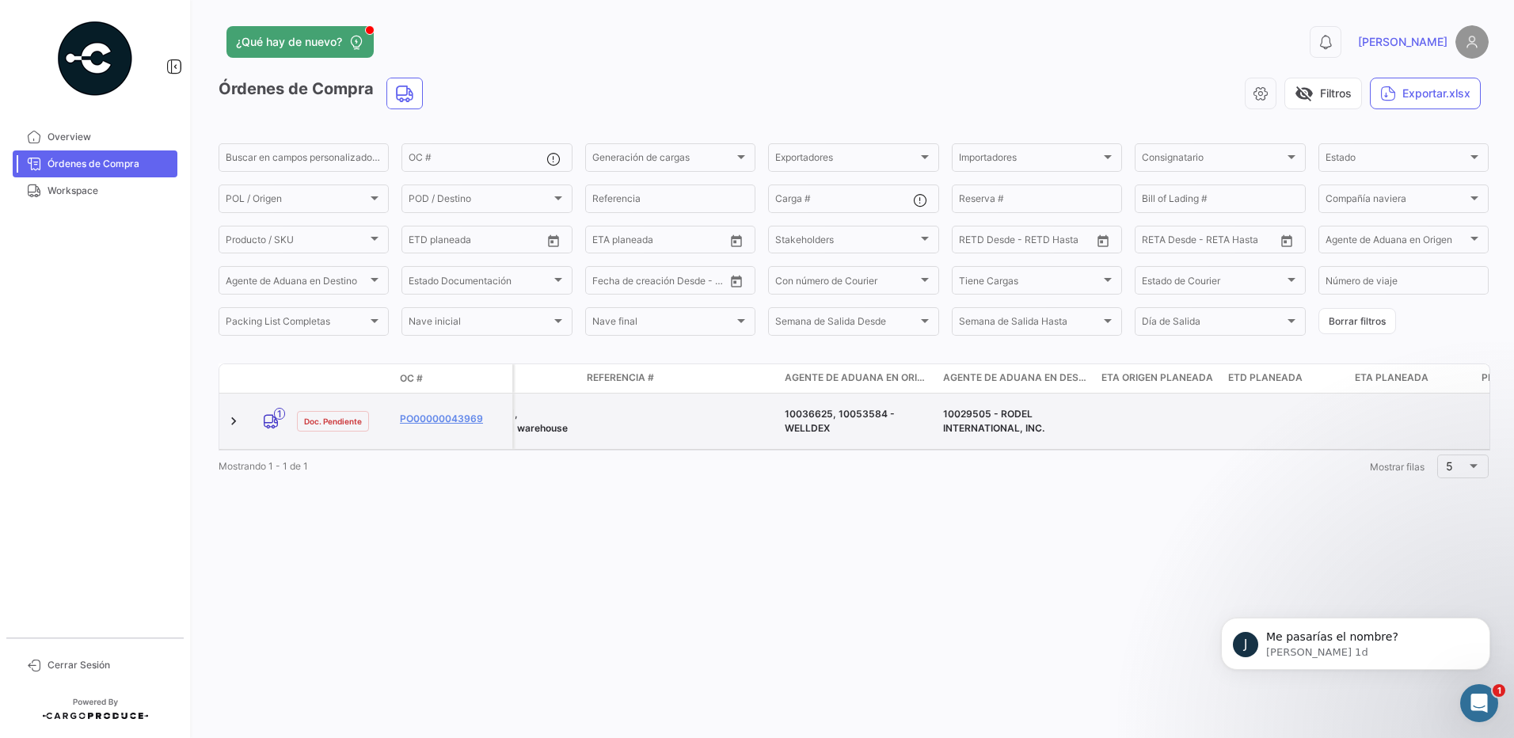
click at [1026, 393] on datatable-header "Modo de Transporte Estado Doc. OC # Generación [PERSON_NAME] Importador Exporta…" at bounding box center [855, 378] width 1272 height 30
click at [1017, 413] on div "10029505 - RODEL INTERNATIONAL, INC." at bounding box center [1016, 421] width 146 height 29
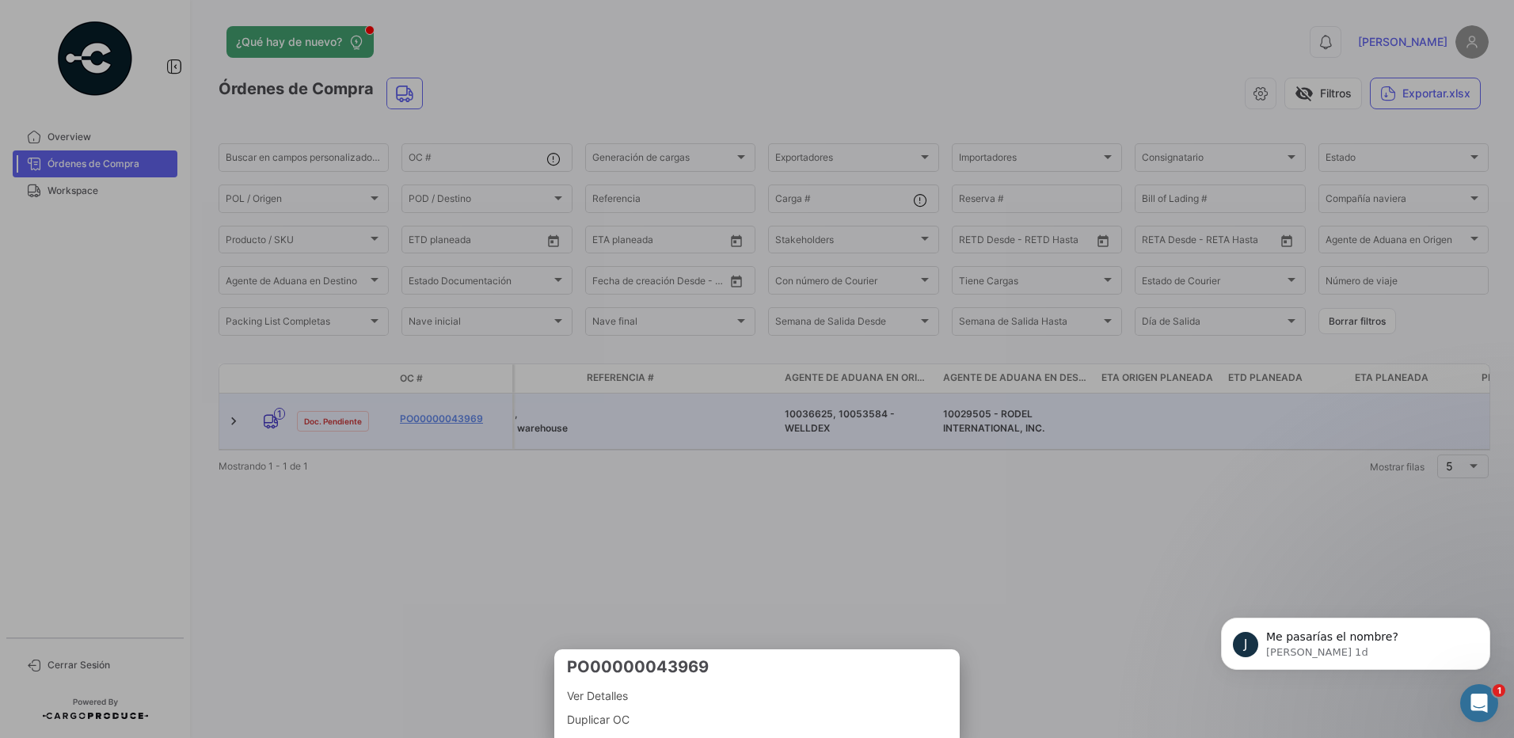
drag, startPoint x: 346, startPoint y: 454, endPoint x: 309, endPoint y: 435, distance: 41.4
click at [341, 450] on div at bounding box center [757, 369] width 1514 height 738
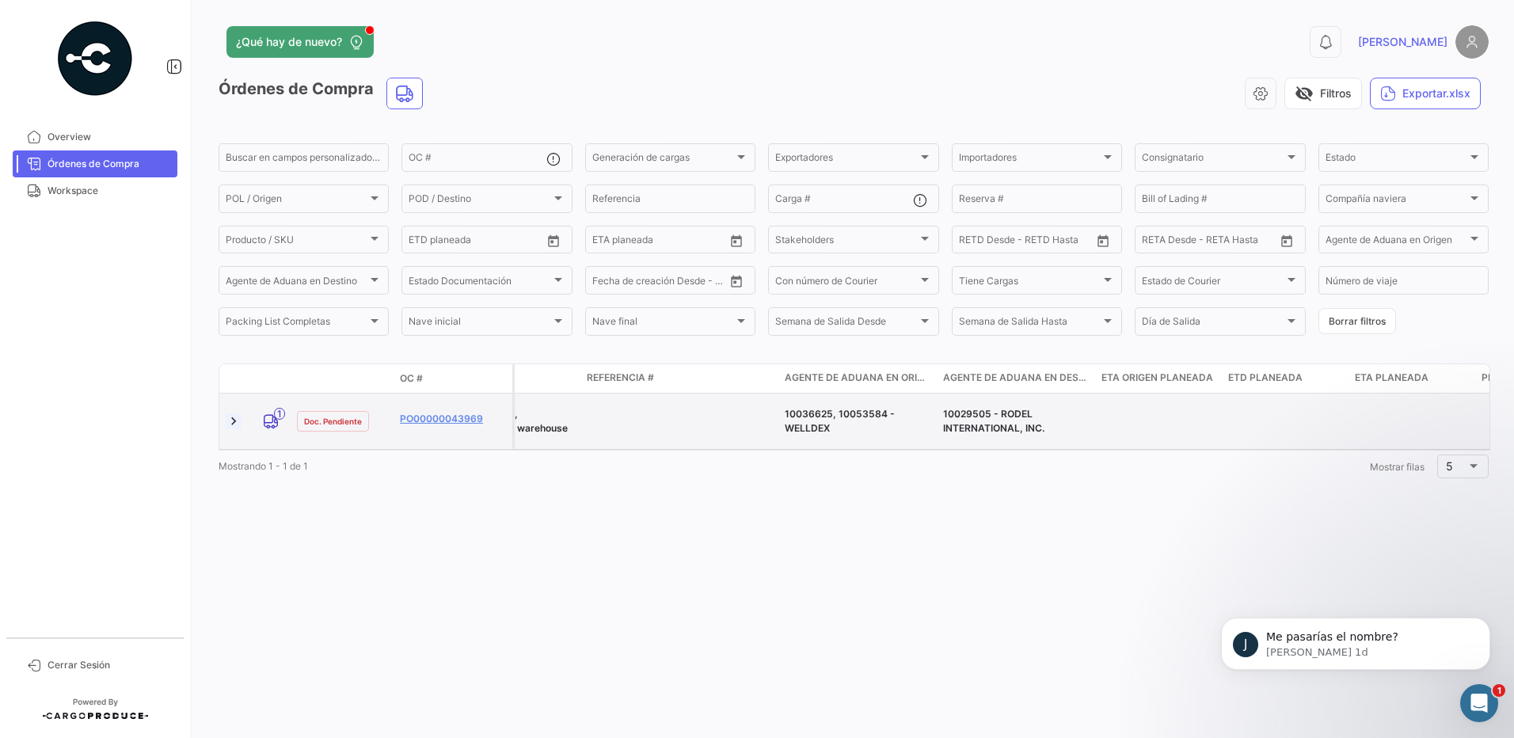
click at [234, 413] on link at bounding box center [234, 421] width 16 height 16
click at [420, 412] on link "PO00000043969" at bounding box center [453, 419] width 106 height 14
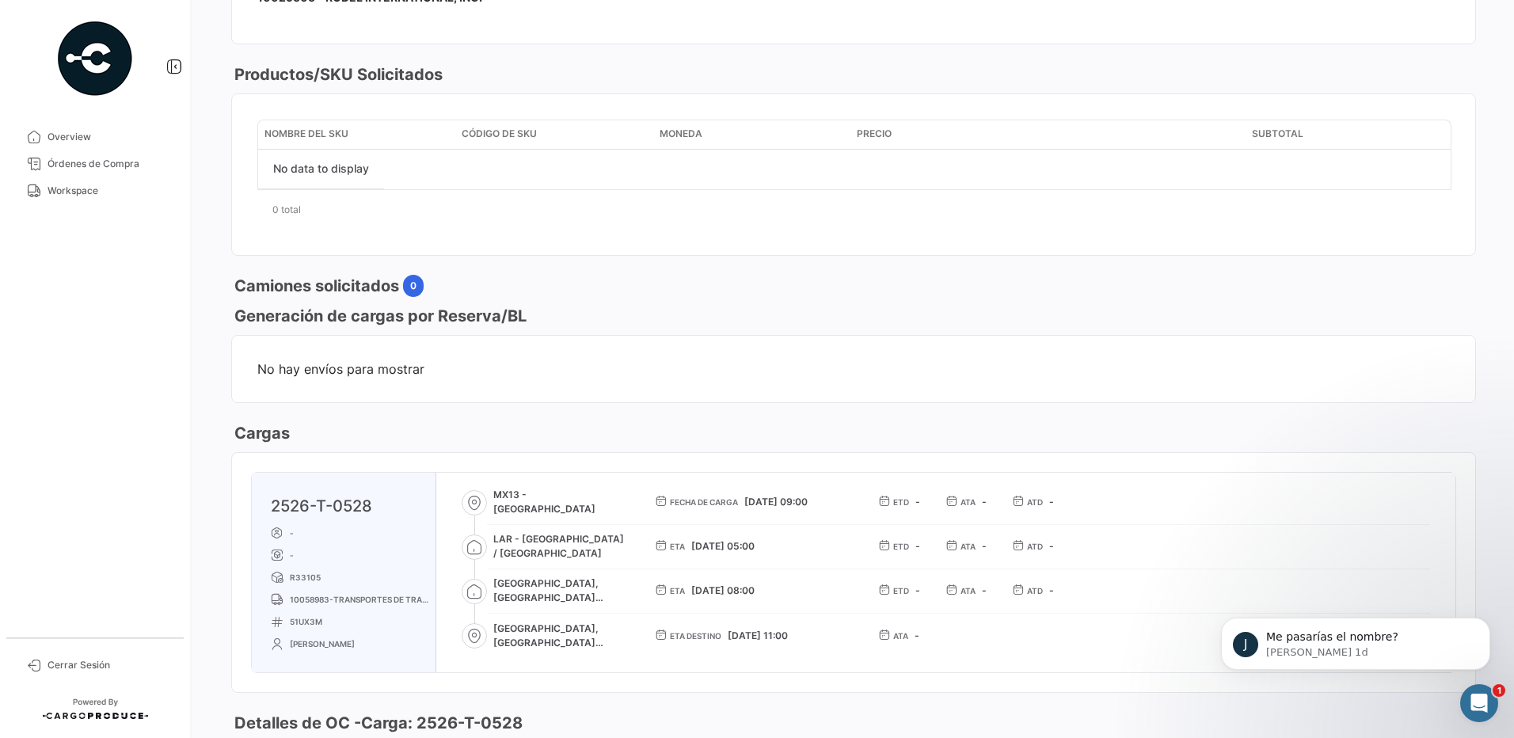
scroll to position [633, 0]
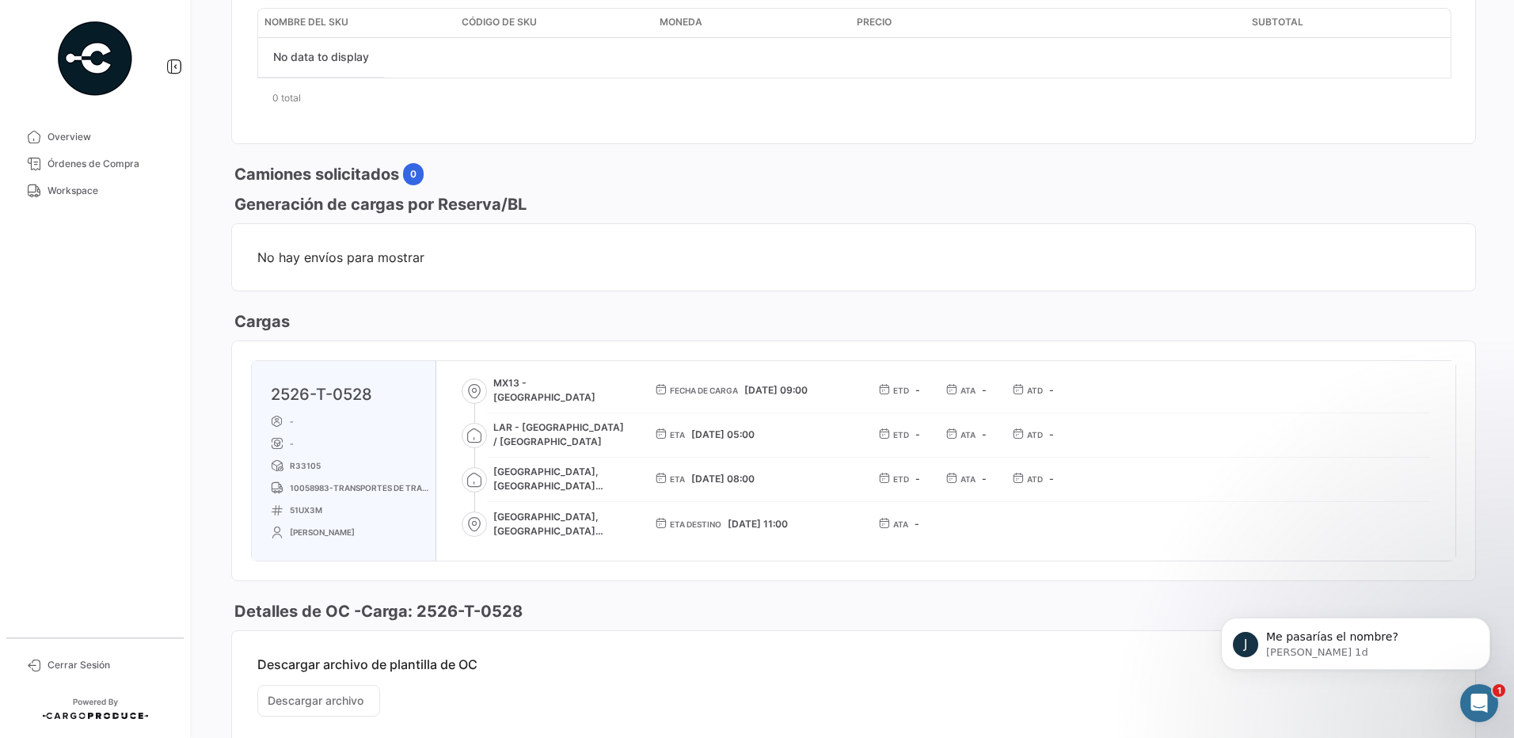
click at [944, 428] on div "LAR - [GEOGRAPHIC_DATA] / [GEOGRAPHIC_DATA] ETA [DATE] 05:00 ETD - ATA - ATD -" at bounding box center [958, 435] width 943 height 45
click at [913, 420] on div "LAR - [GEOGRAPHIC_DATA] / [GEOGRAPHIC_DATA] ETA [DATE] 05:00 ETD - ATA - ATD -" at bounding box center [958, 435] width 943 height 45
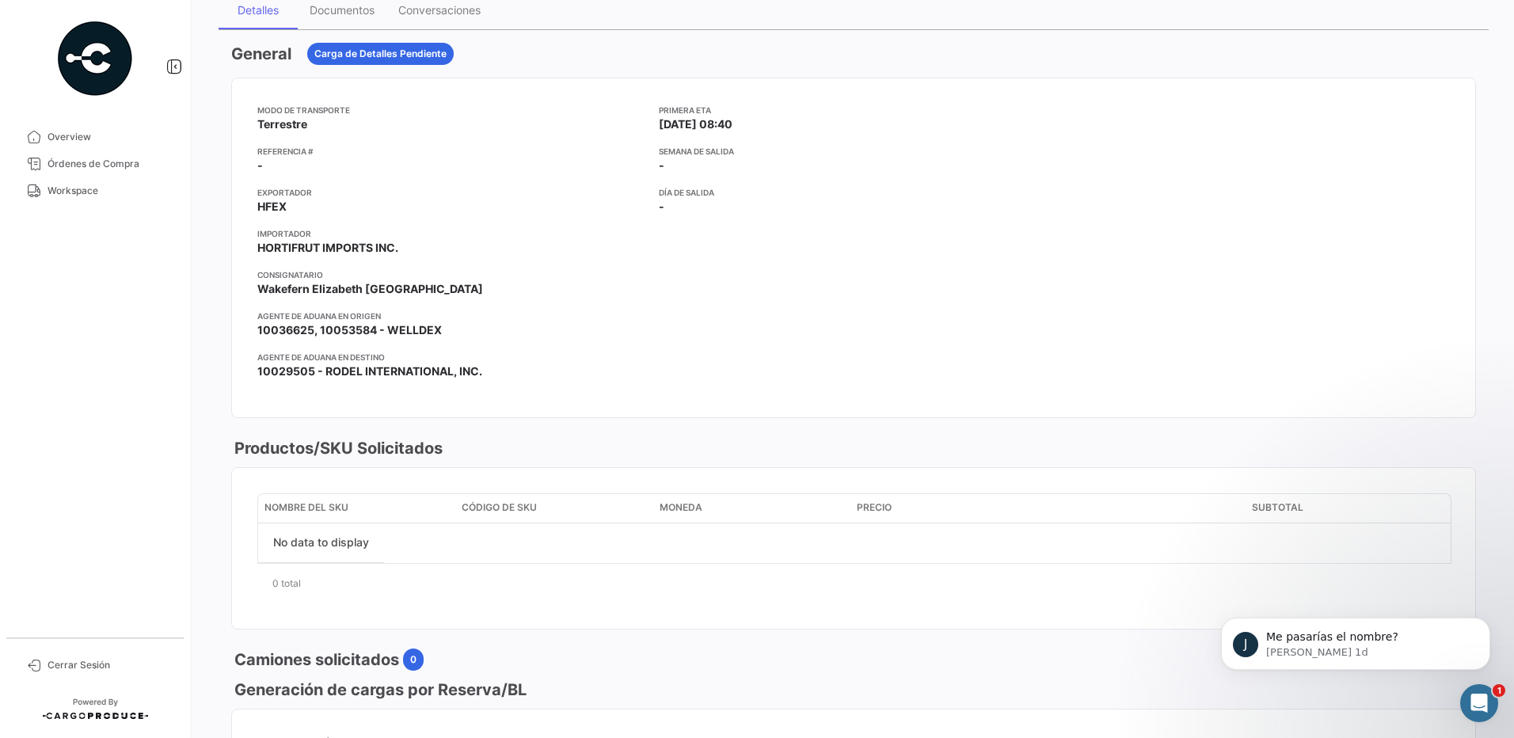
scroll to position [141, 0]
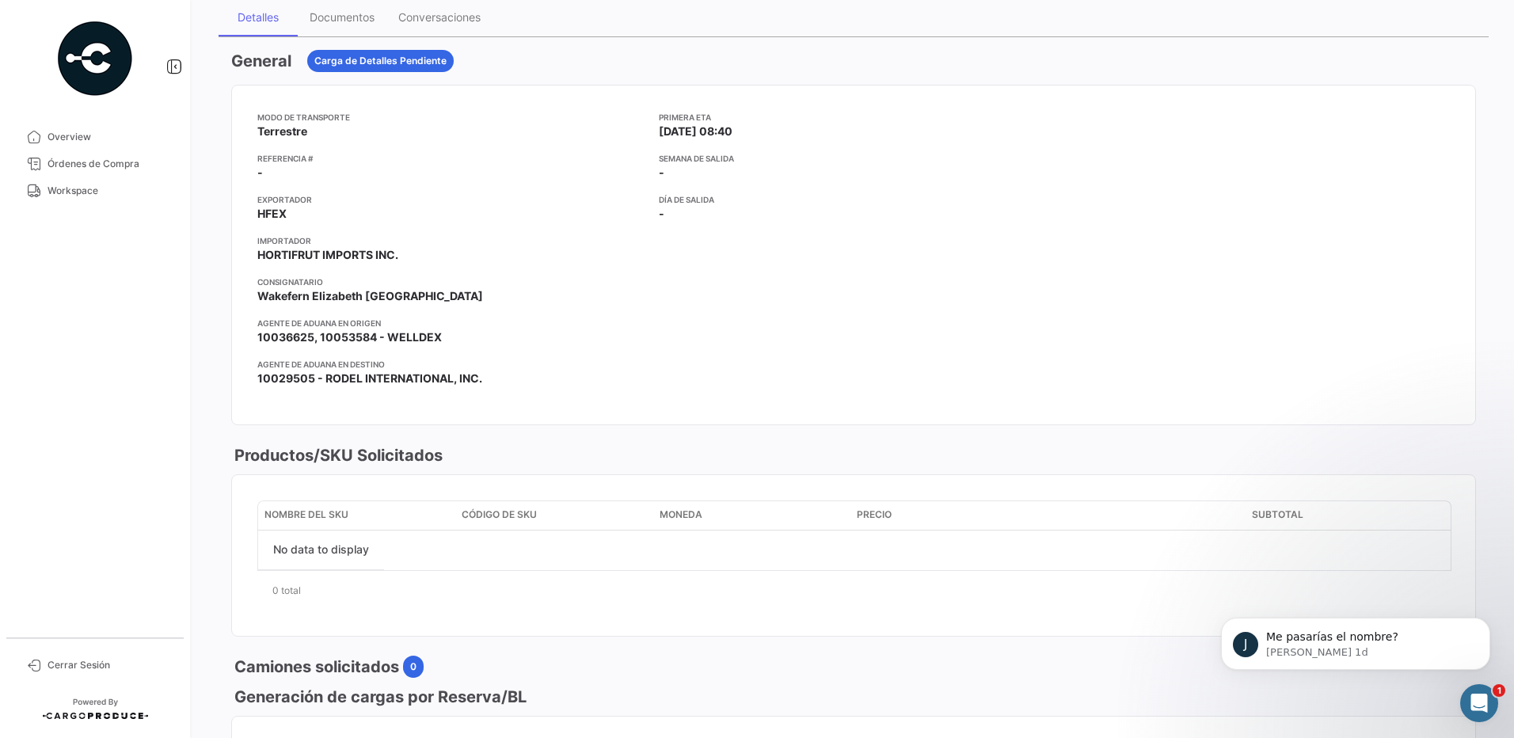
click at [102, 207] on mat-nav-list "Overview Órdenes de Compra Workspace" at bounding box center [95, 374] width 190 height 514
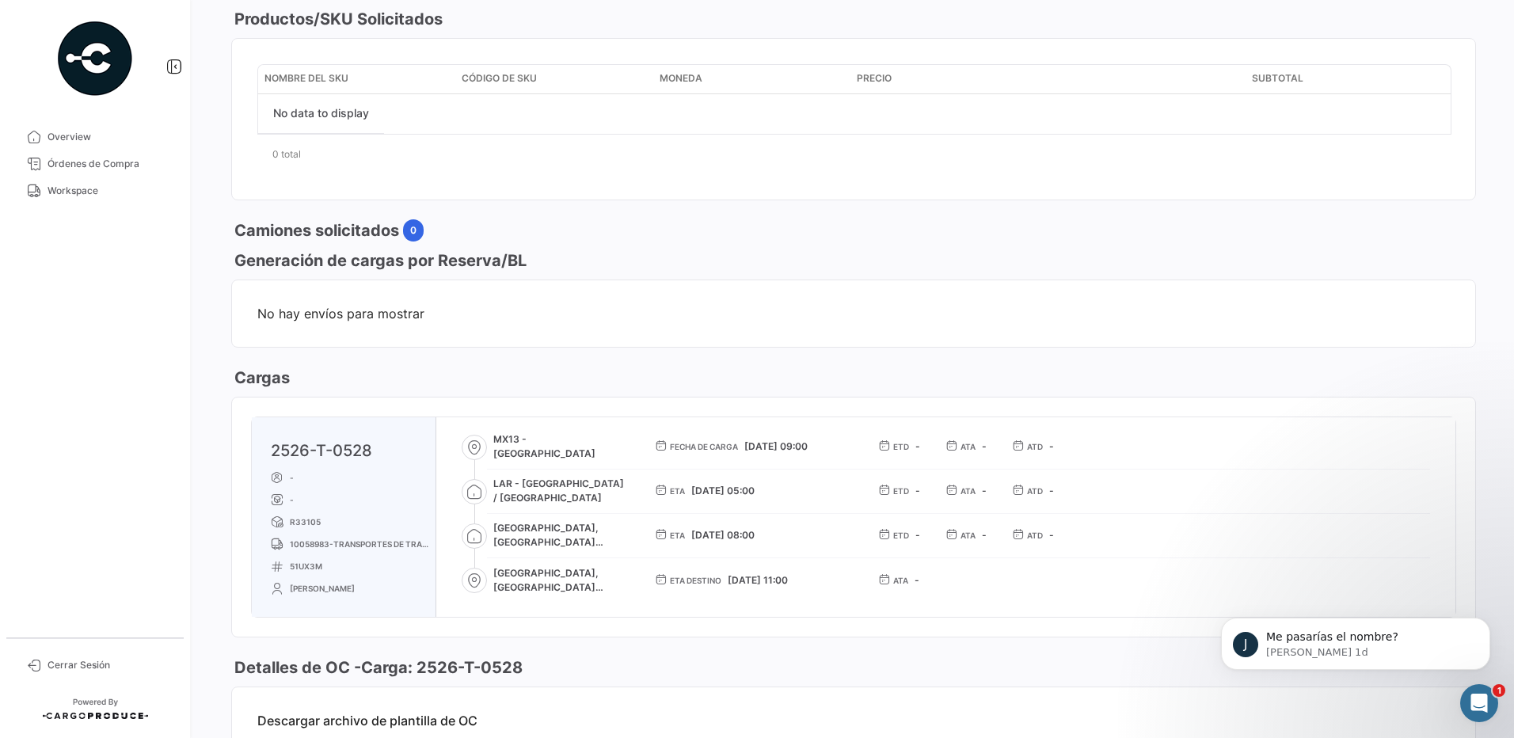
scroll to position [616, 0]
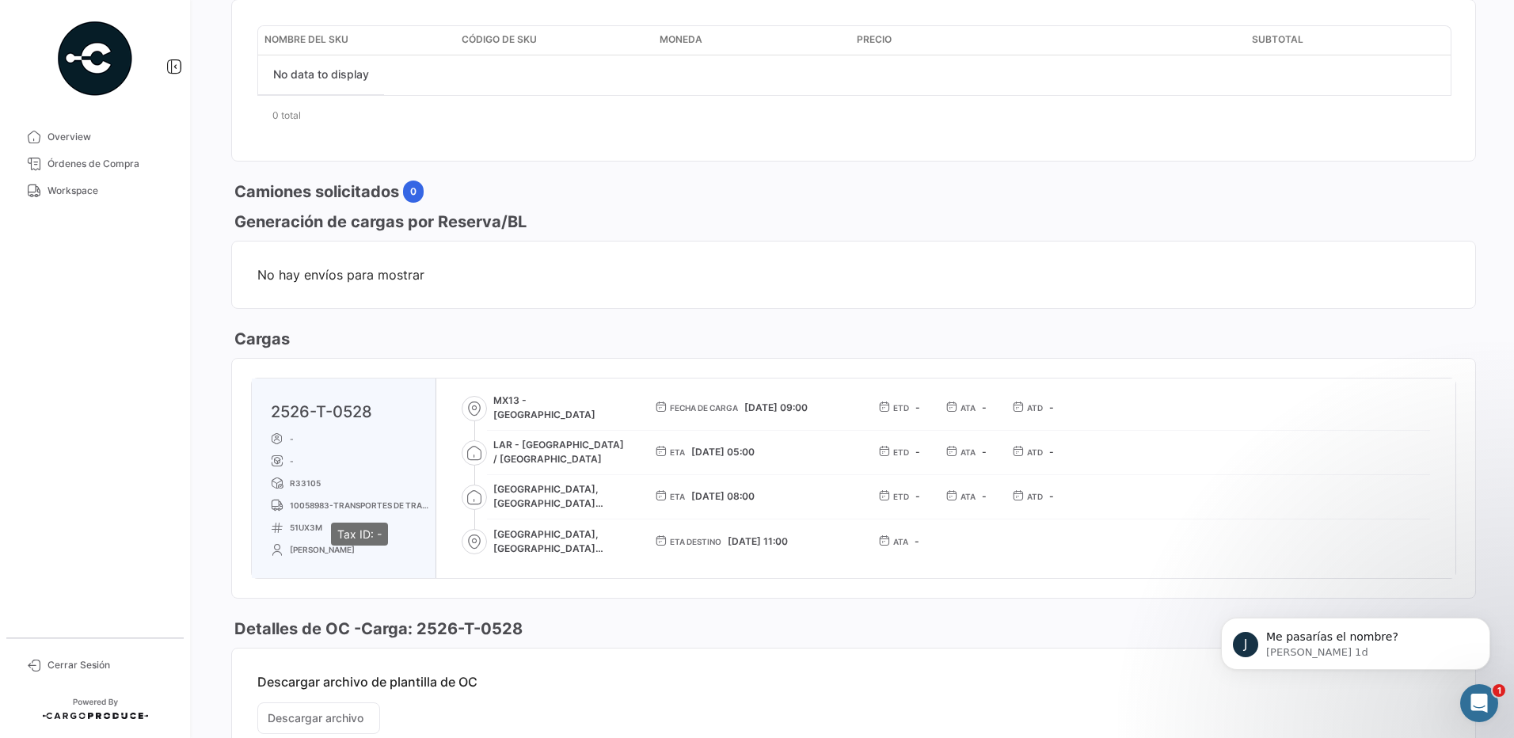
click at [325, 504] on span "10058983-TRANSPORTES DE TRAILERS TOLUCA SA DE CV" at bounding box center [359, 505] width 139 height 13
click at [480, 496] on icon at bounding box center [474, 497] width 16 height 16
click at [518, 405] on span "MX13 - [GEOGRAPHIC_DATA]" at bounding box center [561, 408] width 136 height 29
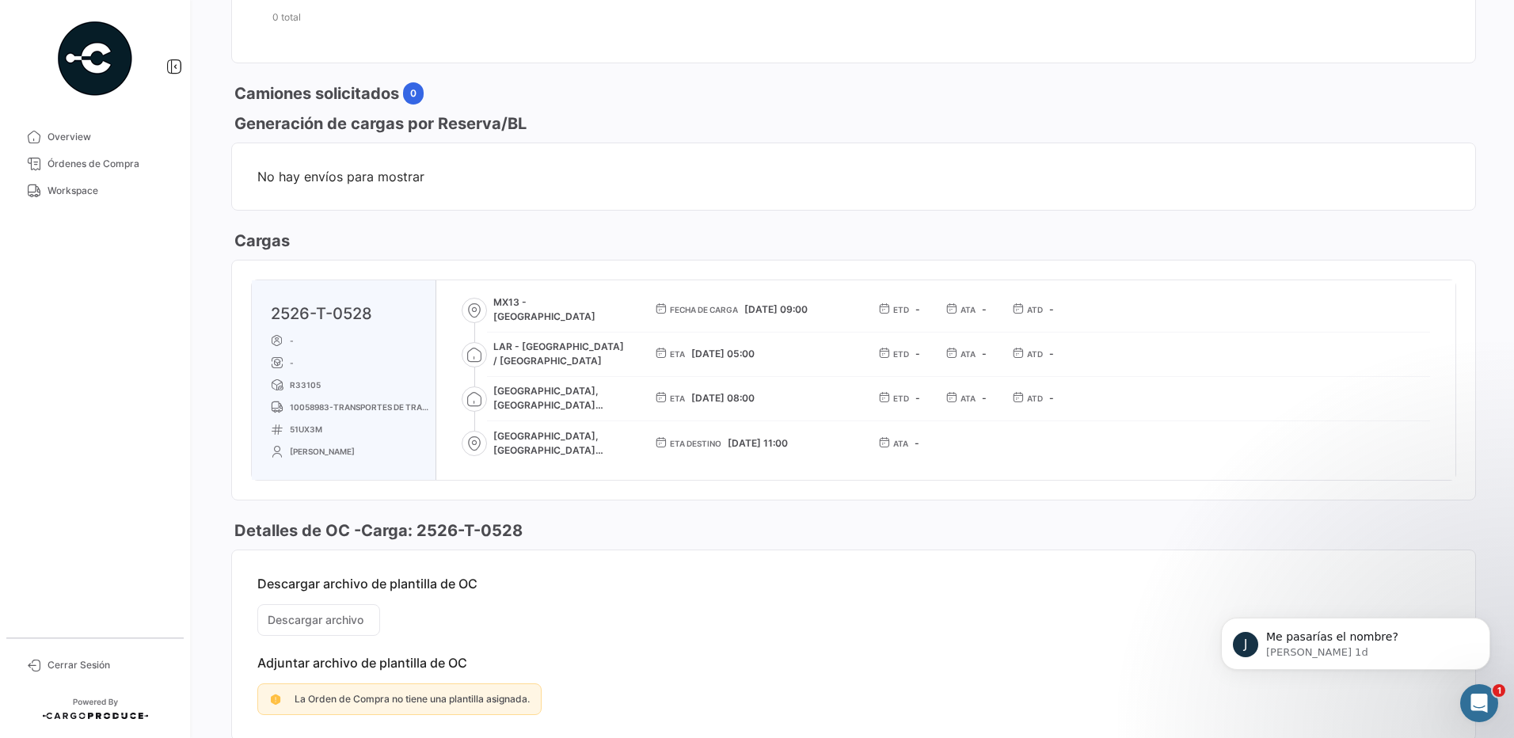
scroll to position [774, 0]
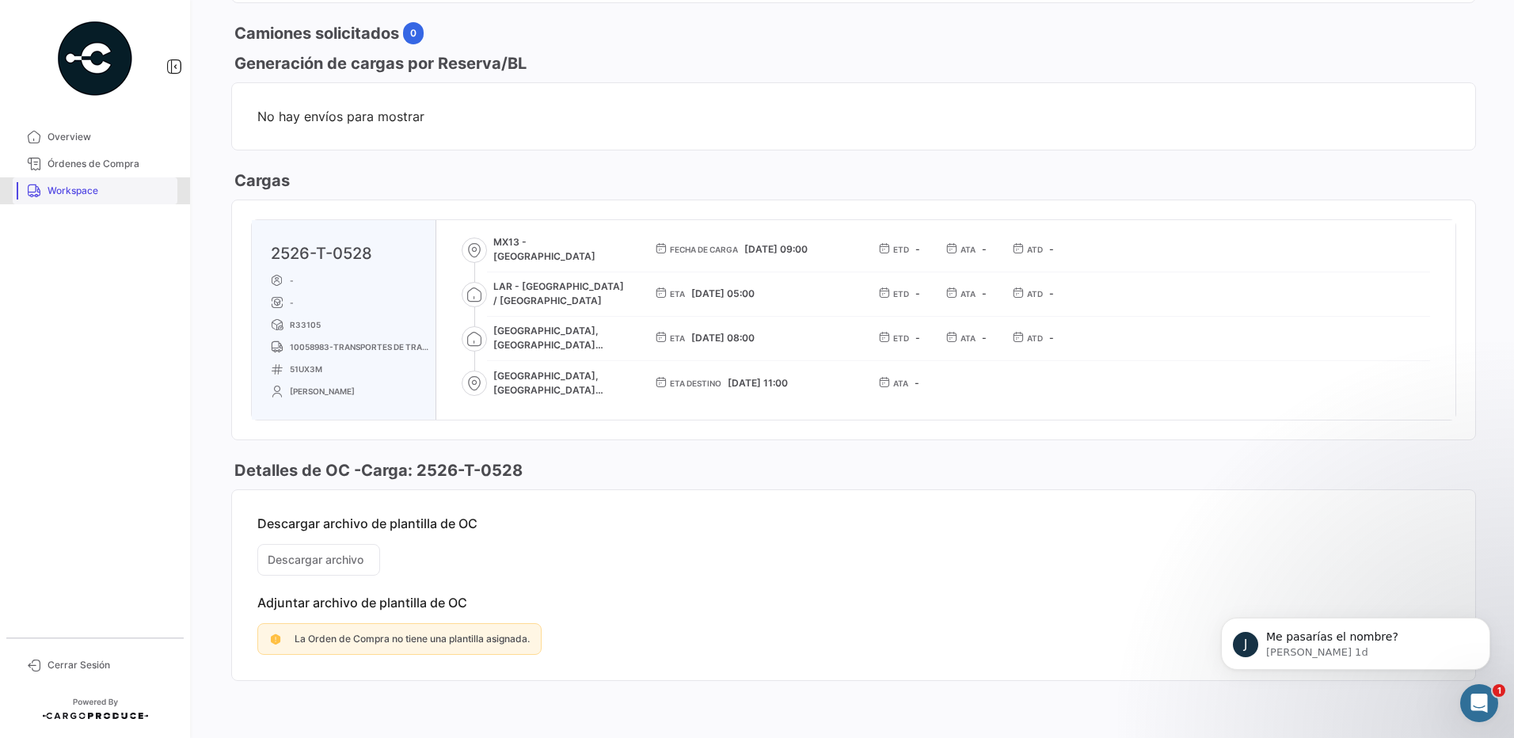
click at [82, 195] on span "Workspace" at bounding box center [110, 191] width 124 height 14
